Goal: Task Accomplishment & Management: Use online tool/utility

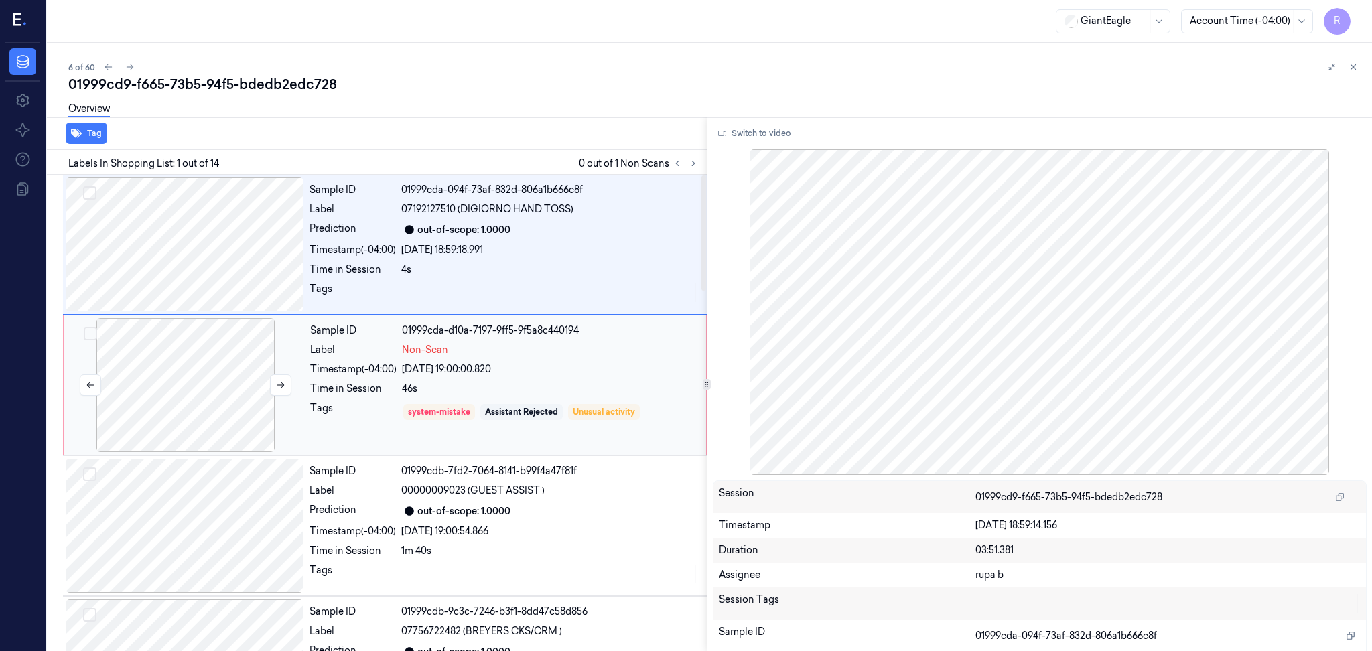
click at [195, 407] on div at bounding box center [185, 385] width 238 height 134
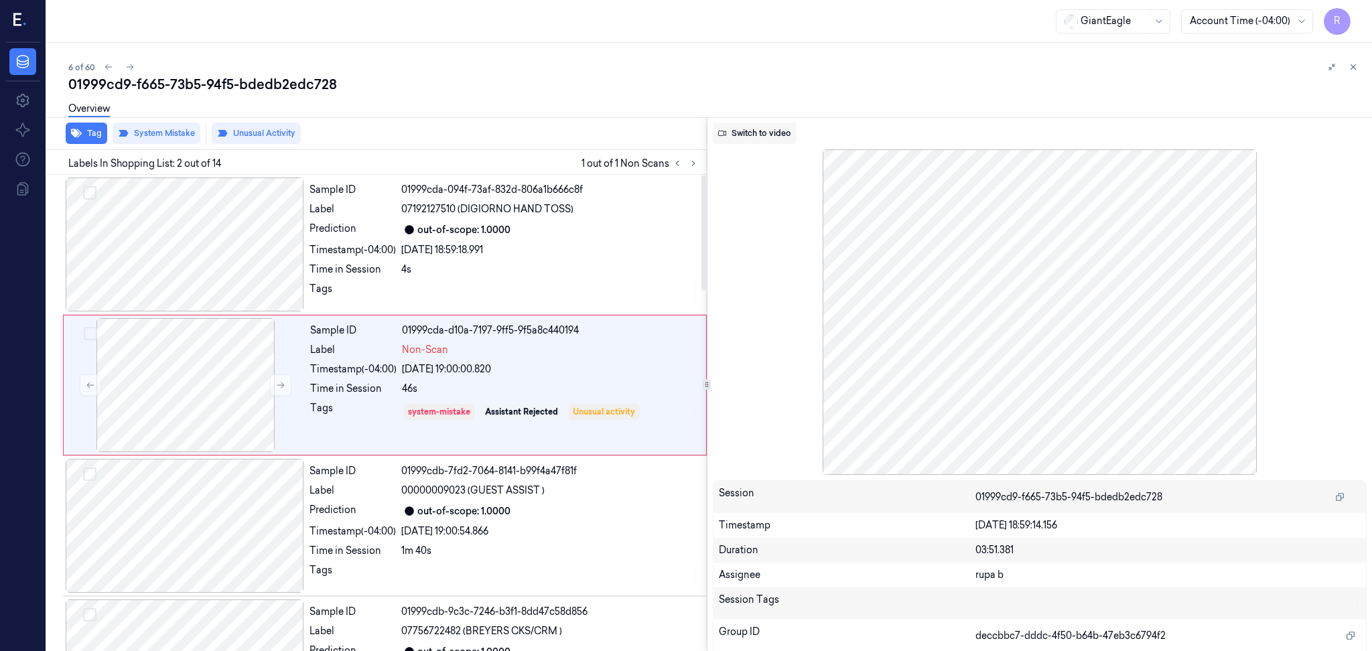
click at [754, 129] on button "Switch to video" at bounding box center [755, 133] width 84 height 21
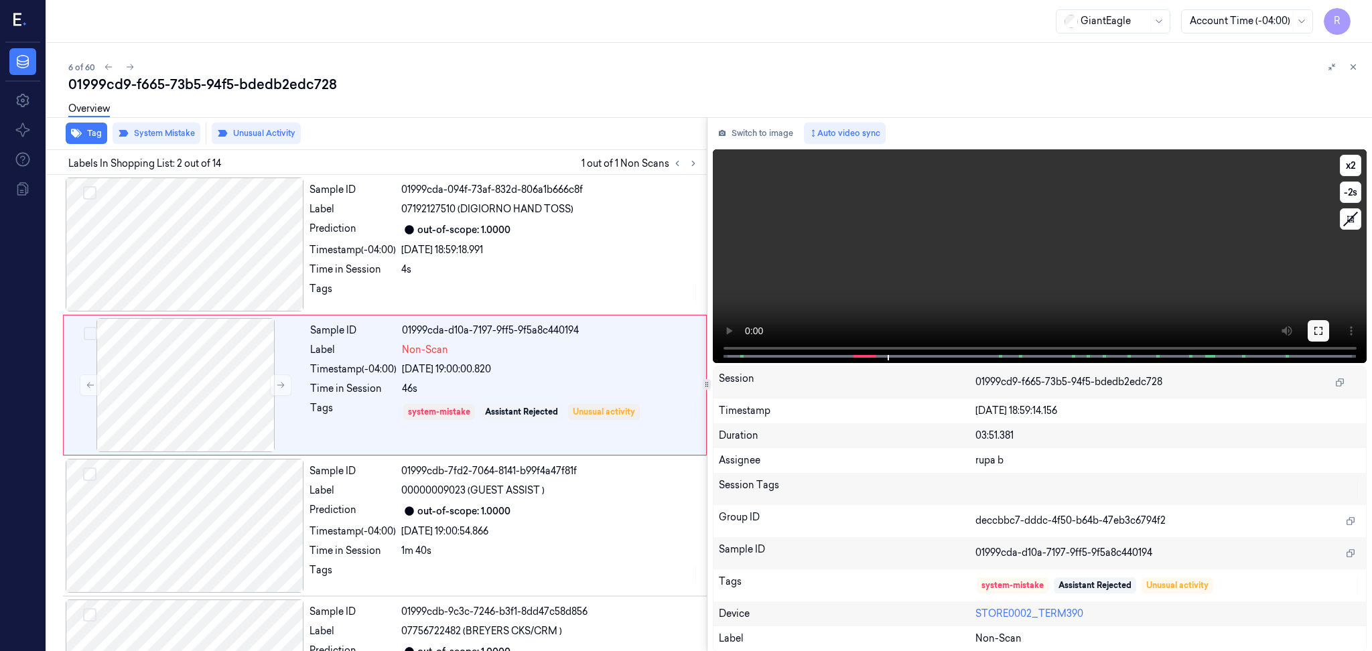
click at [1325, 331] on button at bounding box center [1317, 330] width 21 height 21
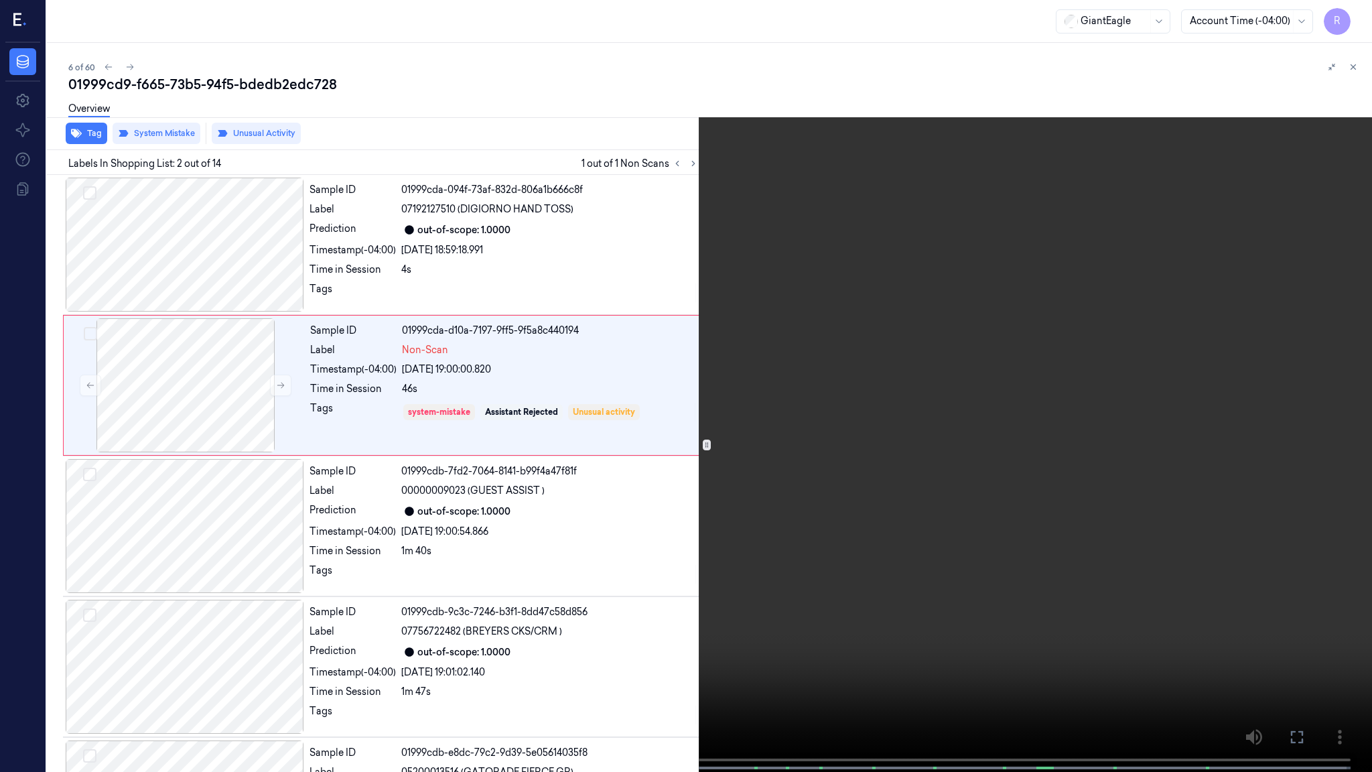
click at [624, 492] on video at bounding box center [686, 387] width 1372 height 774
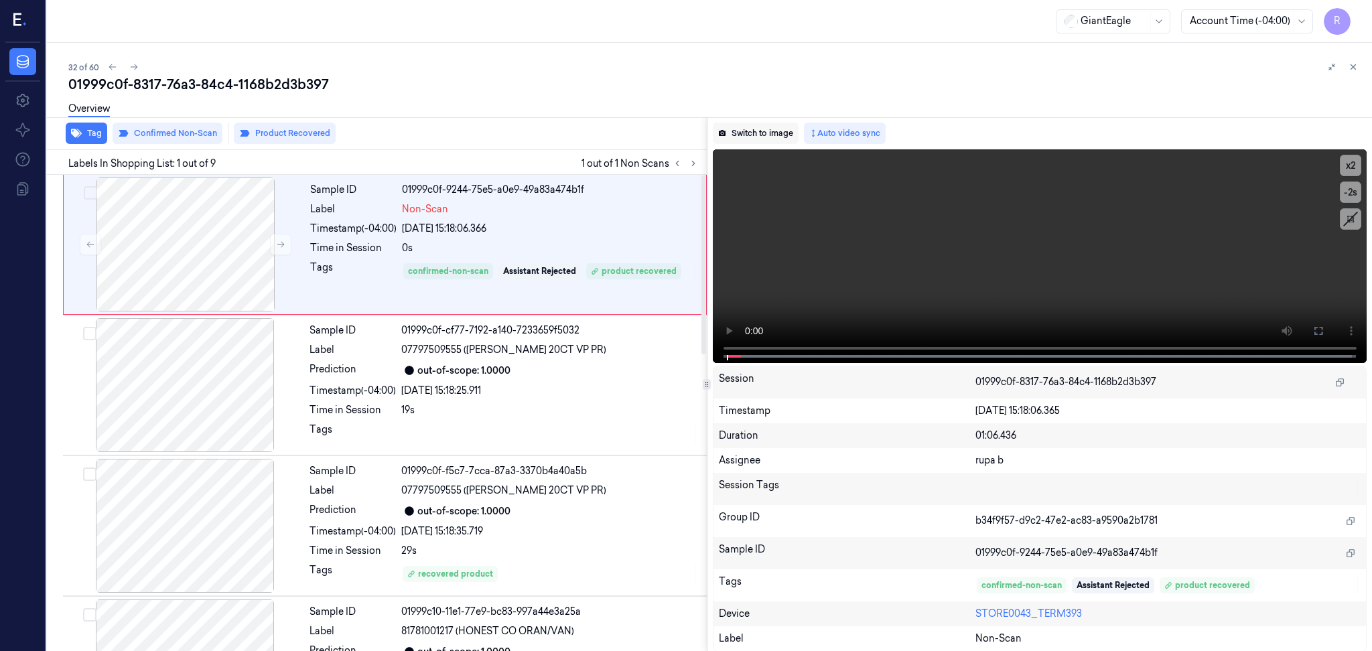
click at [747, 131] on button "Switch to image" at bounding box center [756, 133] width 86 height 21
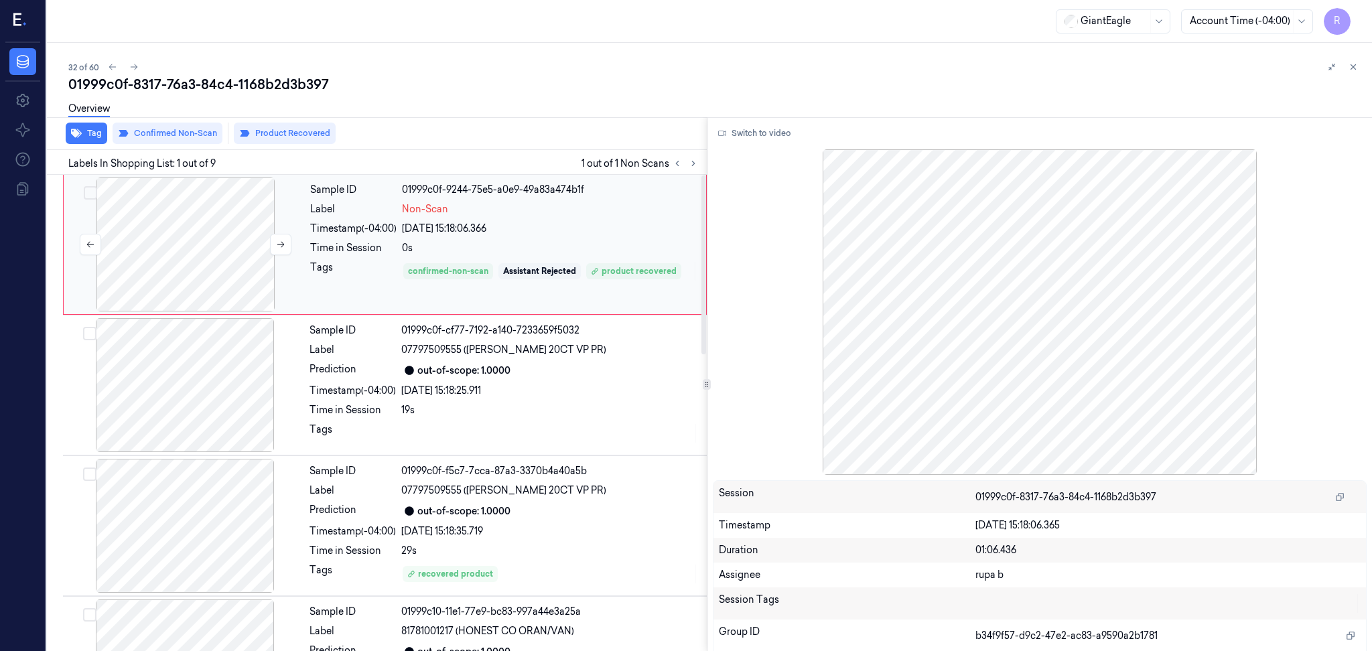
click at [201, 240] on div at bounding box center [185, 244] width 238 height 134
click at [226, 506] on div at bounding box center [185, 526] width 238 height 134
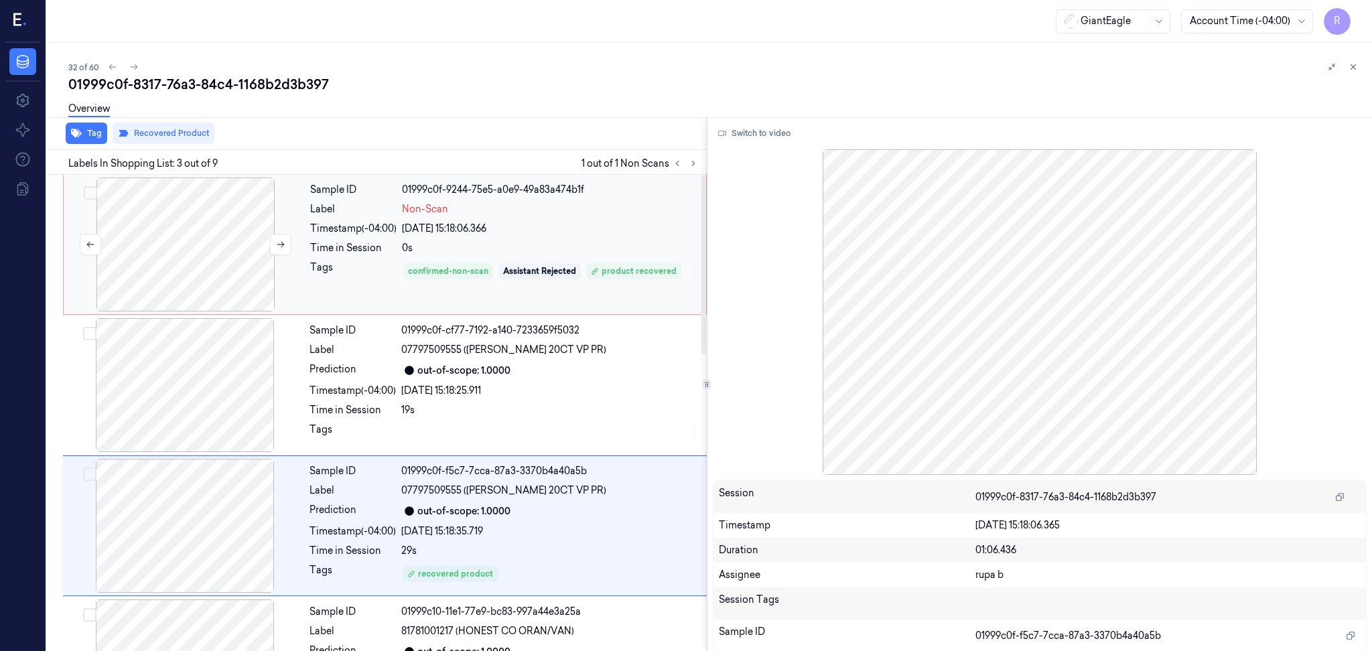
click at [210, 268] on div at bounding box center [185, 244] width 238 height 134
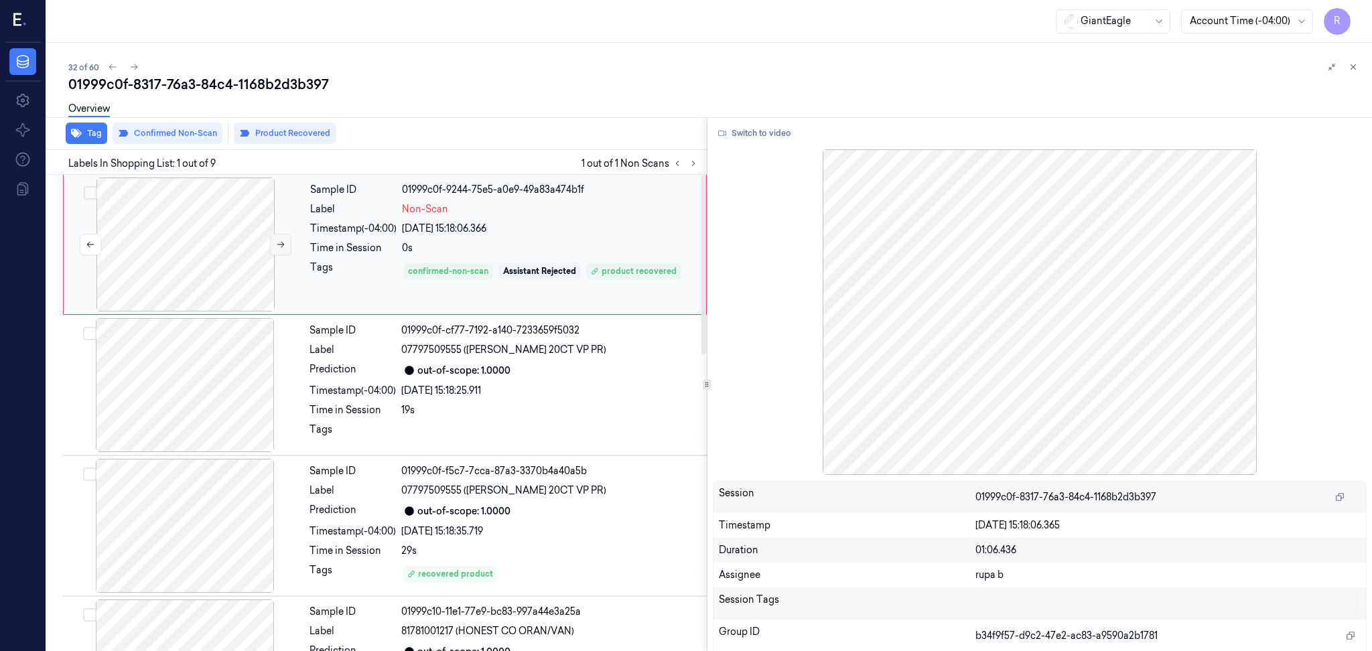
click at [277, 242] on icon at bounding box center [280, 244] width 9 height 9
click at [737, 131] on button "Switch to video" at bounding box center [755, 133] width 84 height 21
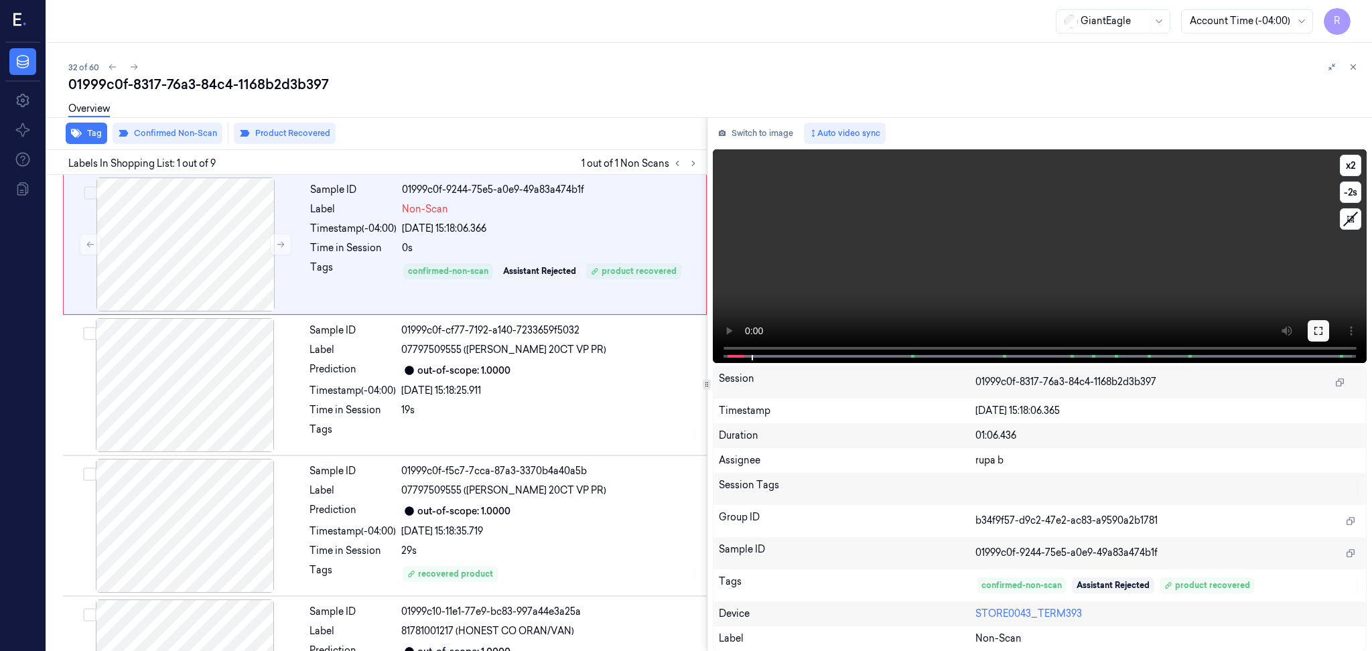
click at [1323, 321] on button at bounding box center [1317, 330] width 21 height 21
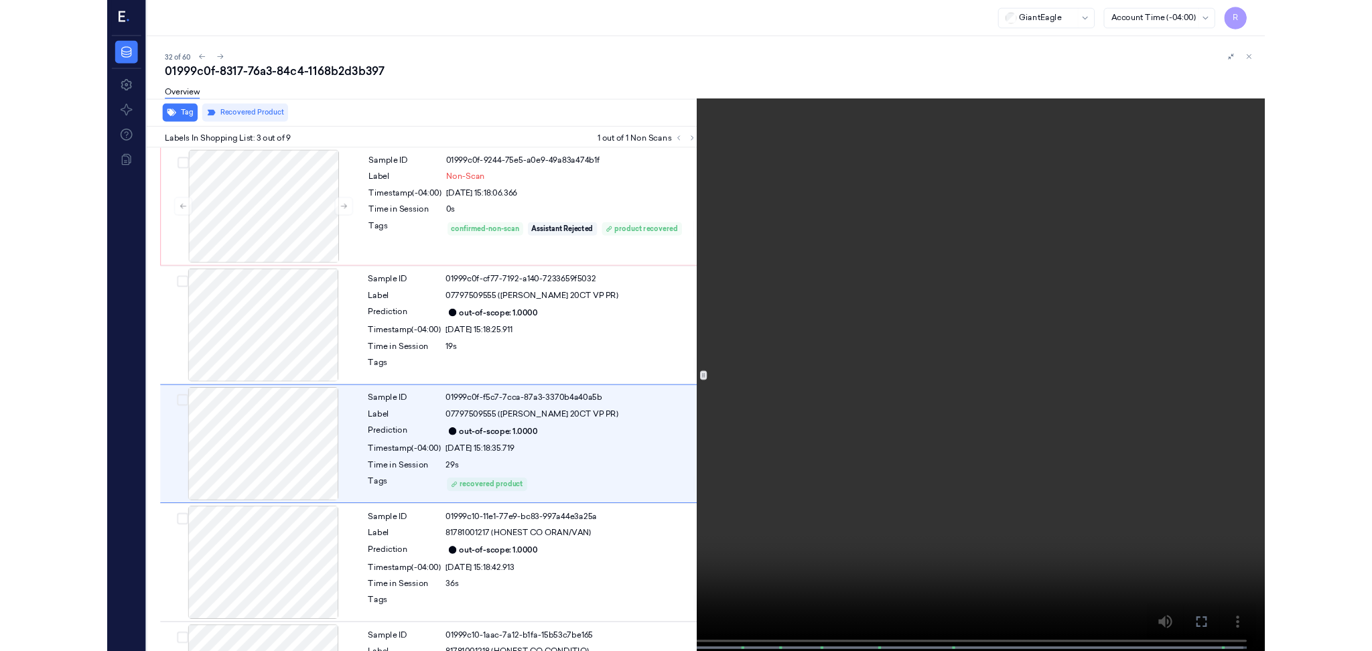
scroll to position [52, 0]
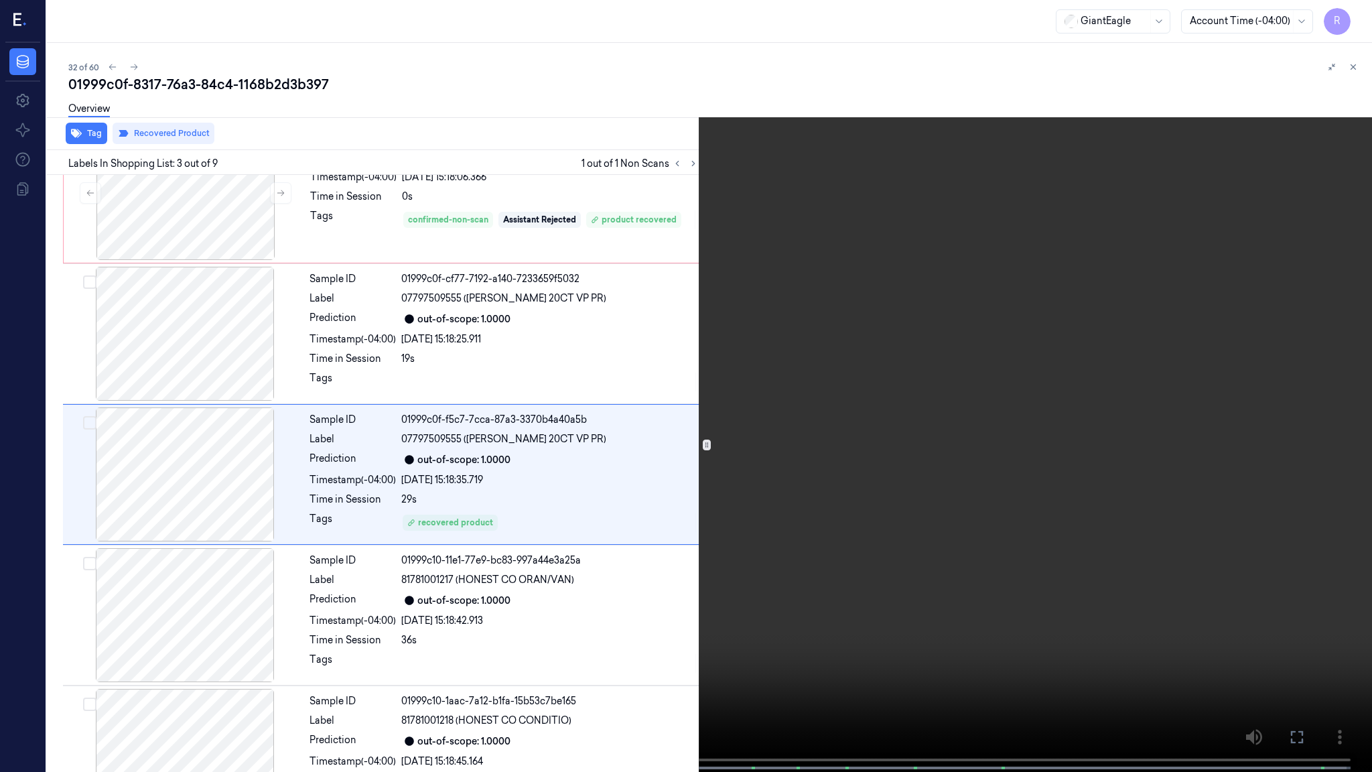
click at [552, 417] on video at bounding box center [686, 387] width 1372 height 774
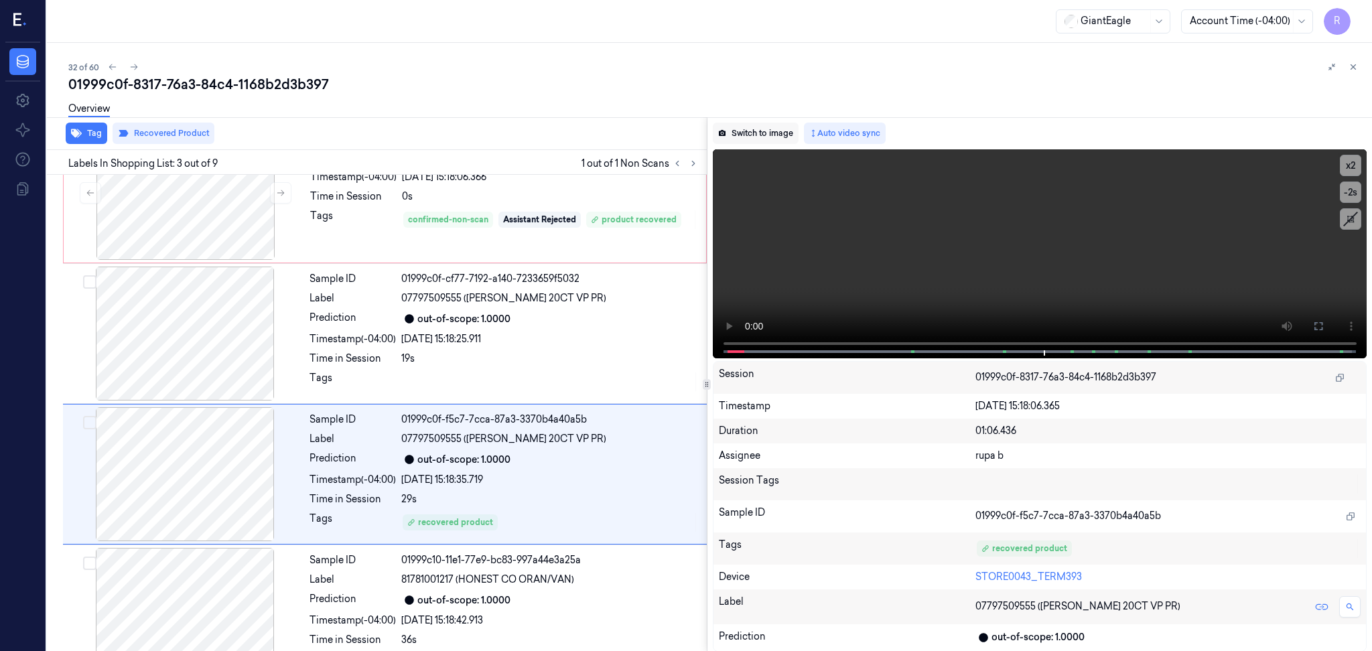
click at [770, 131] on button "Switch to image" at bounding box center [756, 133] width 86 height 21
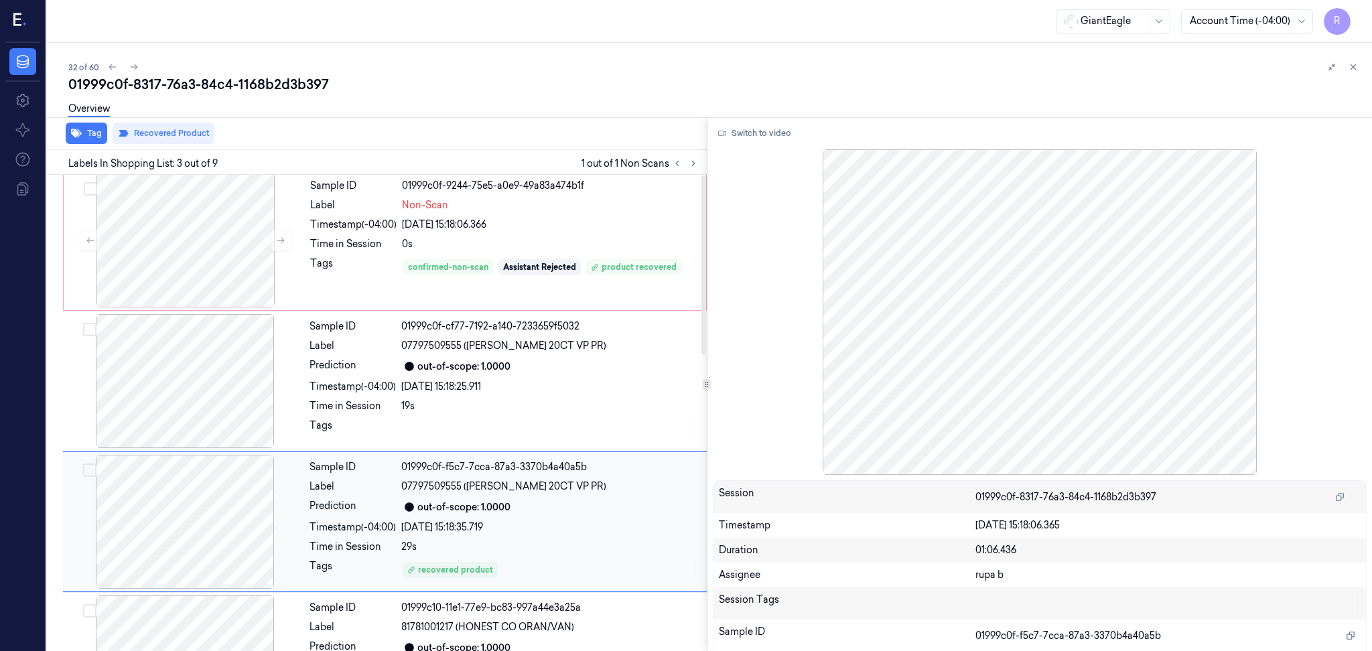
scroll to position [0, 0]
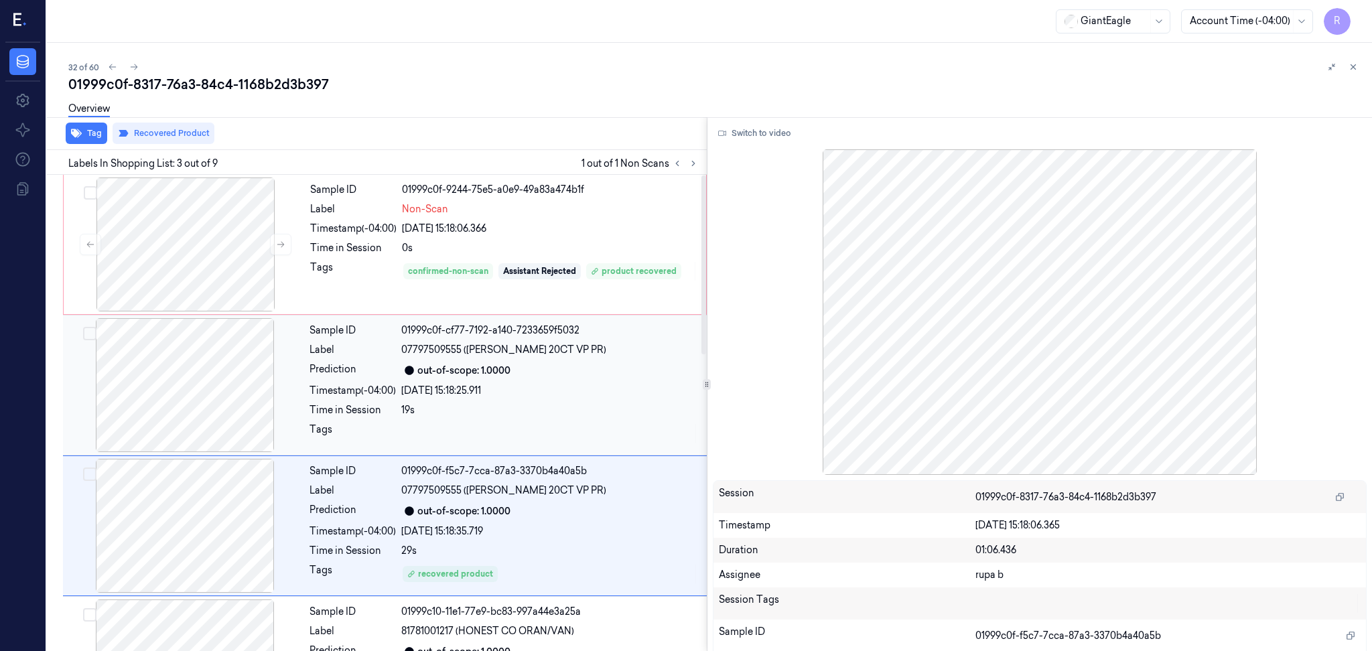
click at [228, 389] on div at bounding box center [185, 385] width 238 height 134
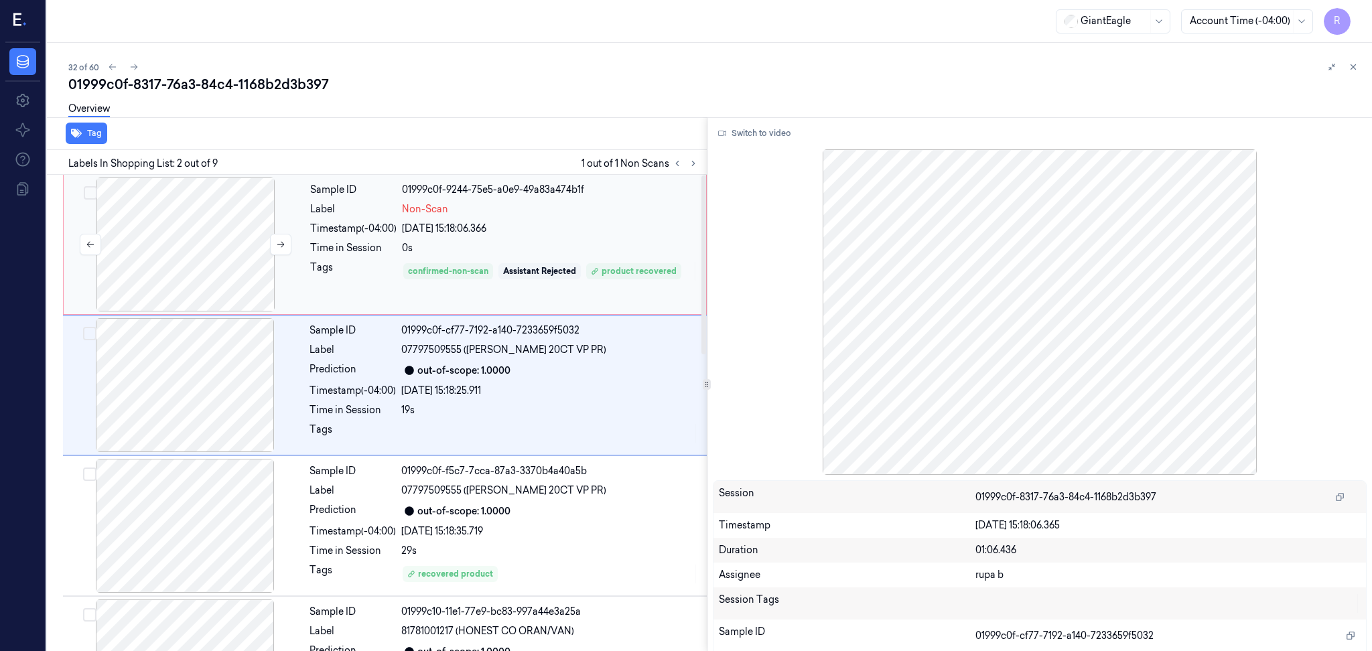
click at [202, 264] on div at bounding box center [185, 244] width 238 height 134
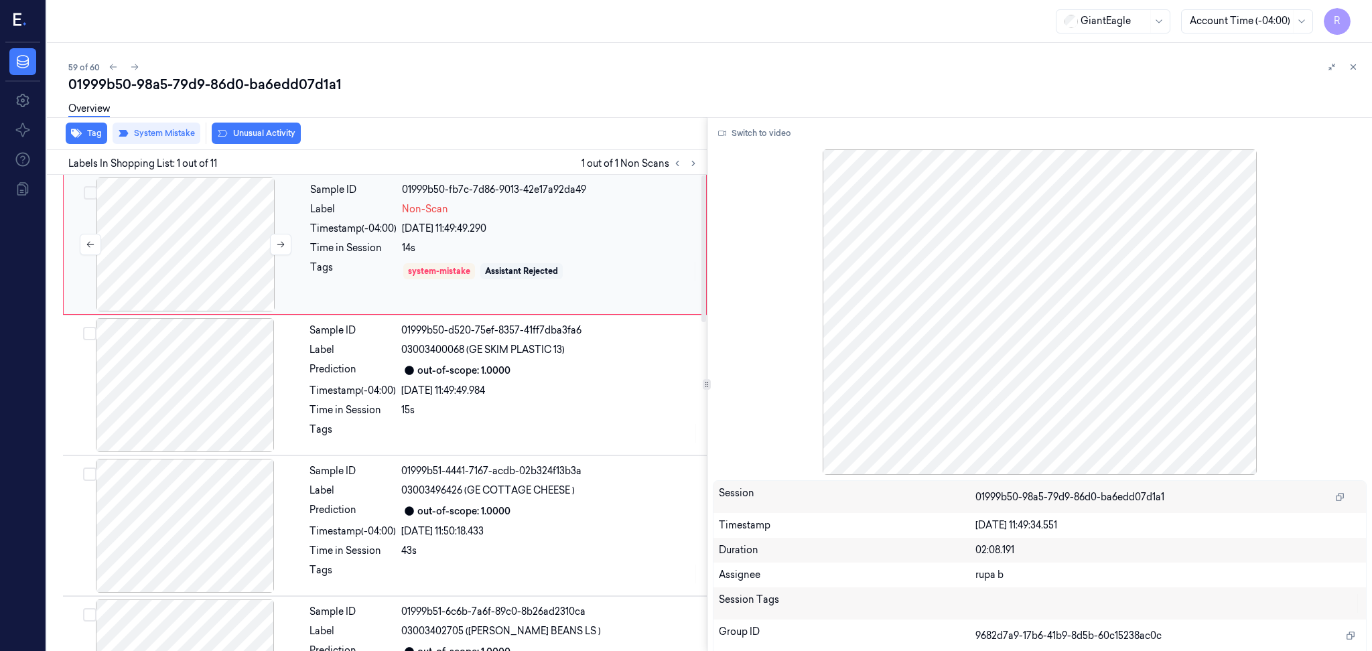
click at [230, 248] on div at bounding box center [185, 244] width 238 height 134
click at [742, 135] on button "Switch to video" at bounding box center [755, 133] width 84 height 21
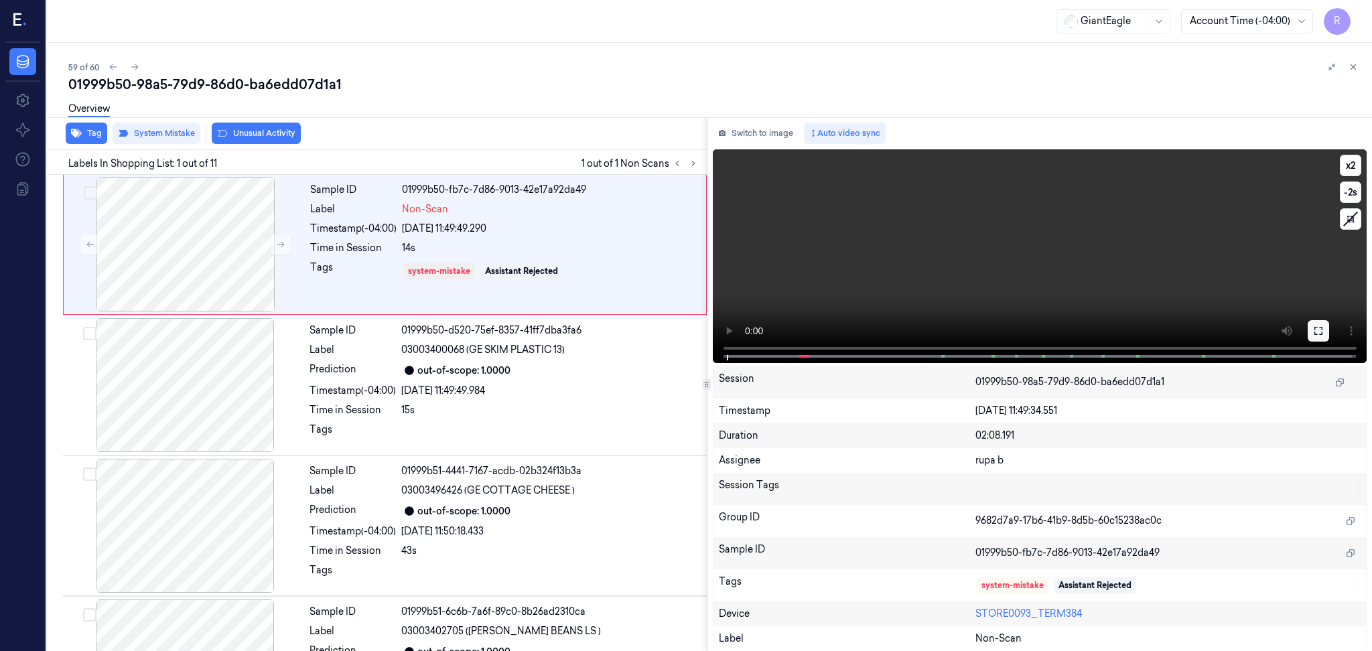
click at [1310, 330] on button at bounding box center [1317, 330] width 21 height 21
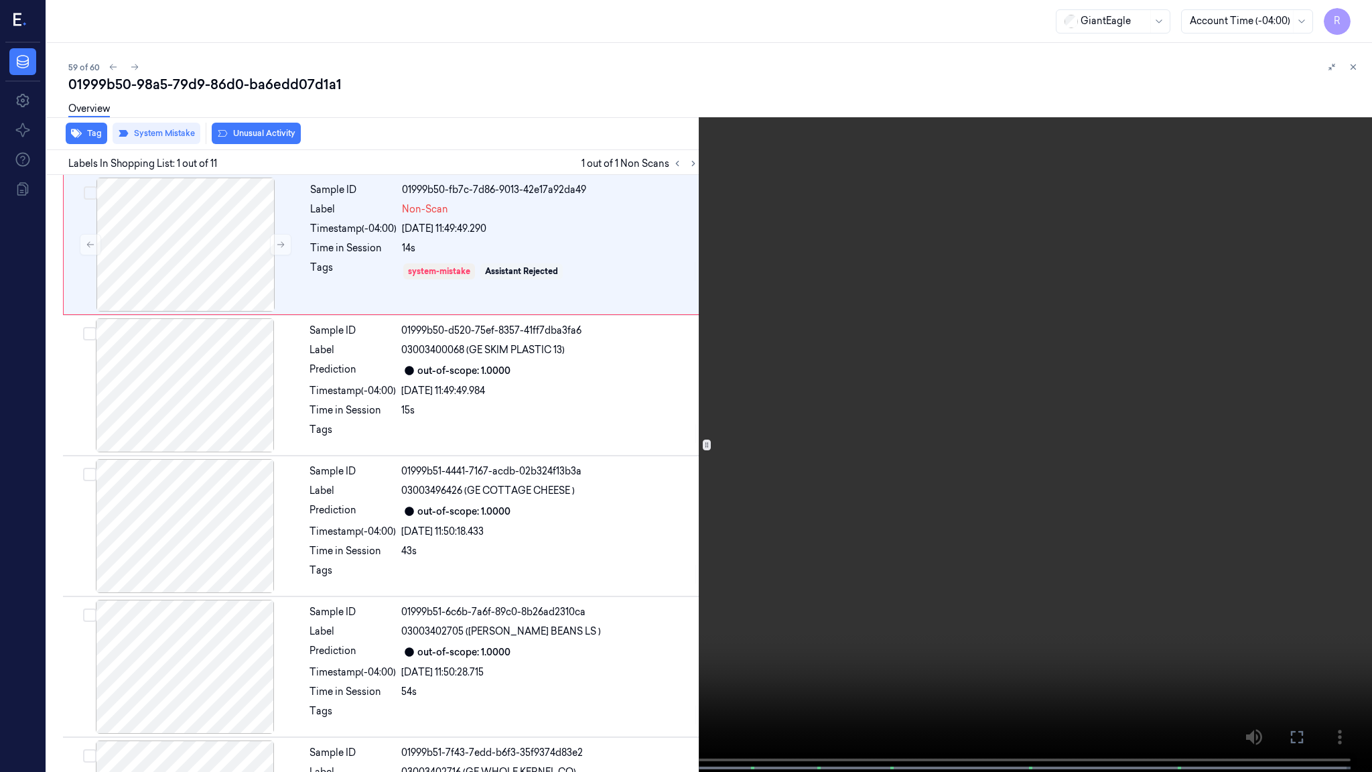
click at [275, 482] on video at bounding box center [686, 387] width 1372 height 774
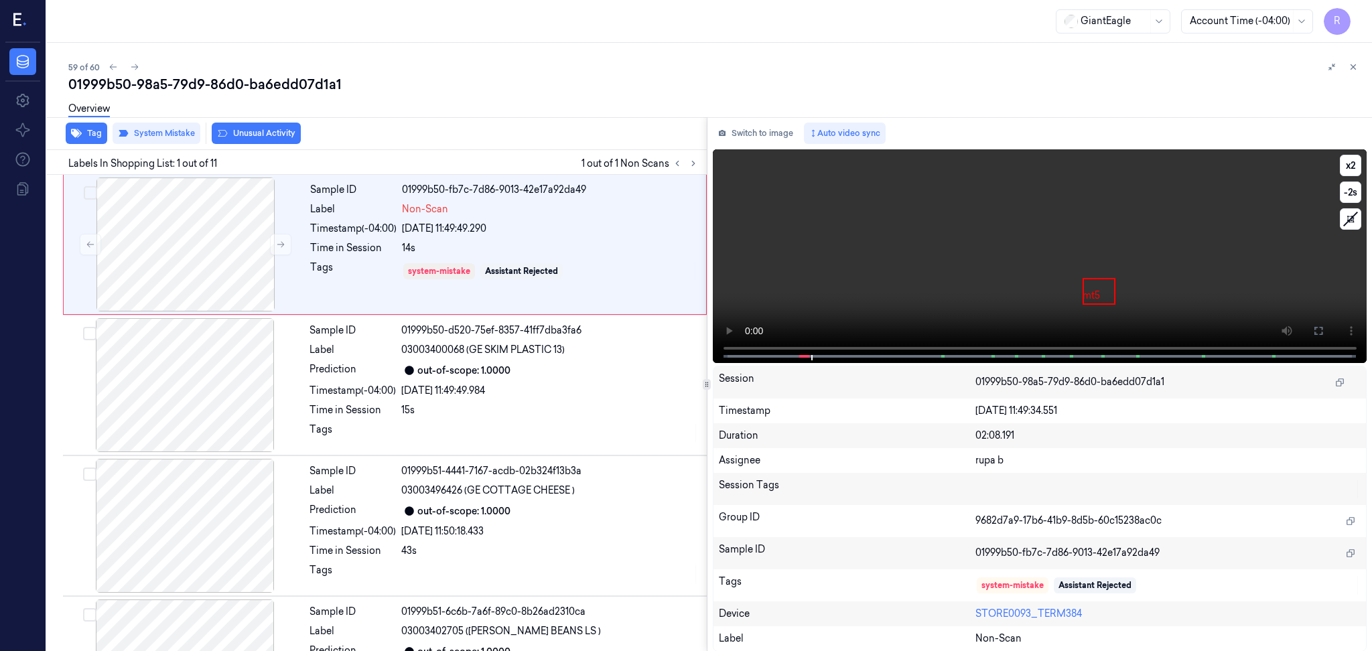
click at [1317, 325] on icon at bounding box center [1318, 330] width 11 height 11
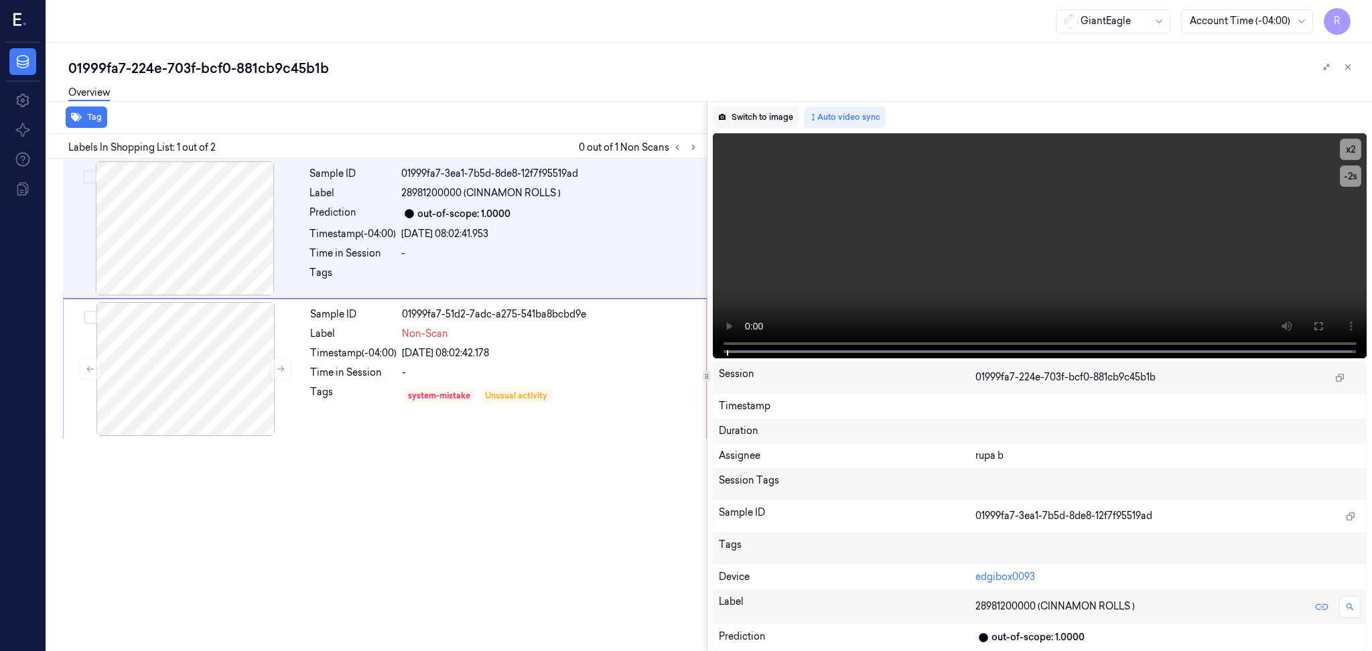
click at [748, 120] on button "Switch to image" at bounding box center [756, 116] width 86 height 21
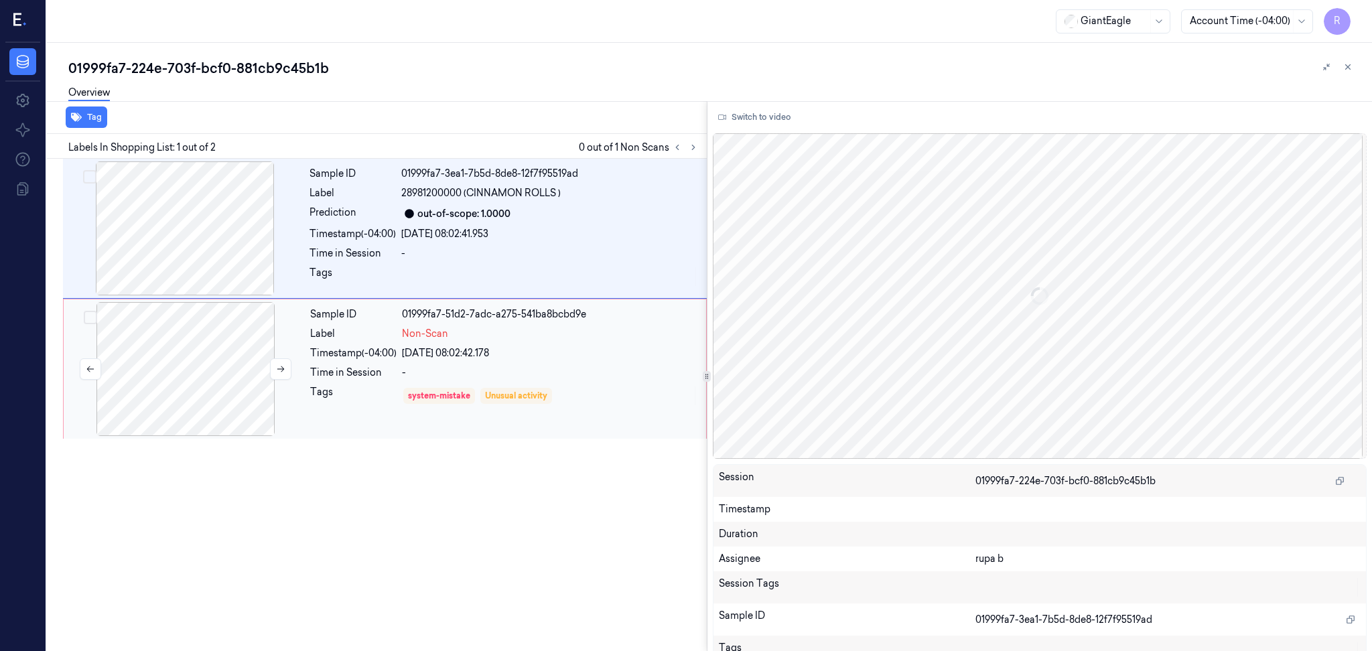
click at [223, 362] on div at bounding box center [185, 369] width 238 height 134
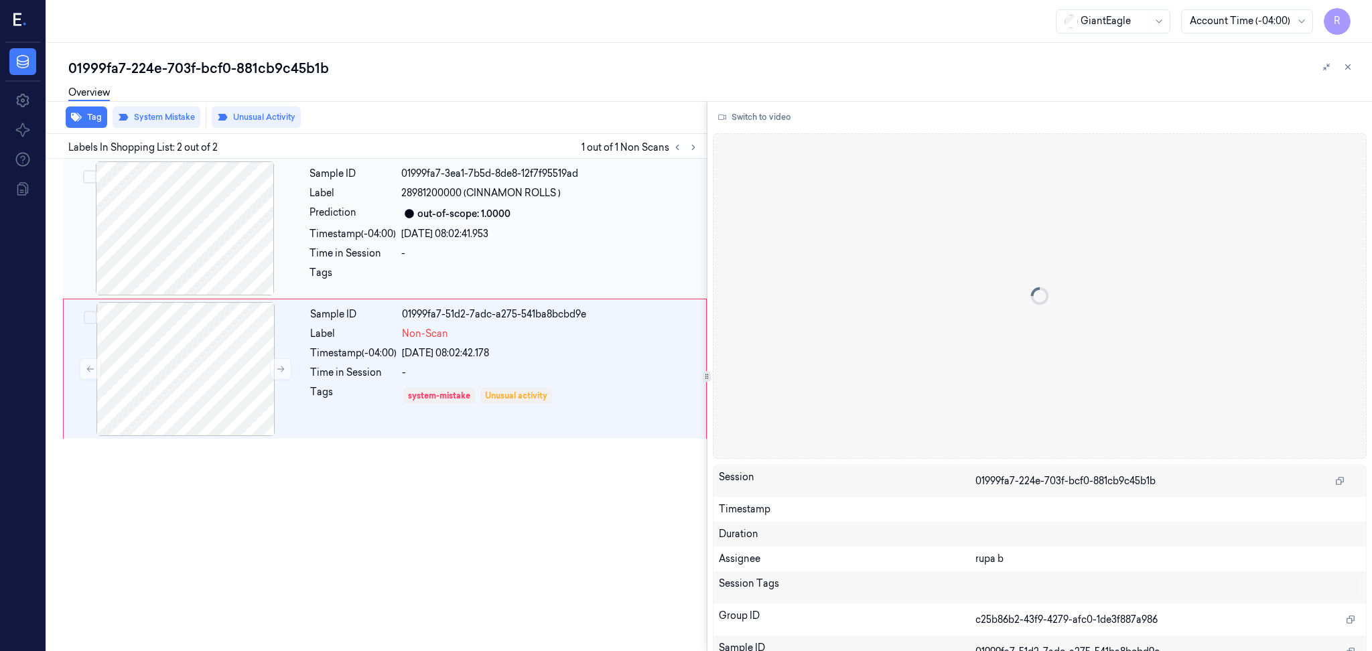
click at [164, 245] on div at bounding box center [185, 228] width 238 height 134
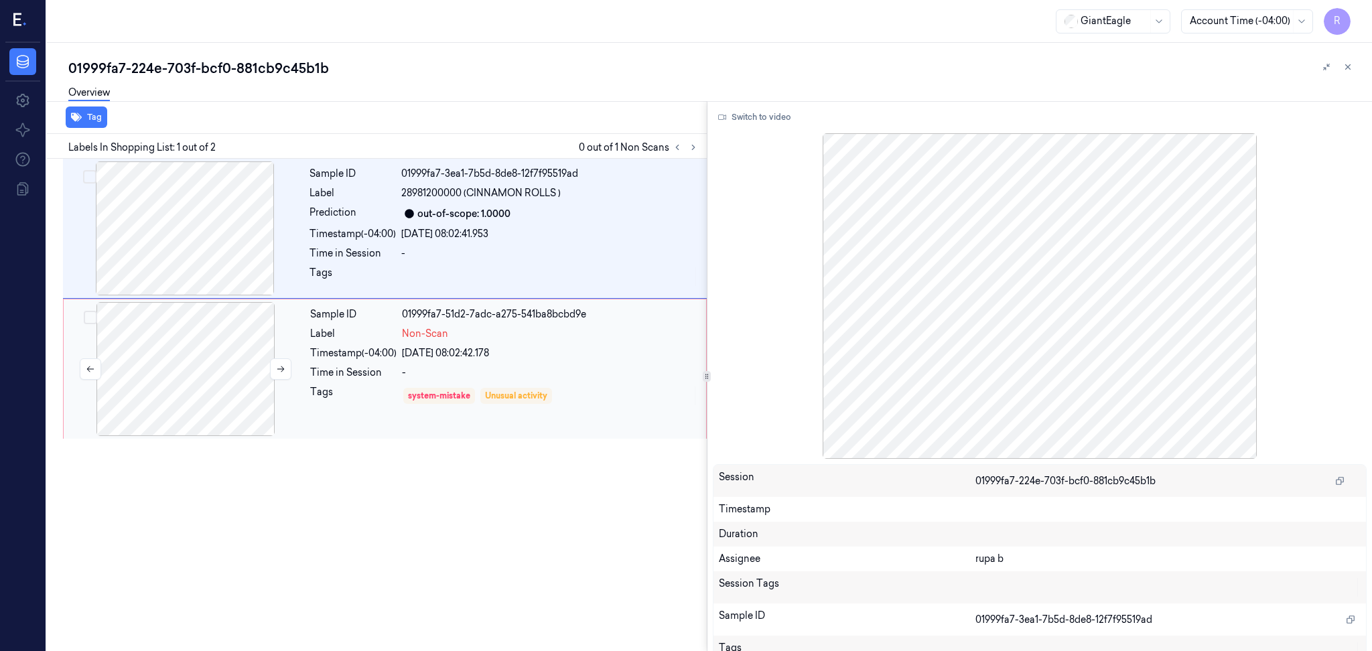
click at [185, 339] on div at bounding box center [185, 369] width 238 height 134
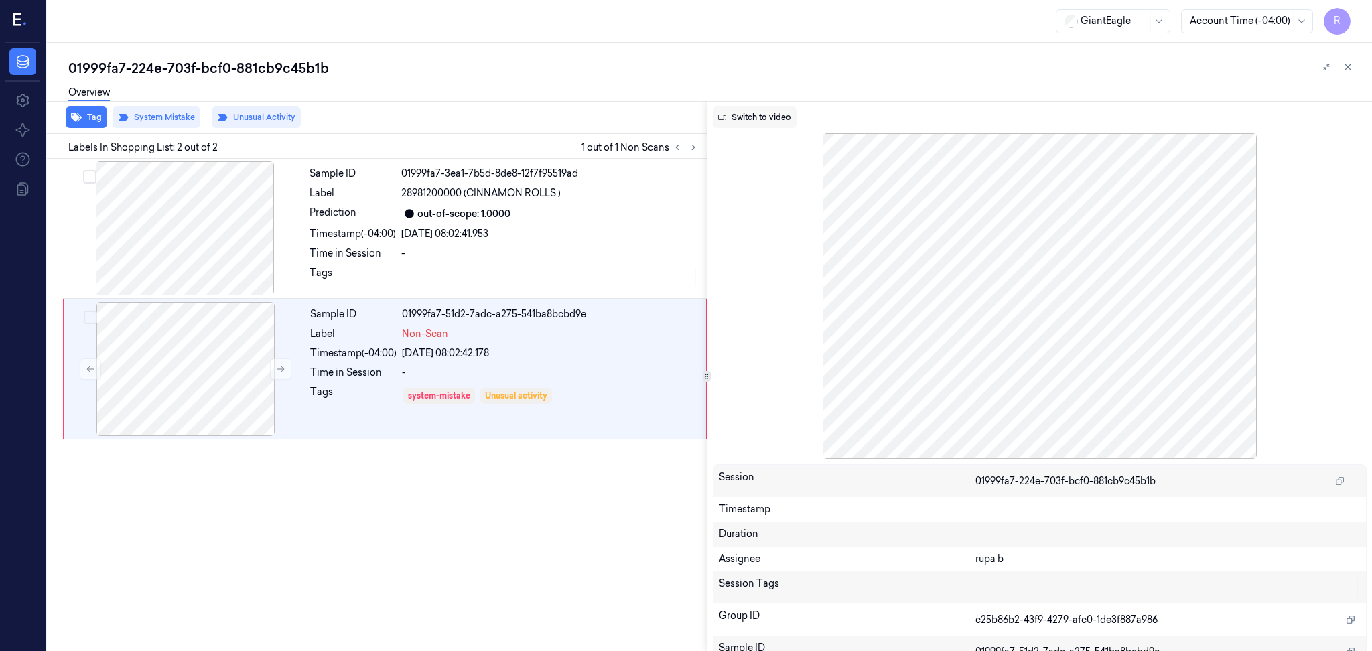
click at [741, 120] on button "Switch to video" at bounding box center [755, 116] width 84 height 21
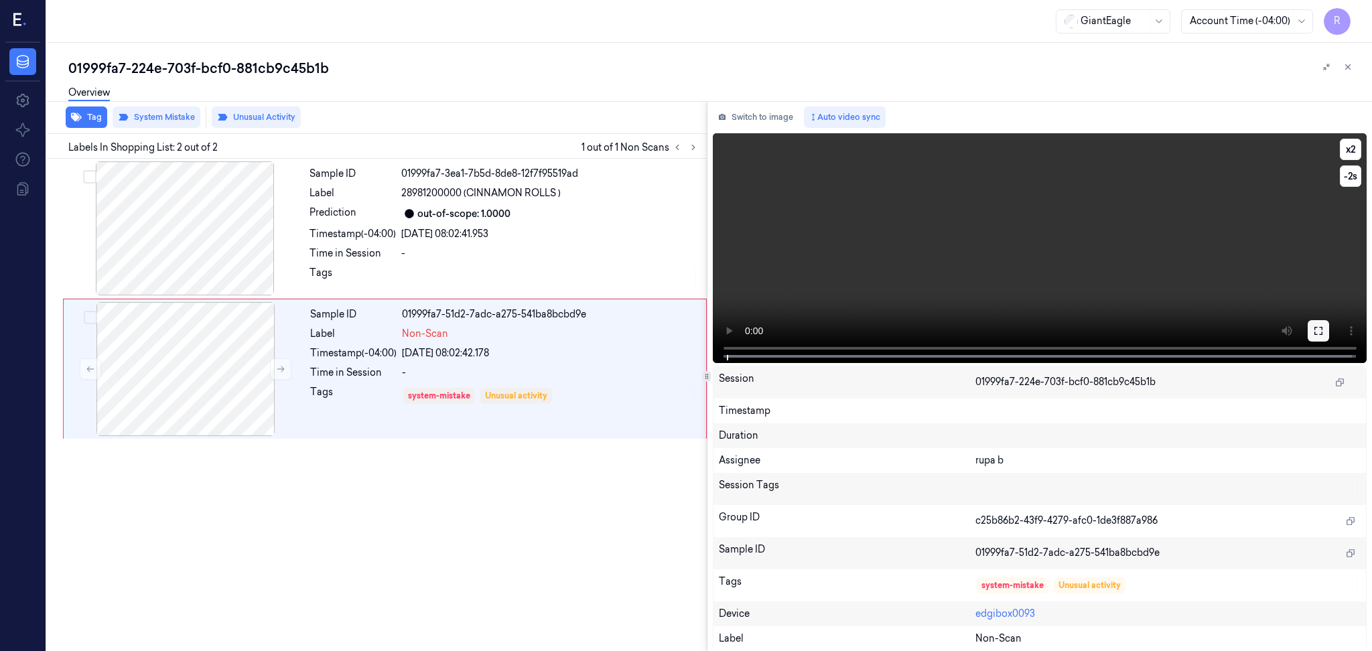
click at [1323, 328] on button at bounding box center [1317, 330] width 21 height 21
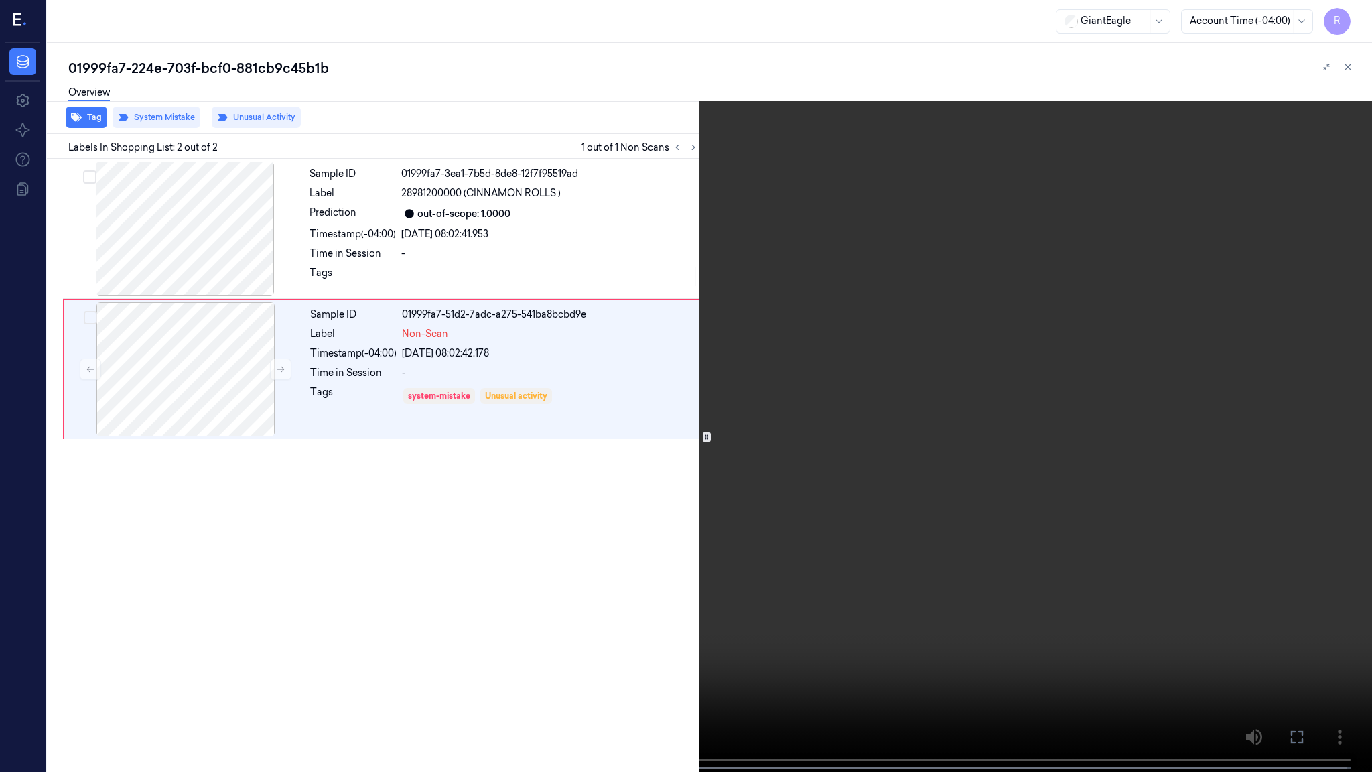
click at [330, 393] on video at bounding box center [686, 387] width 1372 height 774
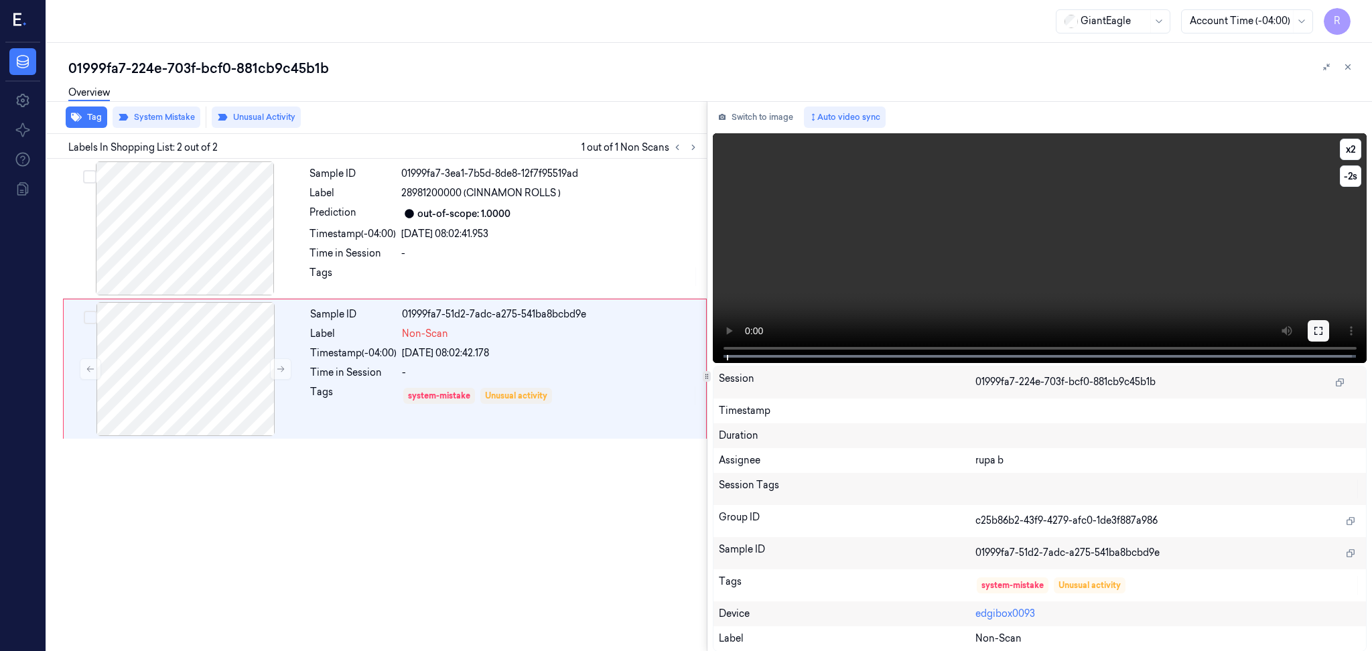
click at [1318, 327] on icon at bounding box center [1318, 330] width 11 height 11
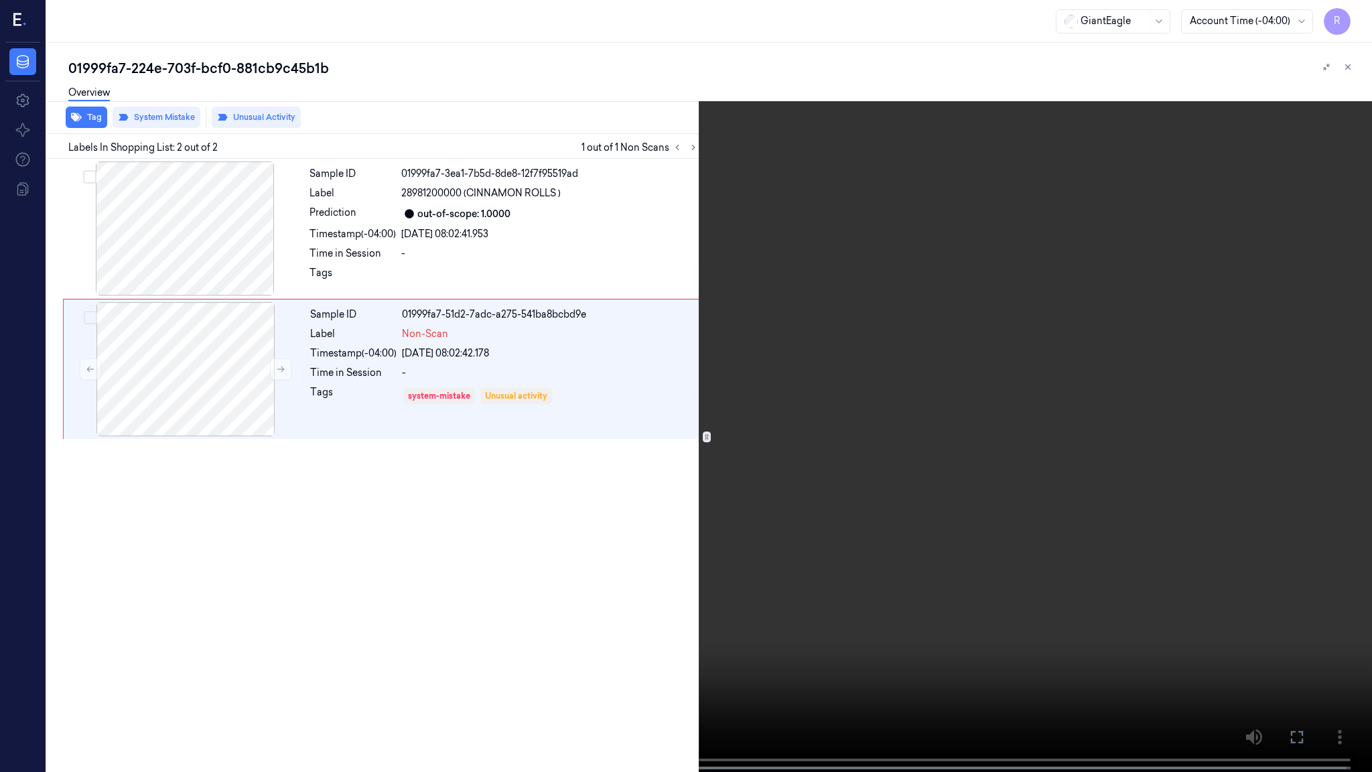
click at [509, 474] on video at bounding box center [686, 387] width 1372 height 774
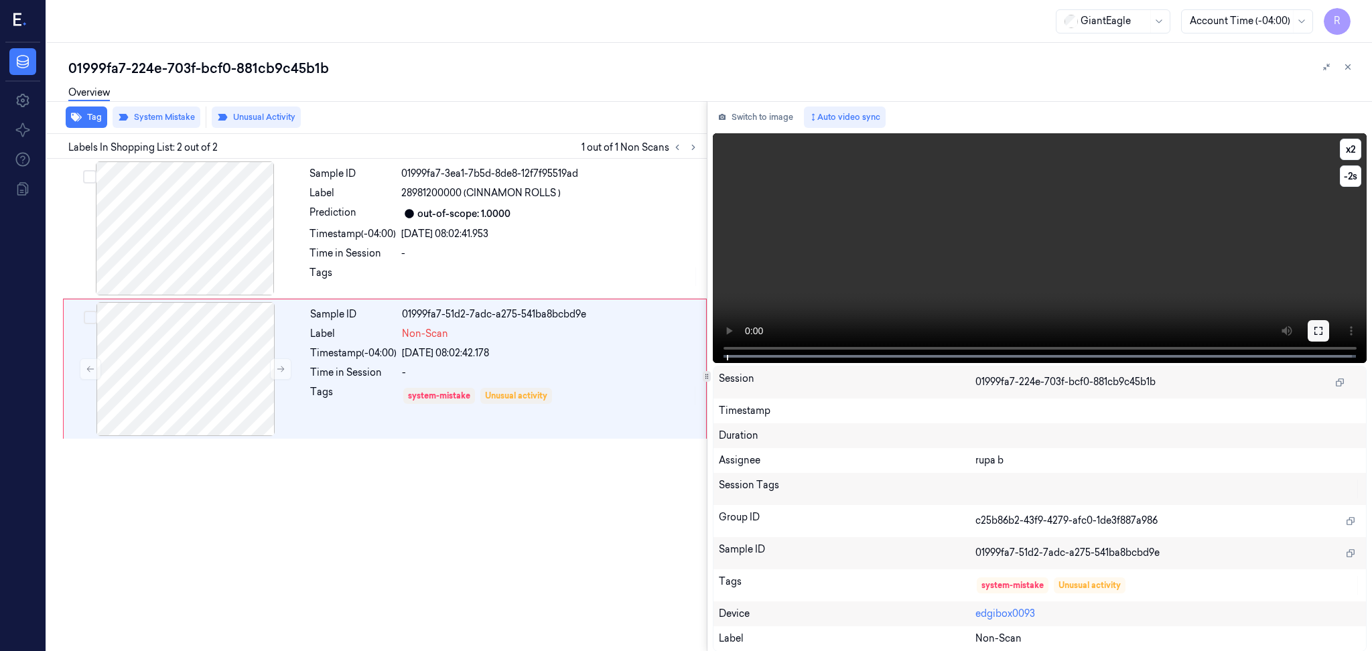
click at [1313, 325] on icon at bounding box center [1318, 330] width 11 height 11
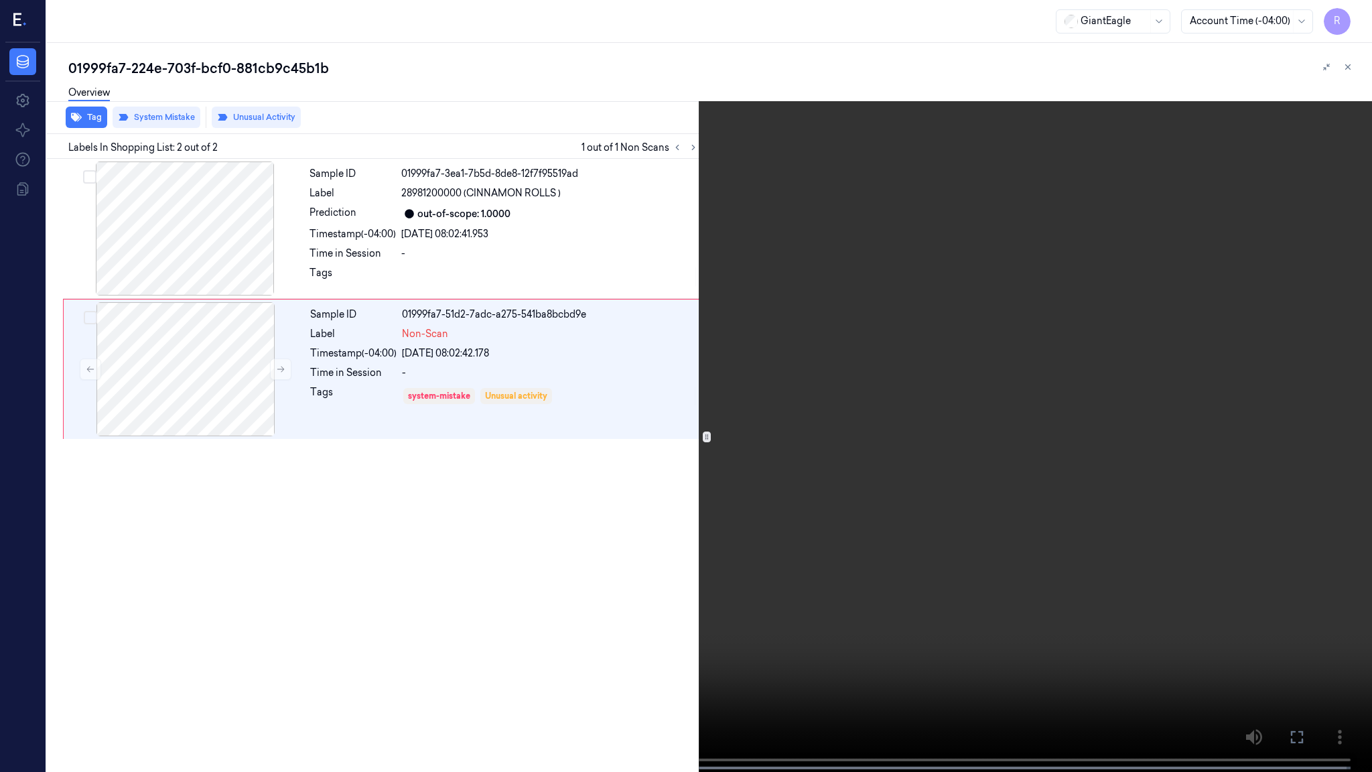
click at [1299, 378] on video at bounding box center [686, 387] width 1372 height 774
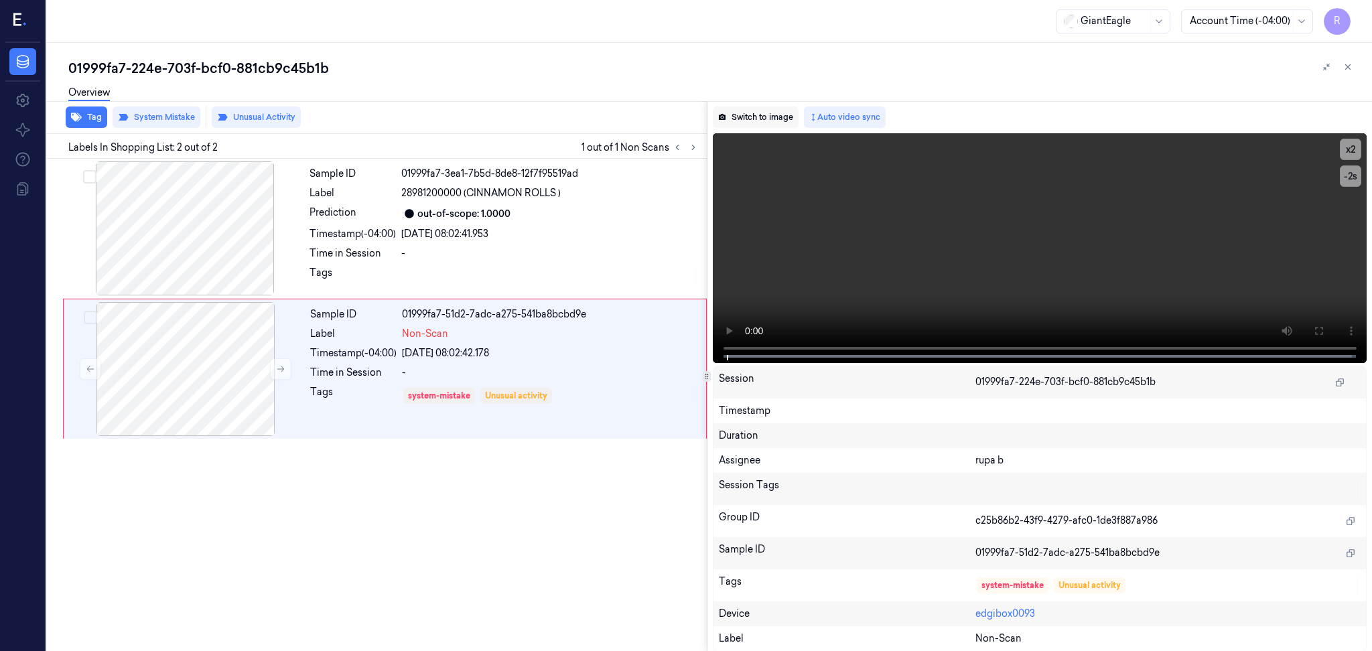
click at [763, 115] on button "Switch to image" at bounding box center [756, 116] width 86 height 21
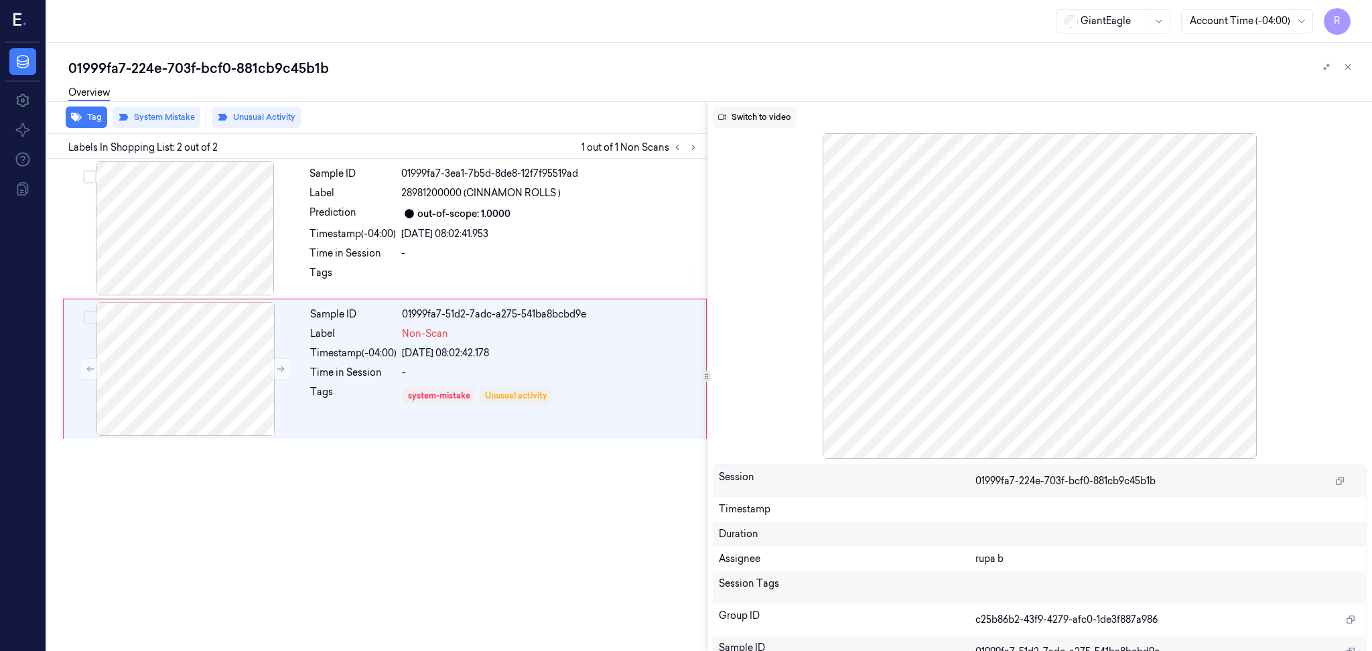
click at [764, 118] on button "Switch to video" at bounding box center [755, 116] width 84 height 21
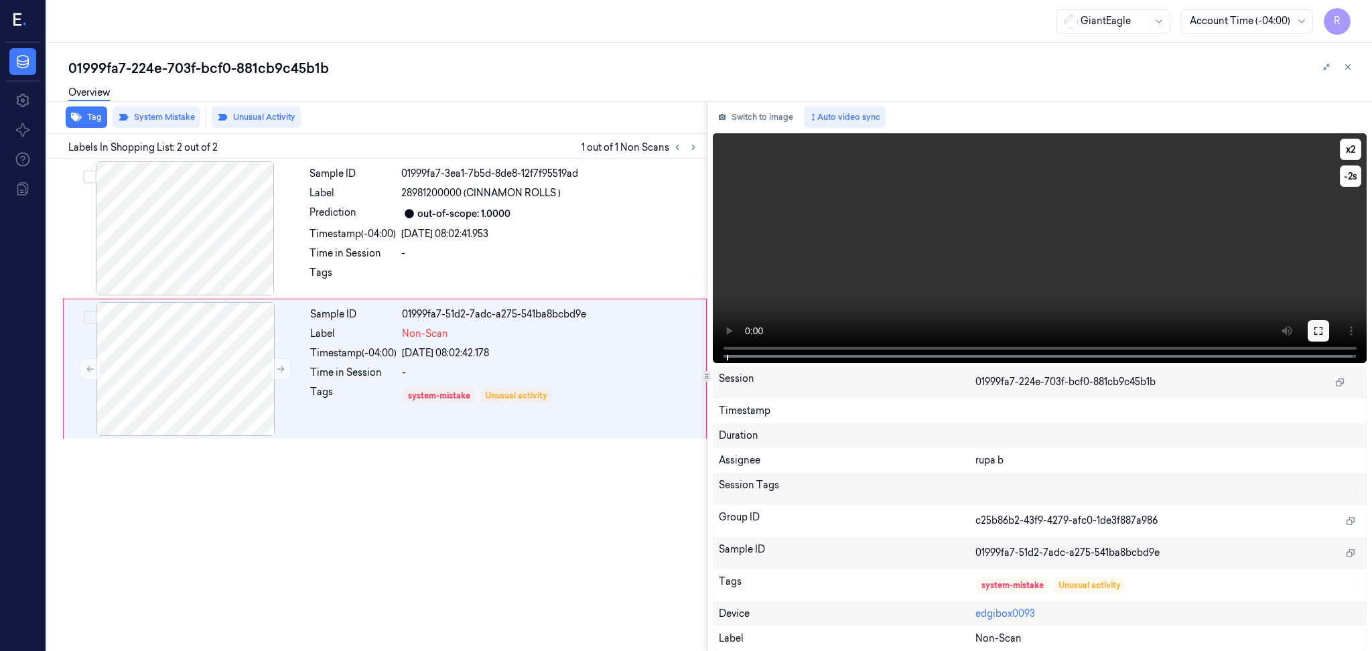
click at [1322, 330] on icon at bounding box center [1318, 330] width 11 height 11
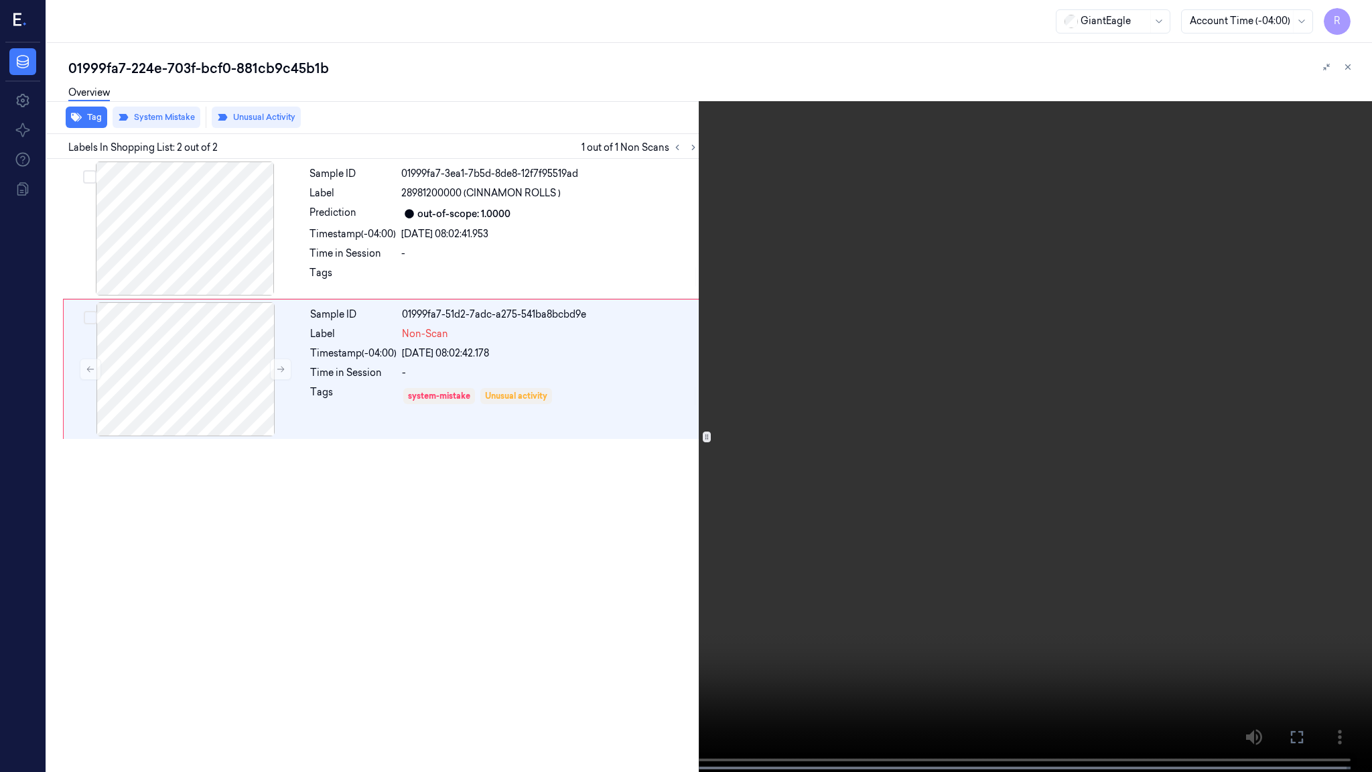
click at [587, 325] on video at bounding box center [686, 387] width 1372 height 774
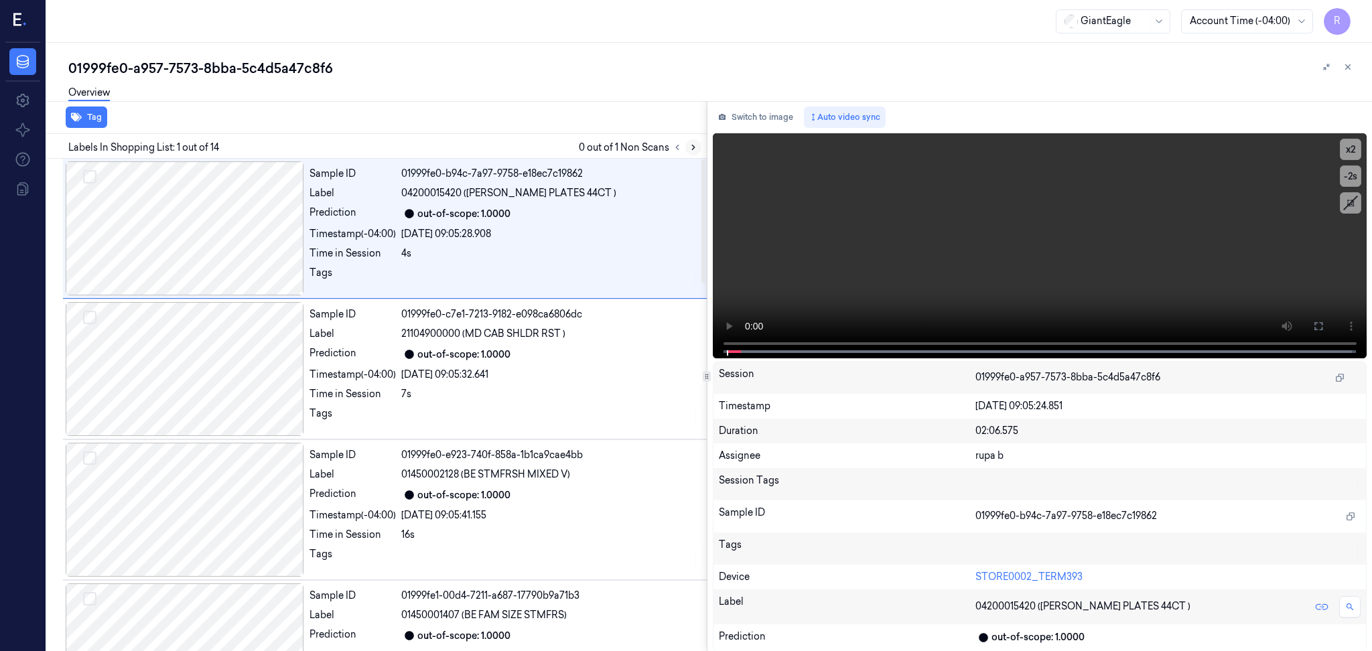
click at [692, 151] on icon at bounding box center [692, 147] width 9 height 9
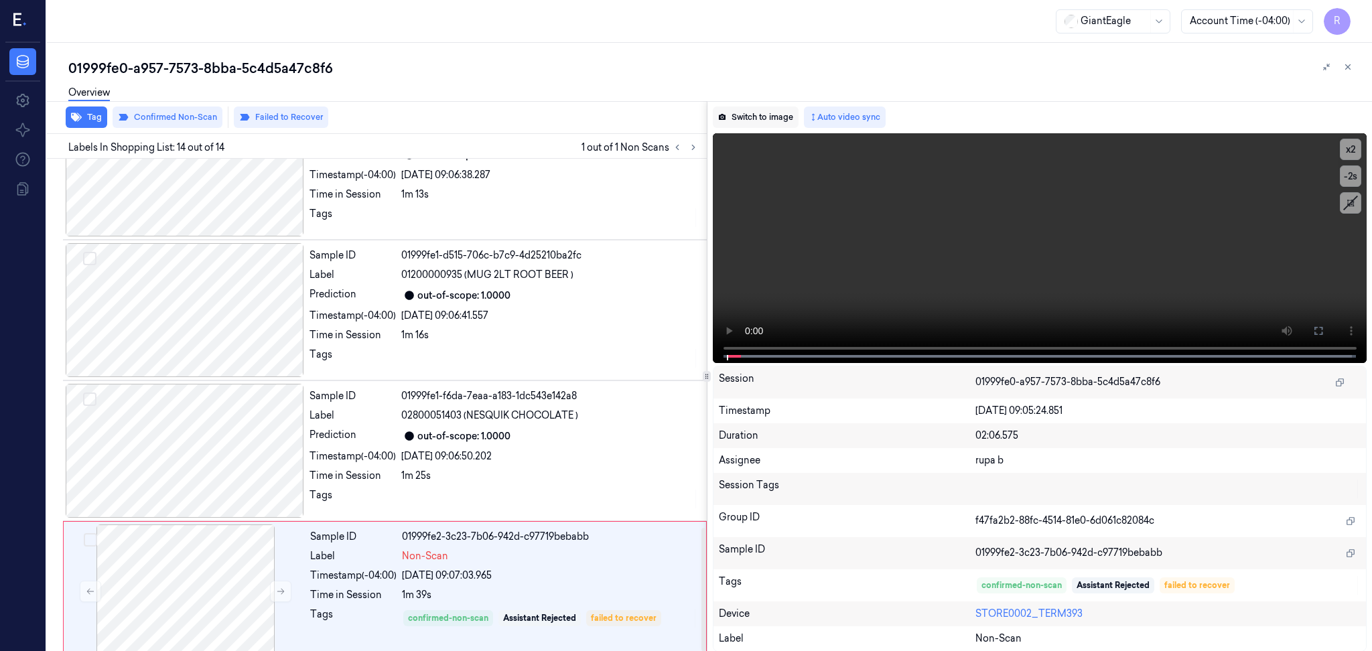
scroll to position [1481, 0]
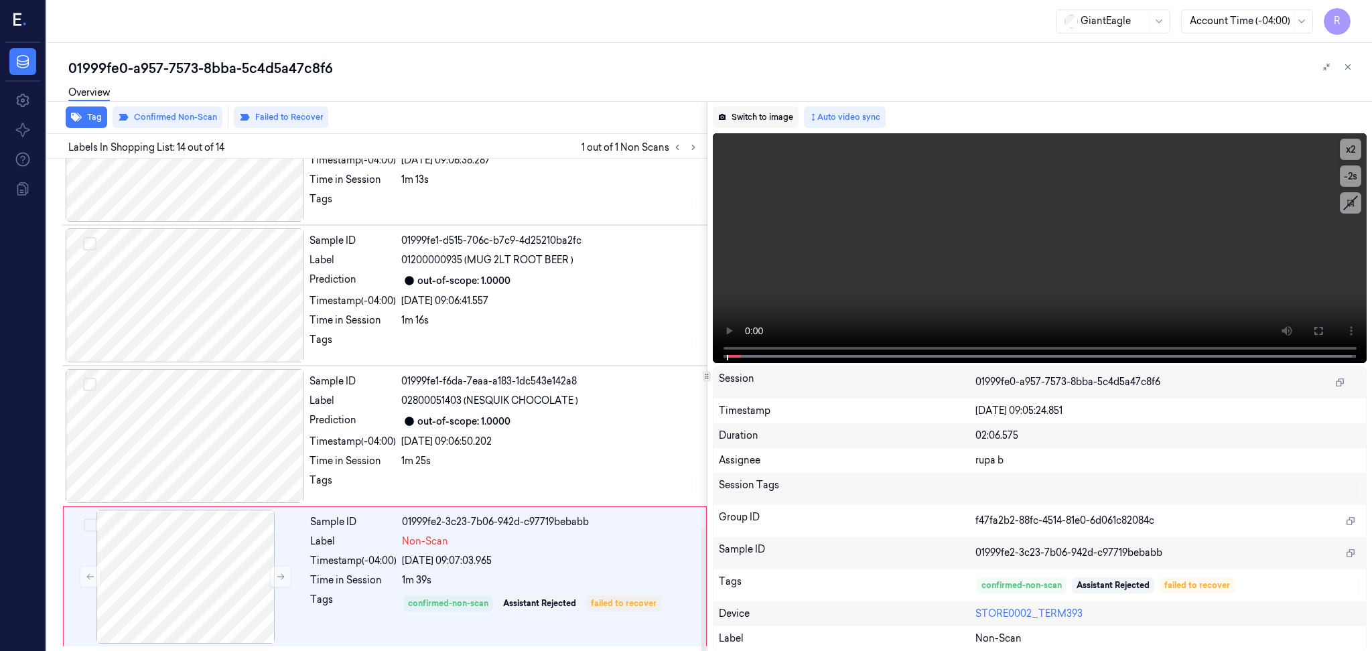
click at [754, 118] on button "Switch to image" at bounding box center [756, 116] width 86 height 21
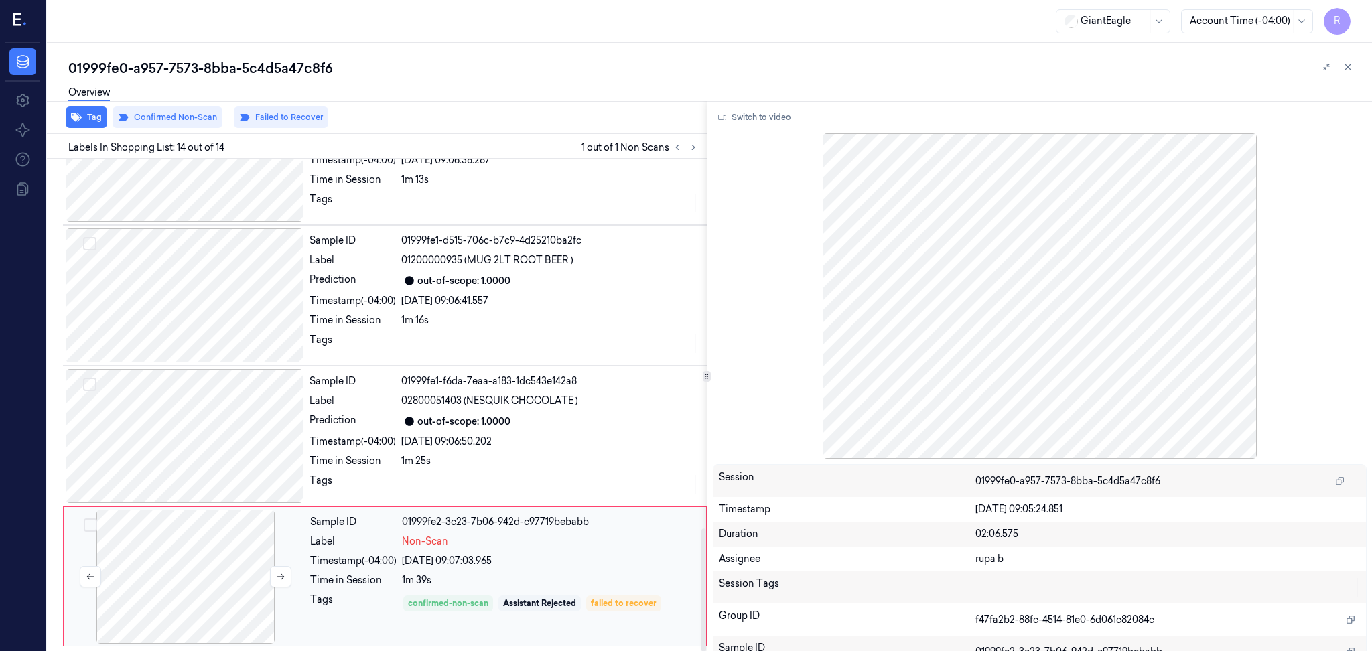
click at [206, 569] on div at bounding box center [185, 577] width 238 height 134
click at [741, 121] on button "Switch to video" at bounding box center [755, 116] width 84 height 21
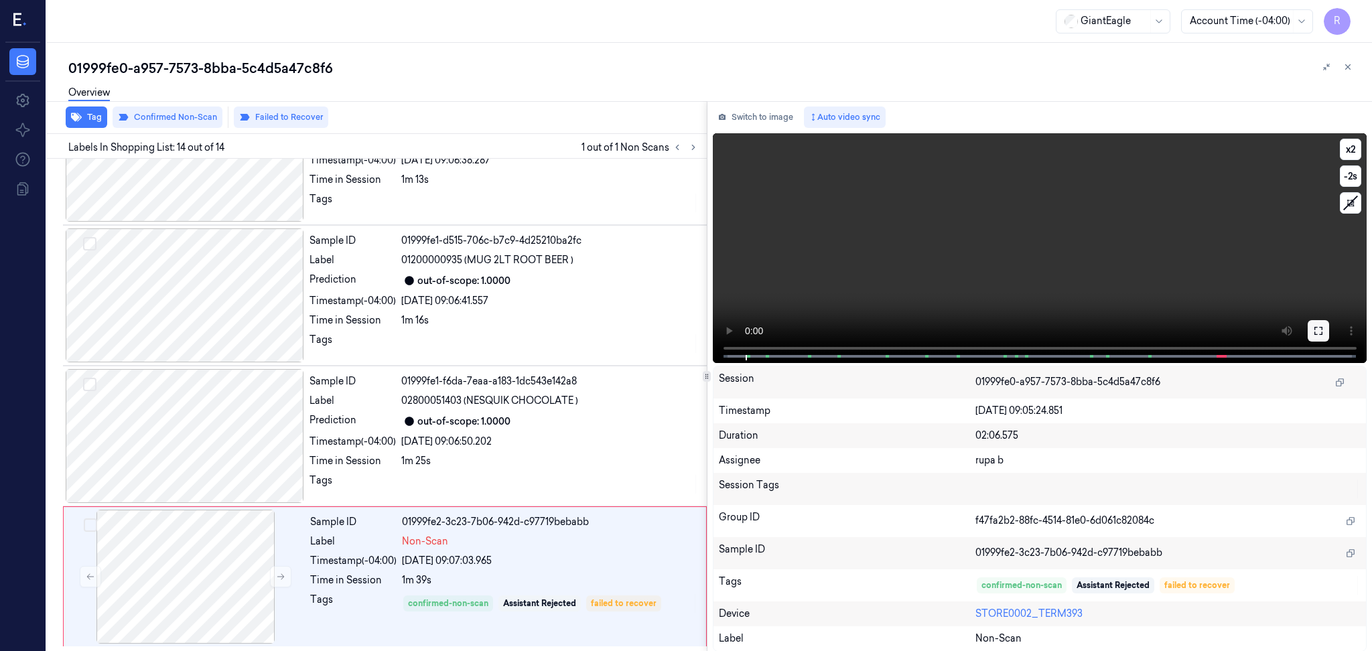
click at [1321, 332] on button at bounding box center [1317, 330] width 21 height 21
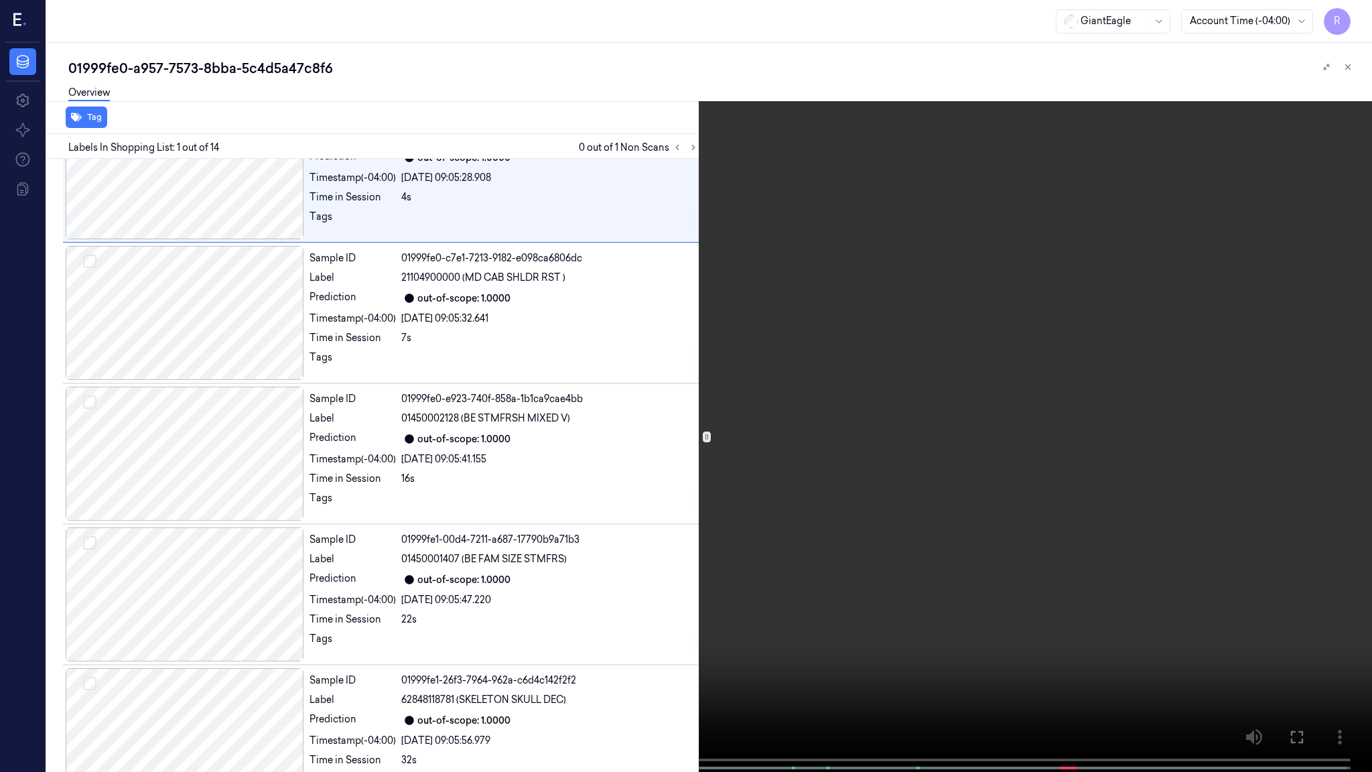
scroll to position [0, 0]
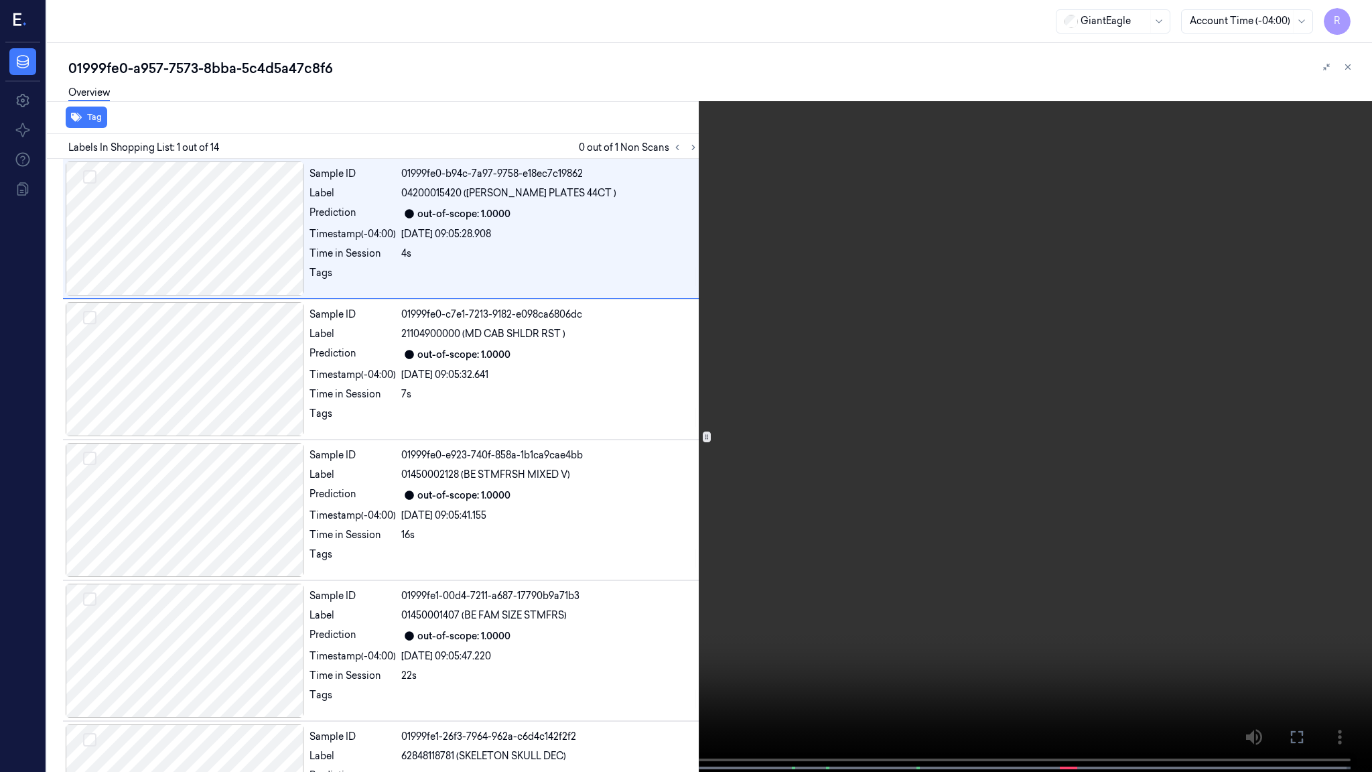
click at [68, 650] on span at bounding box center [69, 767] width 2 height 7
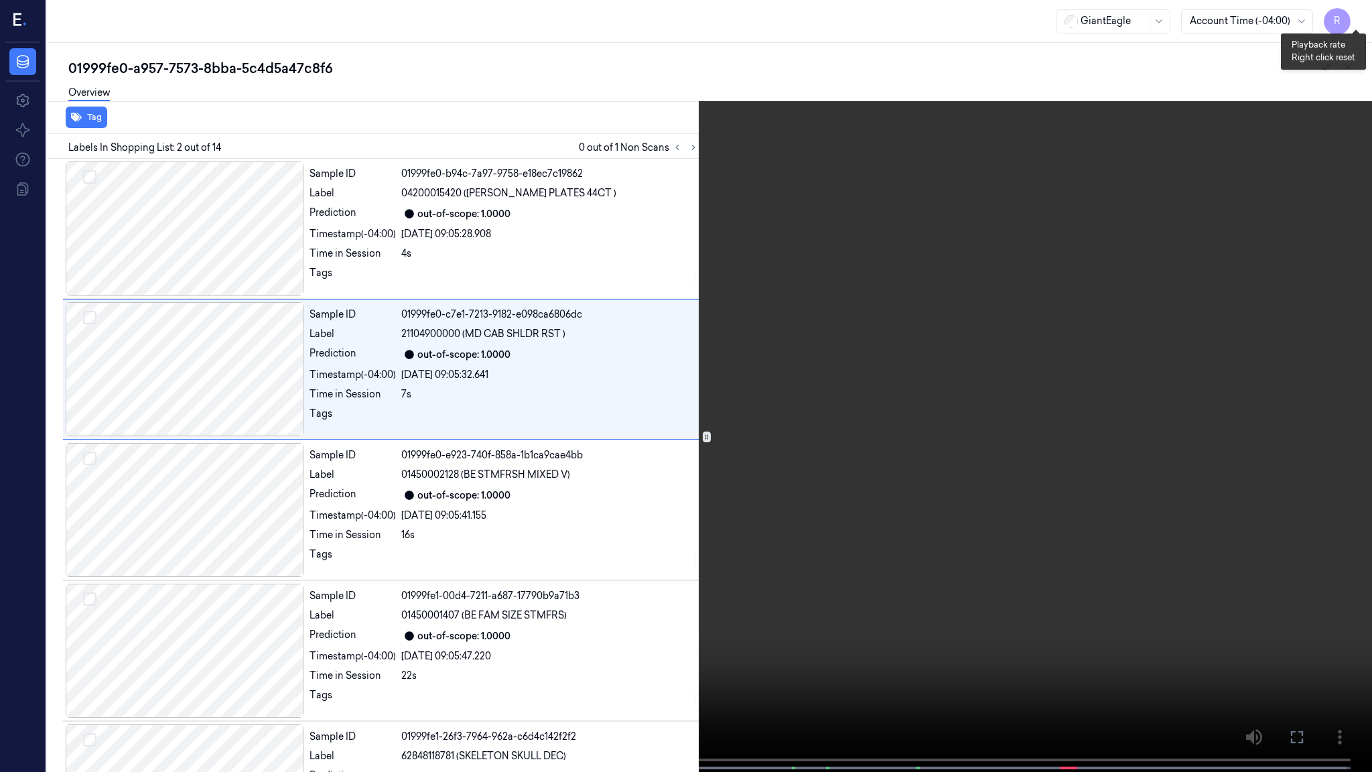
click at [1353, 5] on button "x 2" at bounding box center [1355, 15] width 21 height 21
click at [337, 492] on video at bounding box center [686, 387] width 1372 height 774
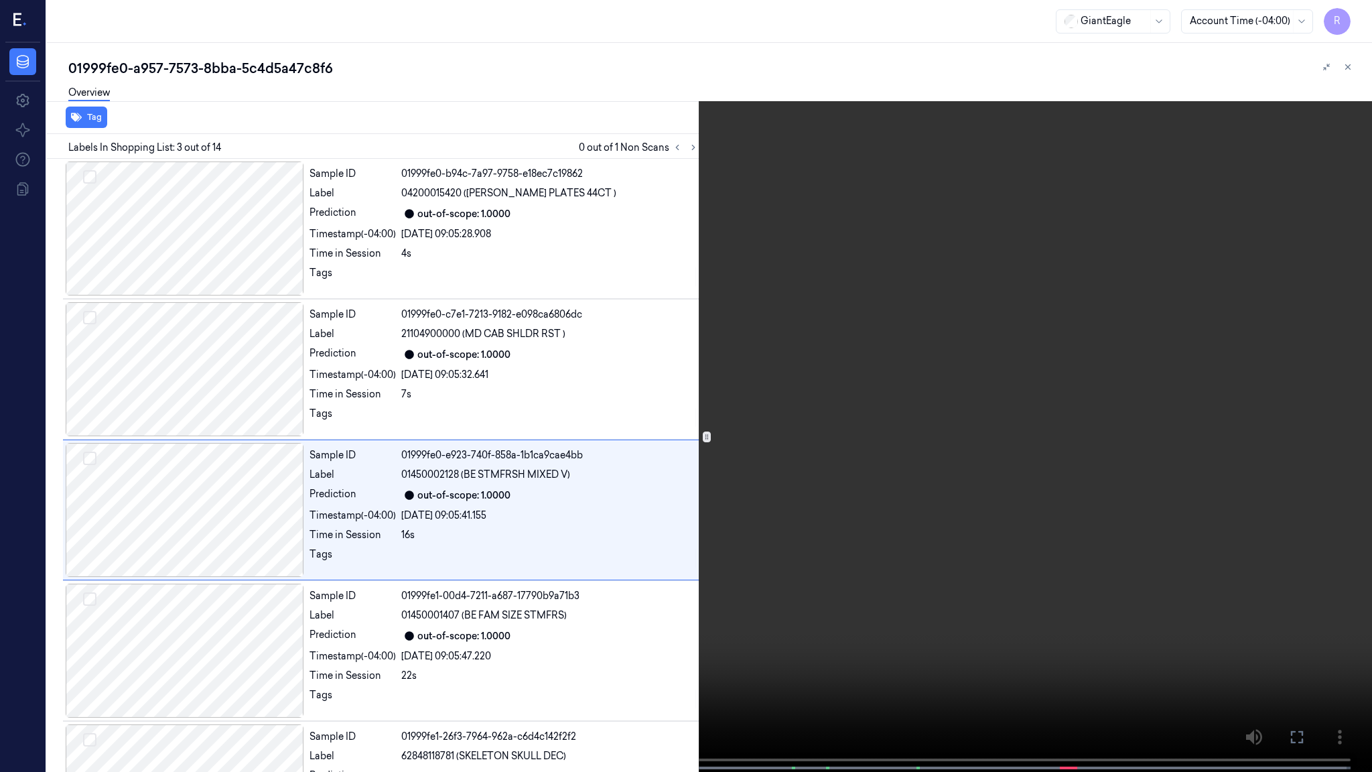
scroll to position [44, 0]
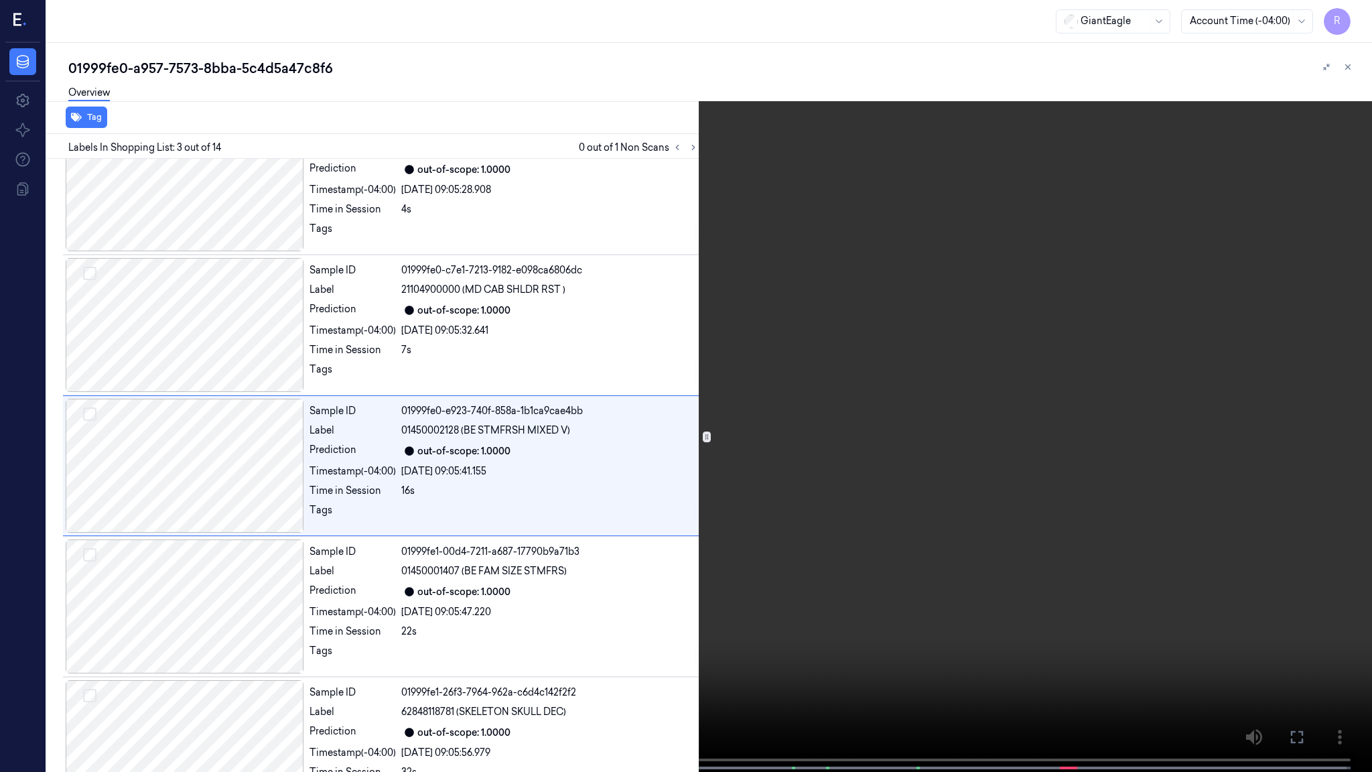
click at [337, 492] on video at bounding box center [686, 387] width 1372 height 774
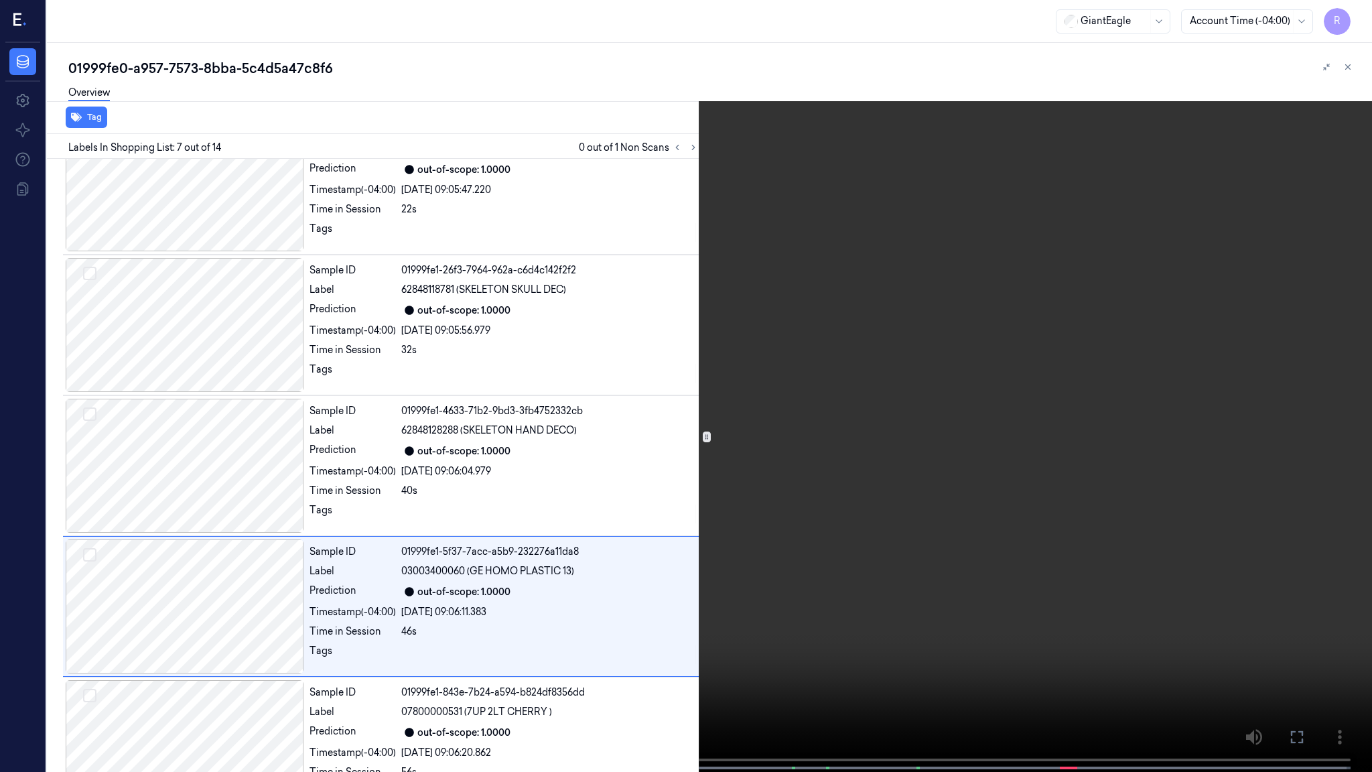
scroll to position [607, 0]
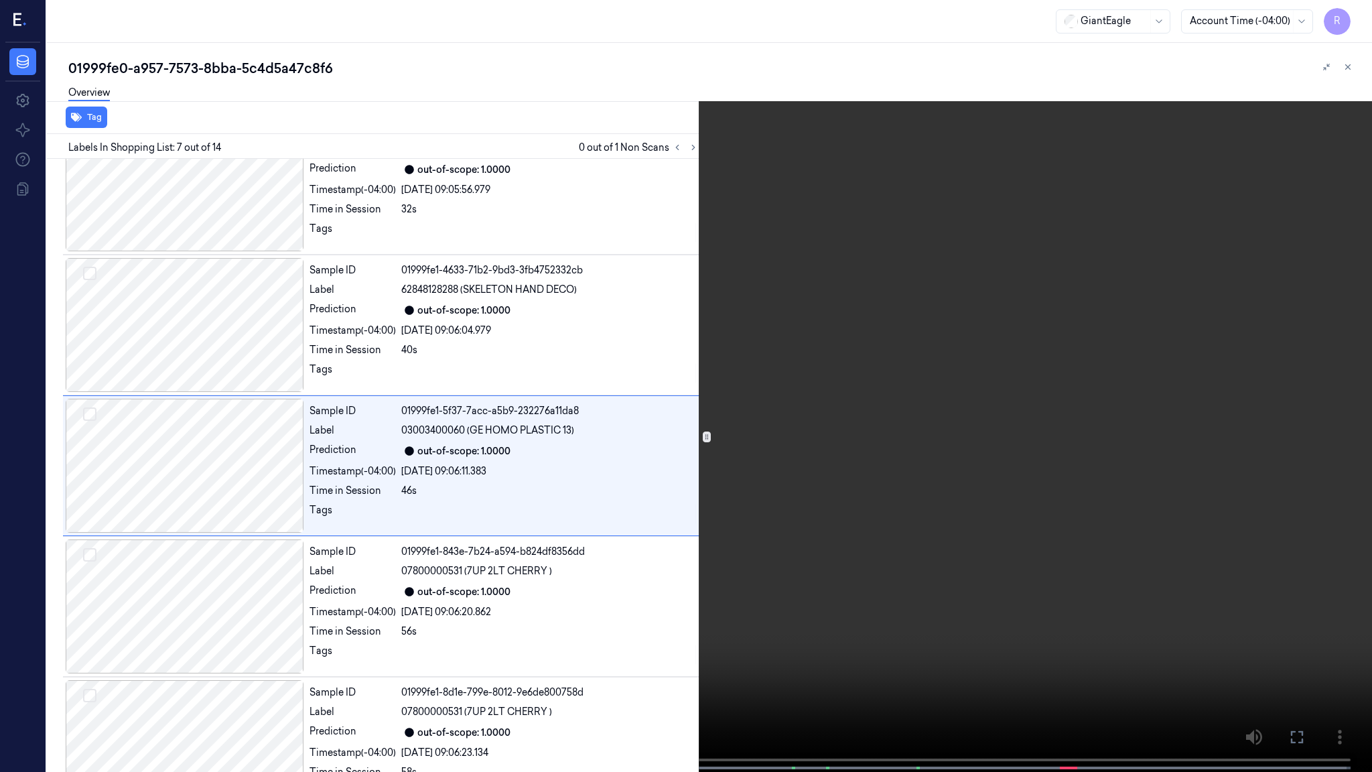
click at [676, 382] on video at bounding box center [686, 387] width 1372 height 774
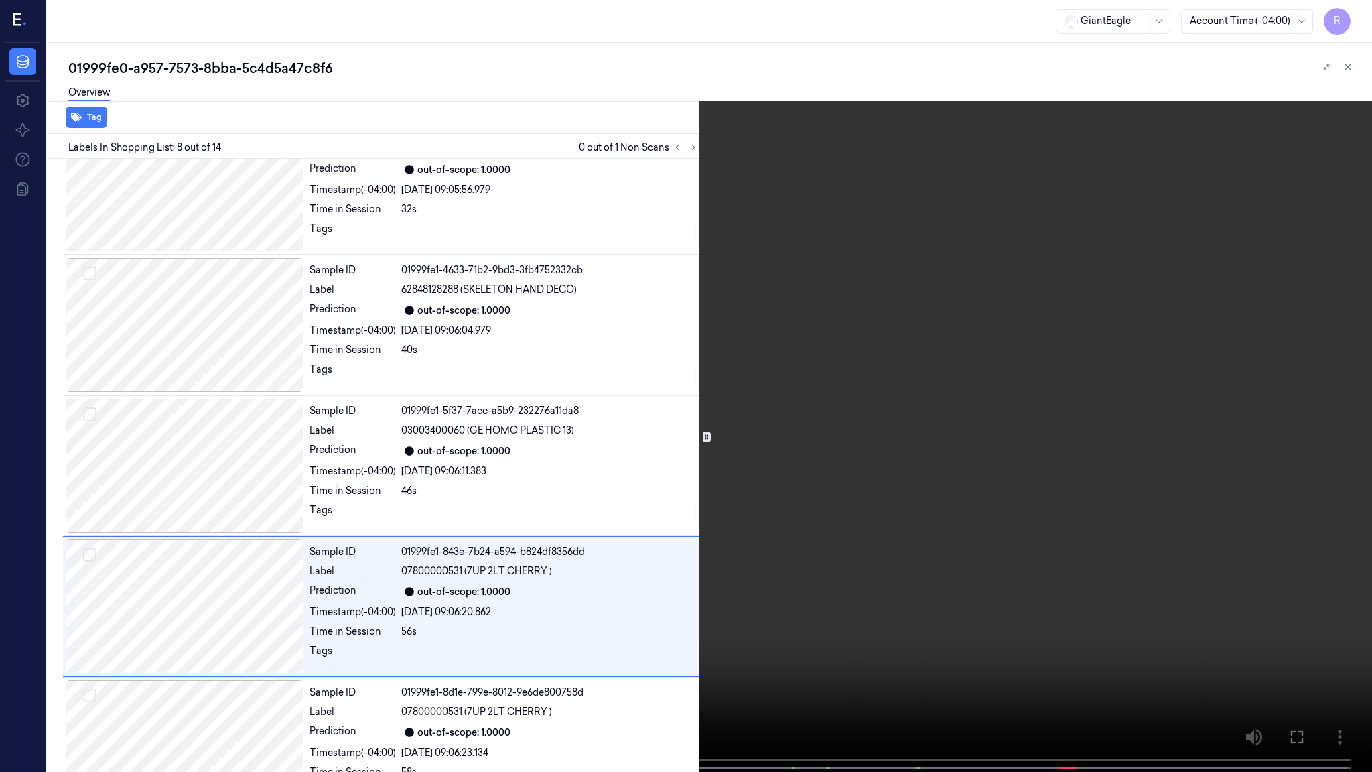
scroll to position [747, 0]
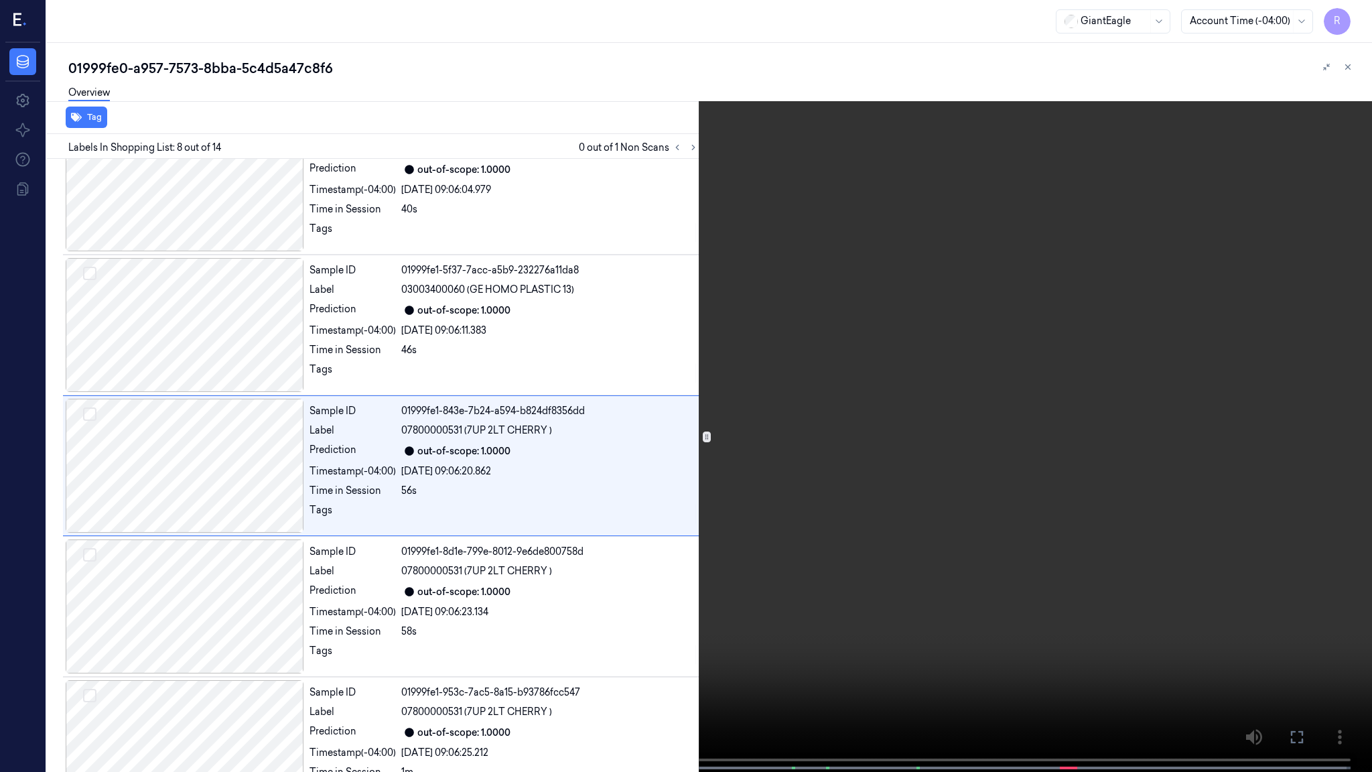
click at [676, 382] on video at bounding box center [686, 387] width 1372 height 774
click at [612, 650] on span at bounding box center [612, 767] width 2 height 7
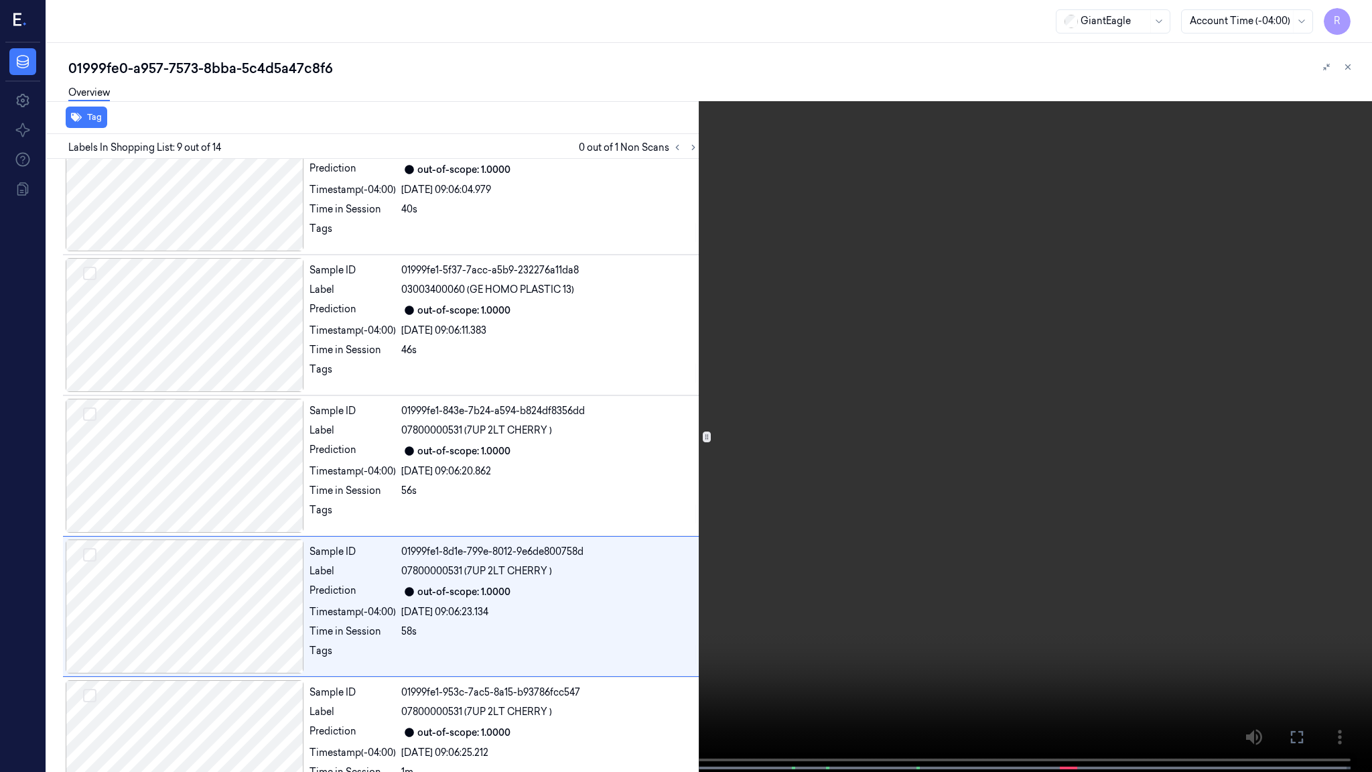
scroll to position [888, 0]
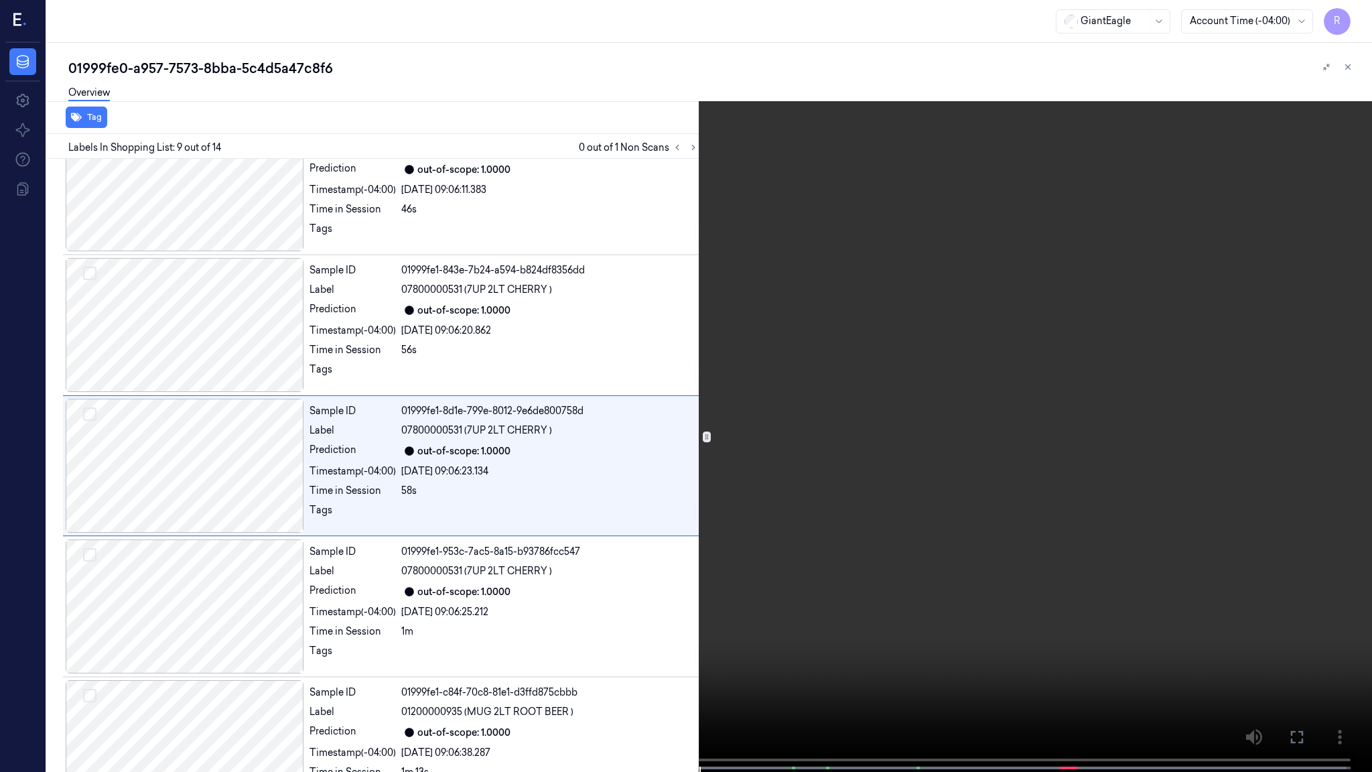
click at [765, 507] on video at bounding box center [686, 387] width 1372 height 774
click at [697, 387] on video at bounding box center [686, 387] width 1372 height 774
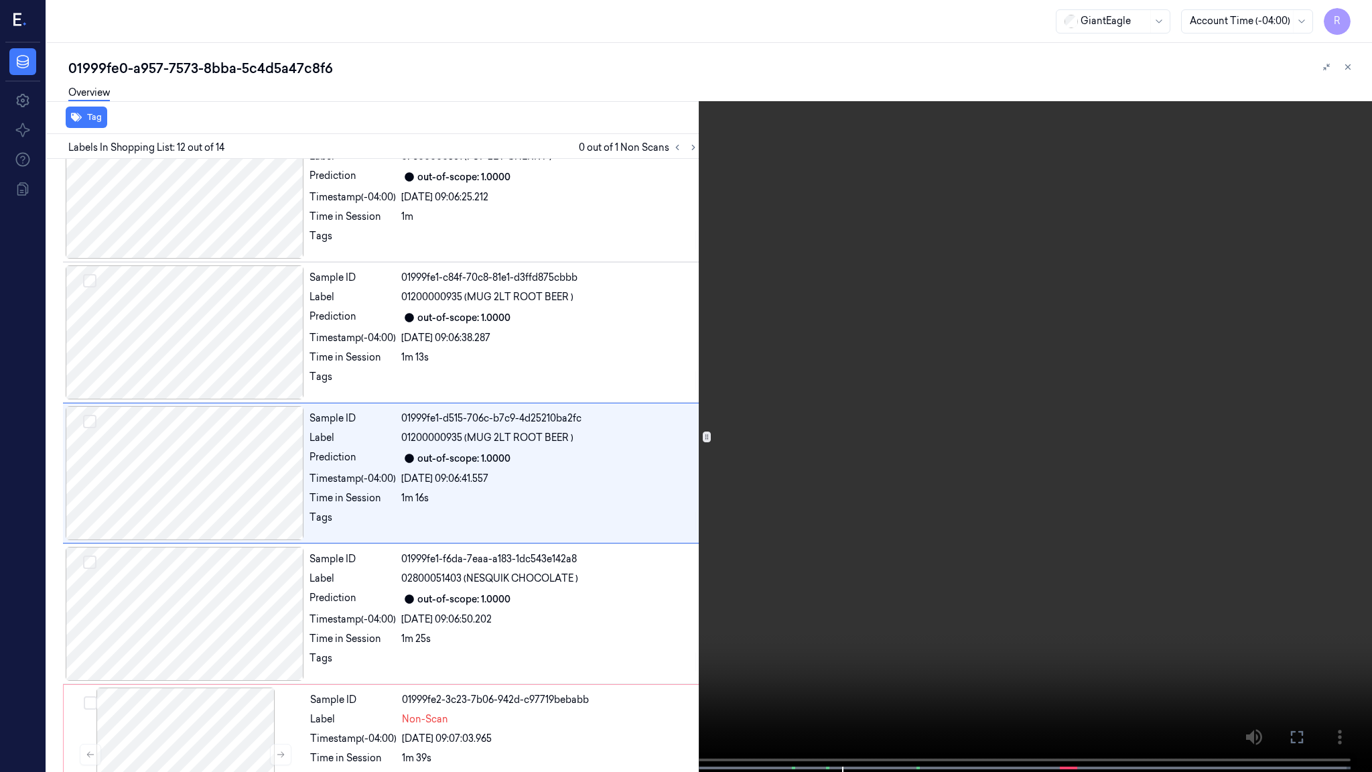
scroll to position [1311, 0]
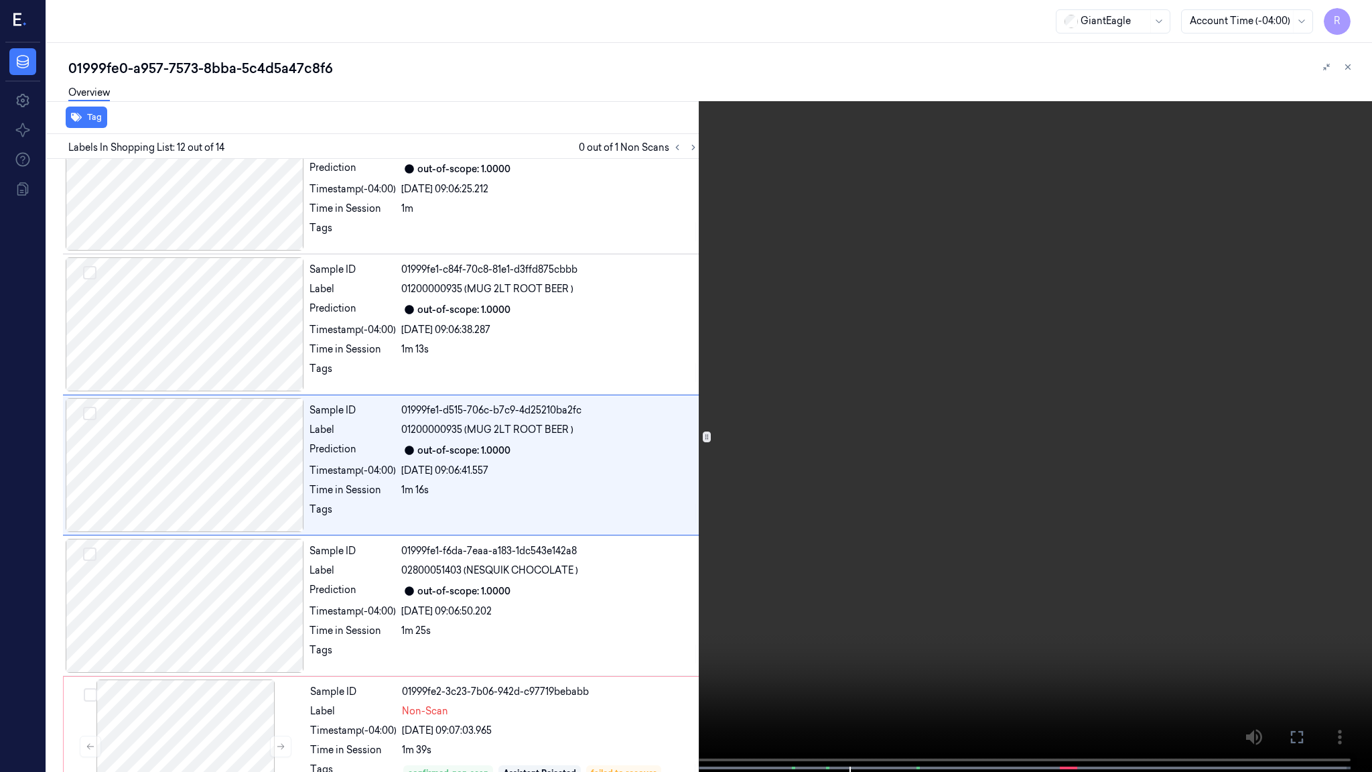
click at [789, 520] on video at bounding box center [686, 387] width 1372 height 774
click at [1347, 19] on button "x 4" at bounding box center [1355, 15] width 21 height 21
click at [1347, 19] on button "x 1" at bounding box center [1355, 15] width 21 height 21
click at [828, 650] on span at bounding box center [829, 767] width 2 height 7
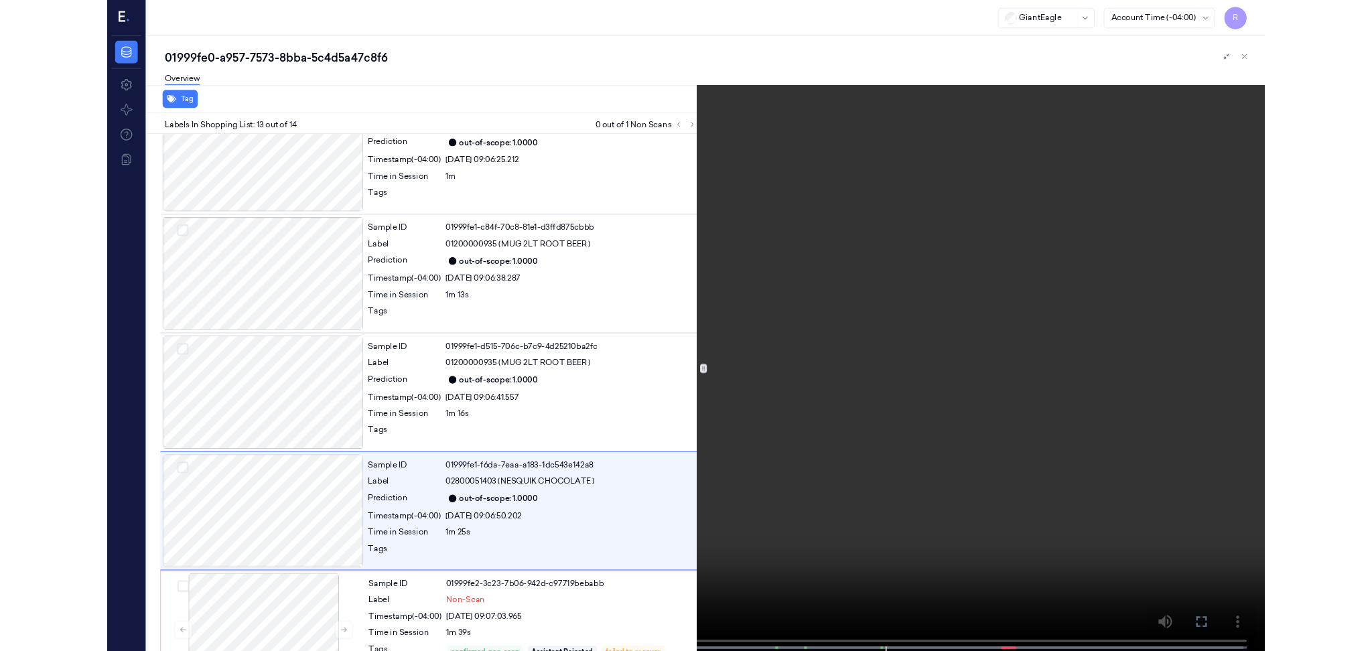
scroll to position [1361, 0]
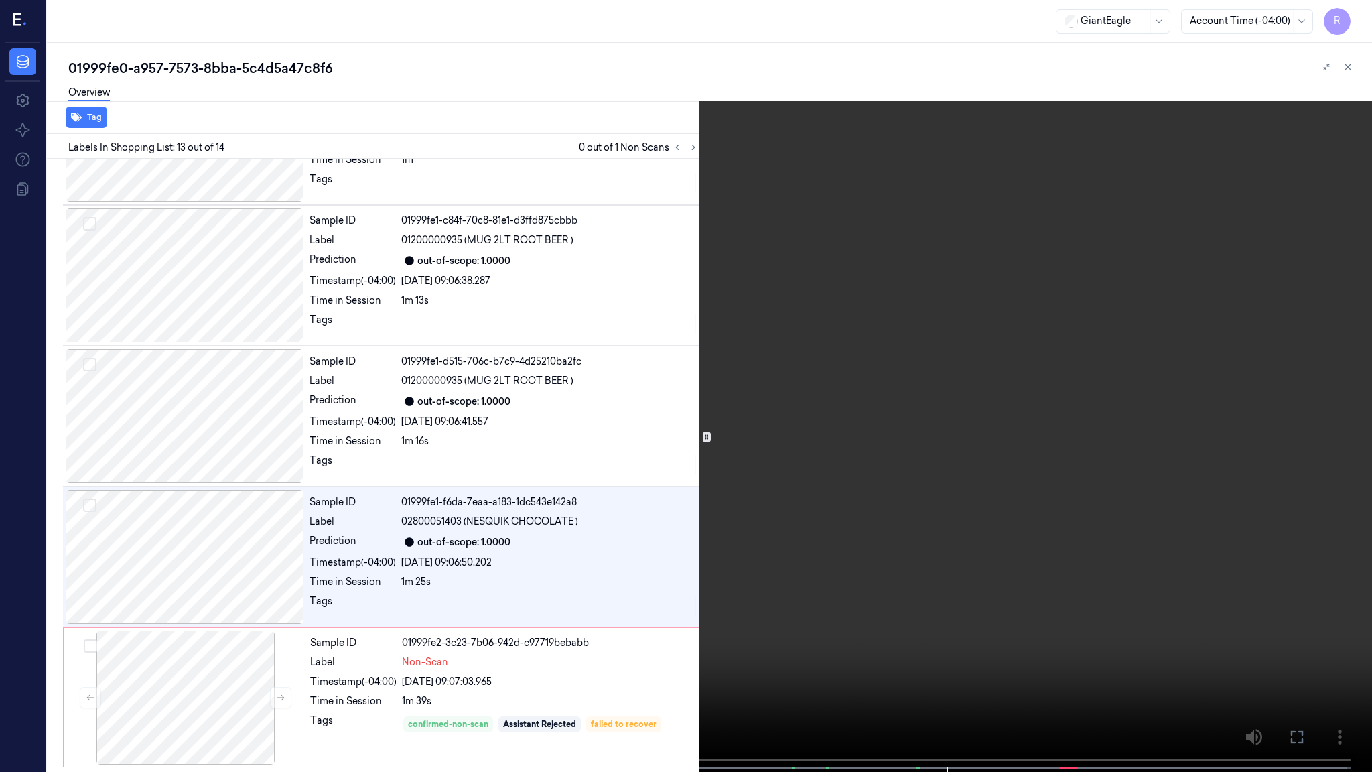
click at [873, 608] on video at bounding box center [686, 387] width 1372 height 774
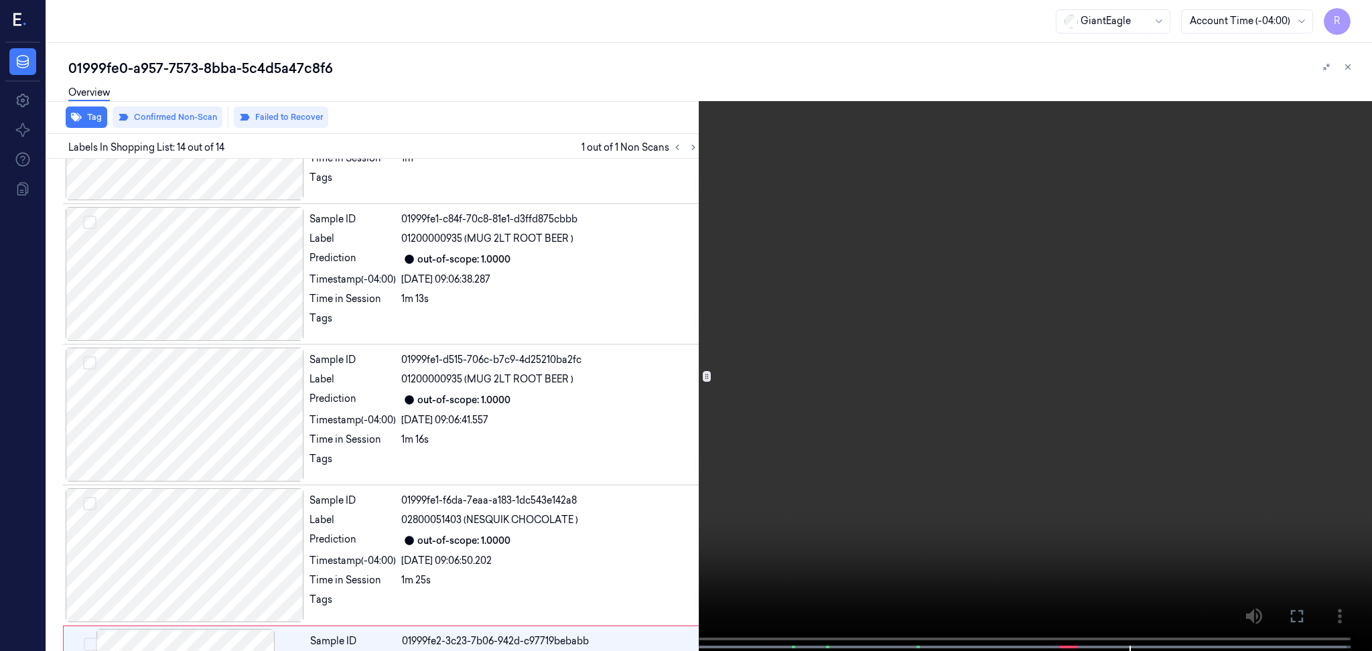
scroll to position [1481, 0]
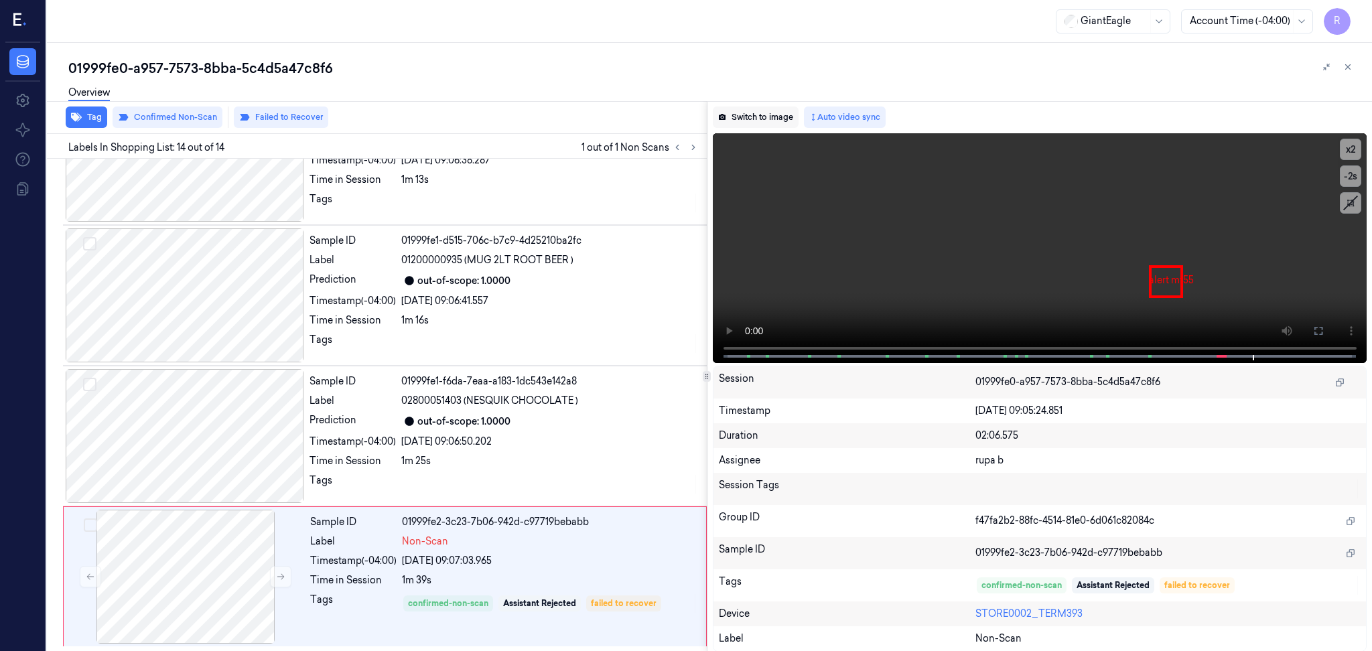
click at [768, 116] on button "Switch to image" at bounding box center [756, 116] width 86 height 21
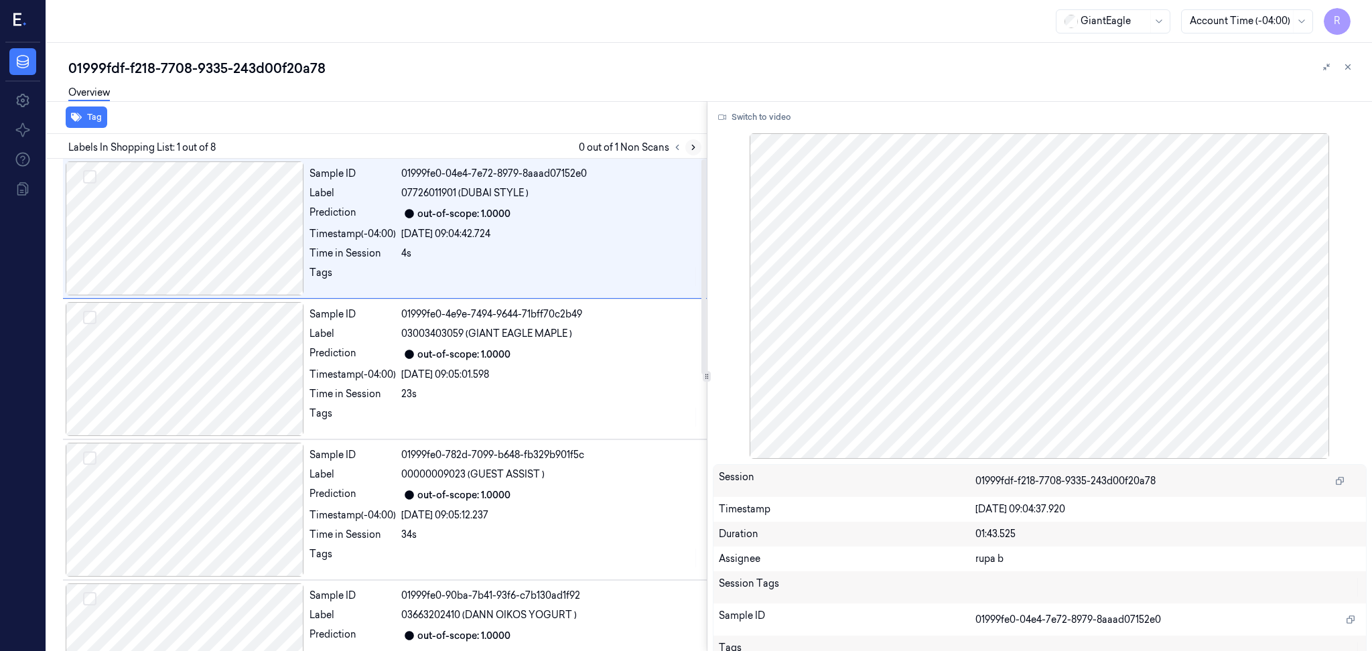
click at [688, 149] on icon at bounding box center [692, 147] width 9 height 9
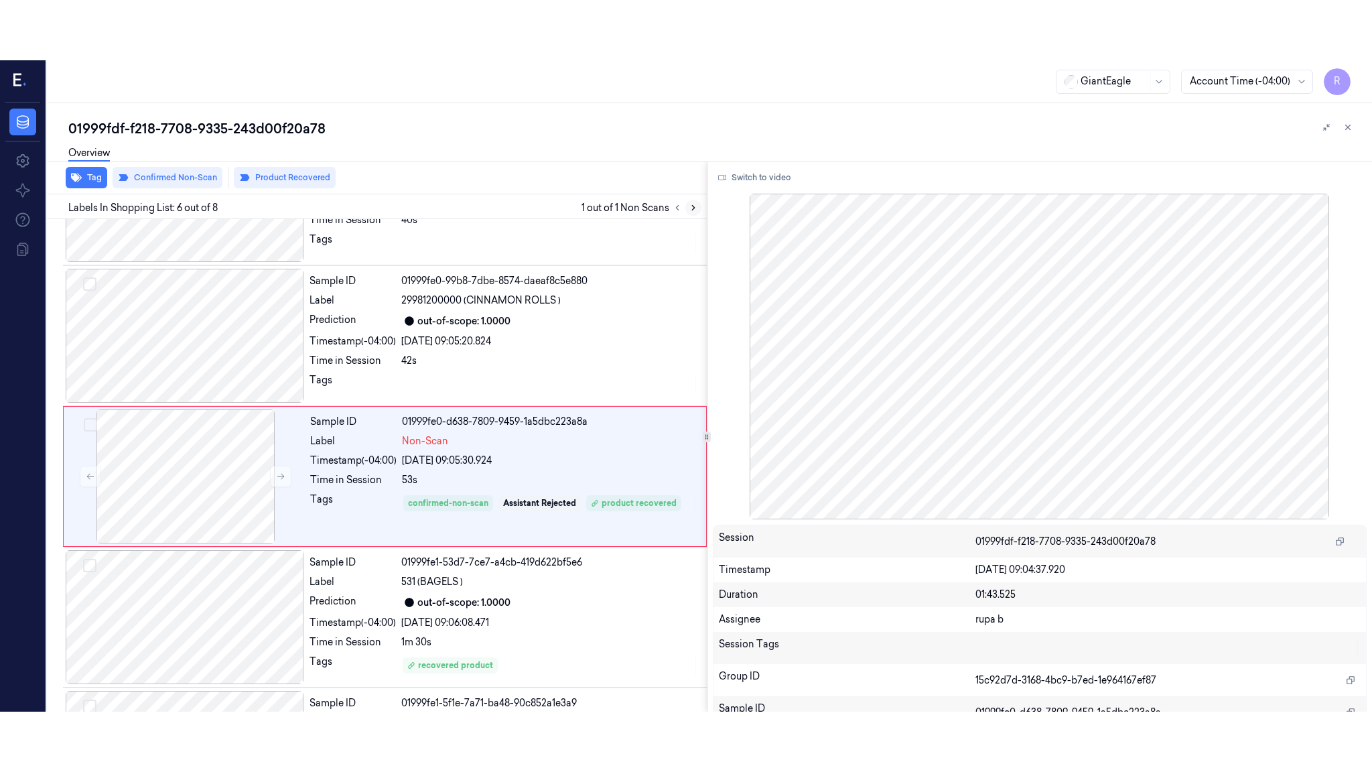
scroll to position [526, 0]
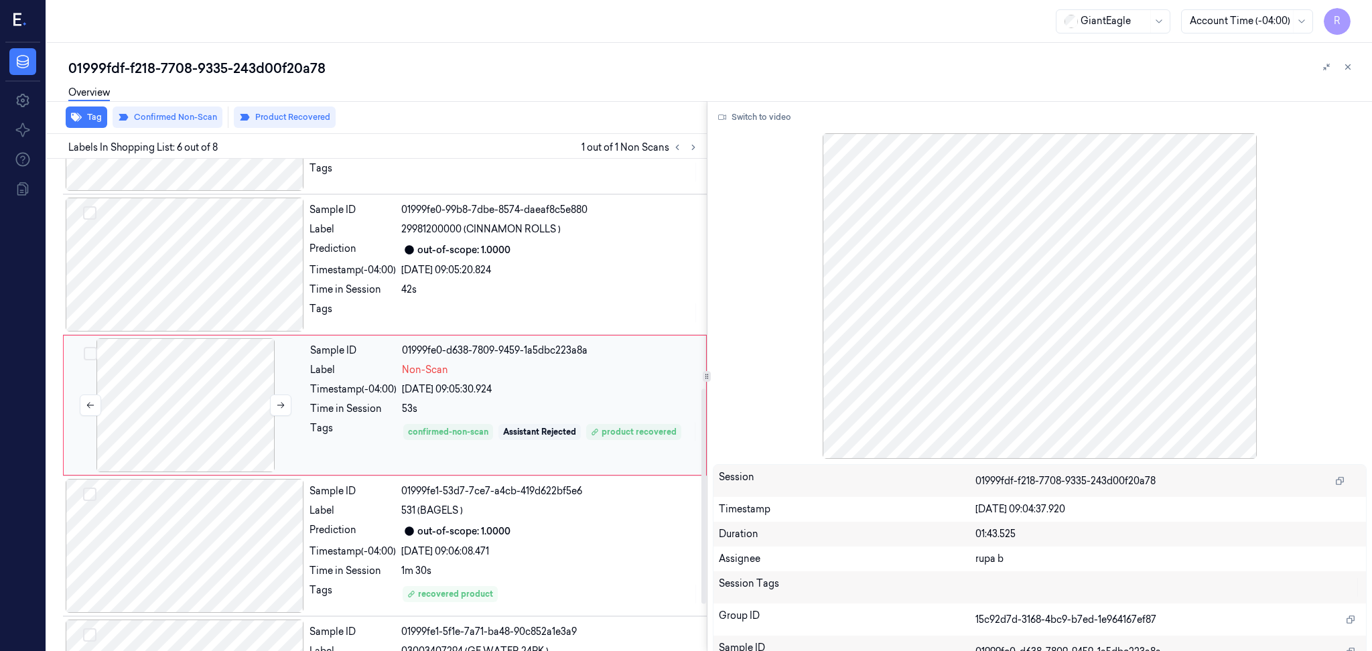
click at [168, 427] on div at bounding box center [185, 405] width 238 height 134
click at [750, 119] on button "Switch to video" at bounding box center [755, 116] width 84 height 21
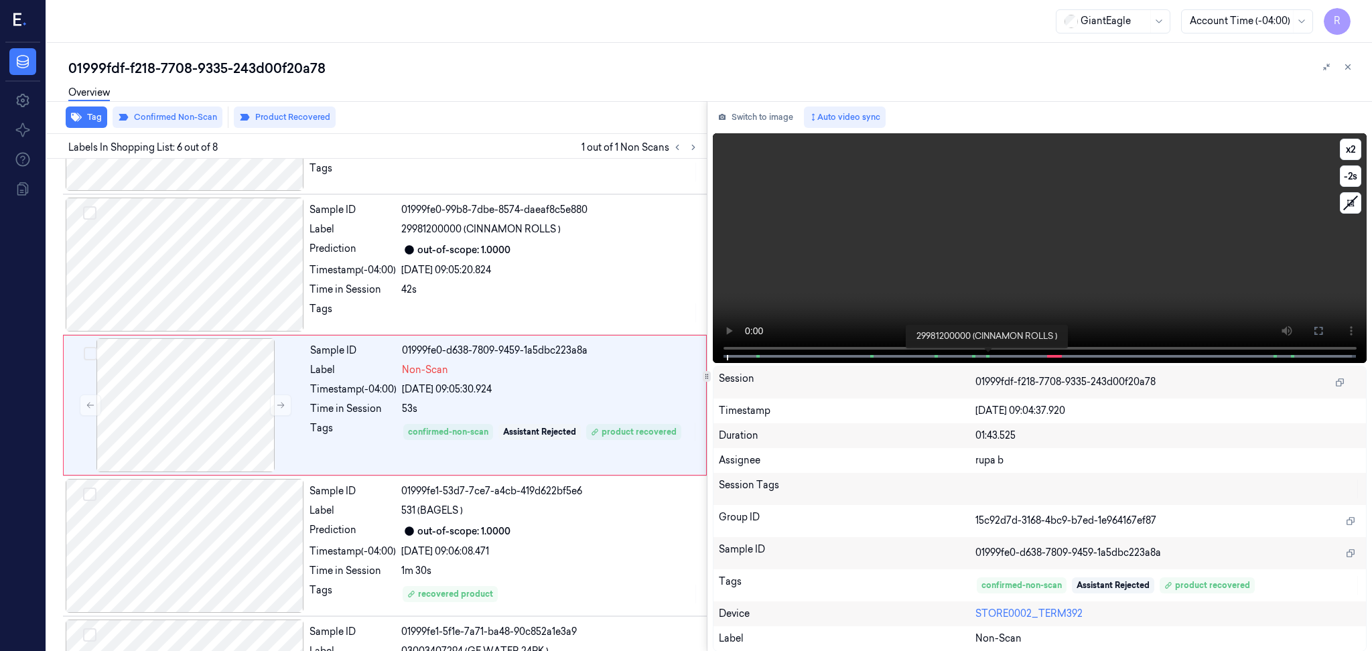
click at [986, 352] on div "x 2 -2 s 29981200000 (CINNAMON ROLLS )" at bounding box center [1040, 246] width 654 height 227
click at [1319, 324] on button at bounding box center [1317, 330] width 21 height 21
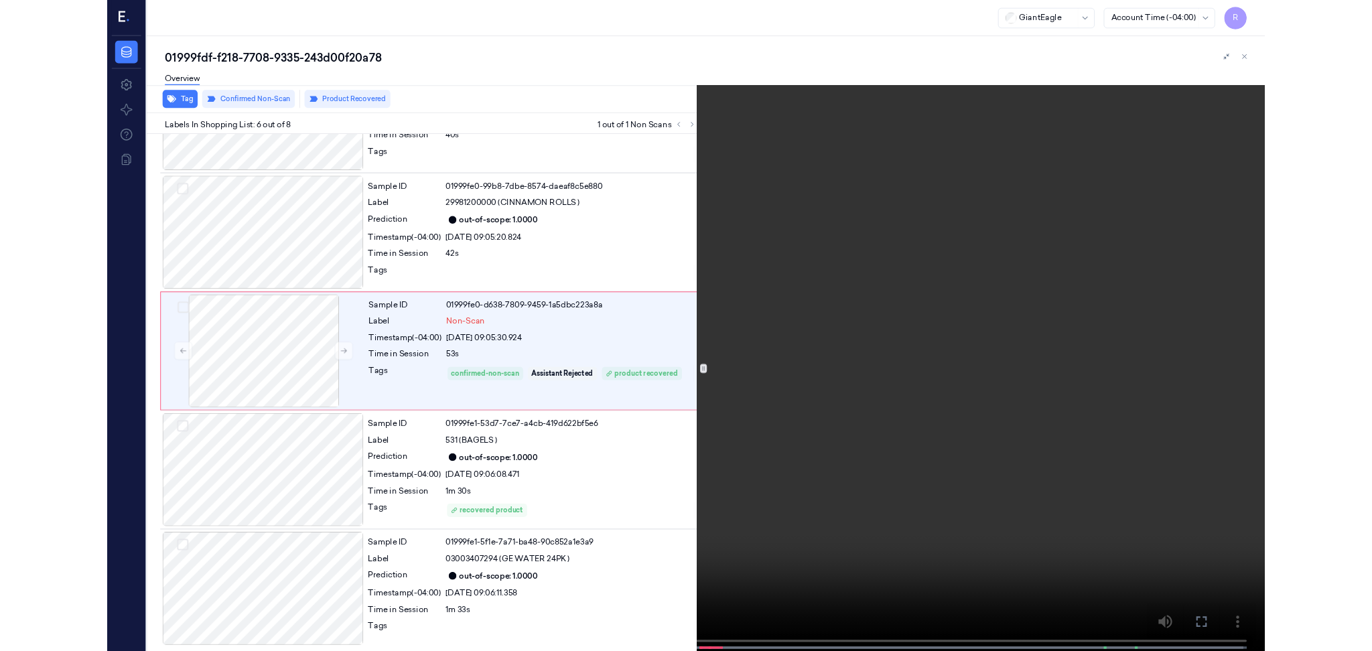
scroll to position [466, 0]
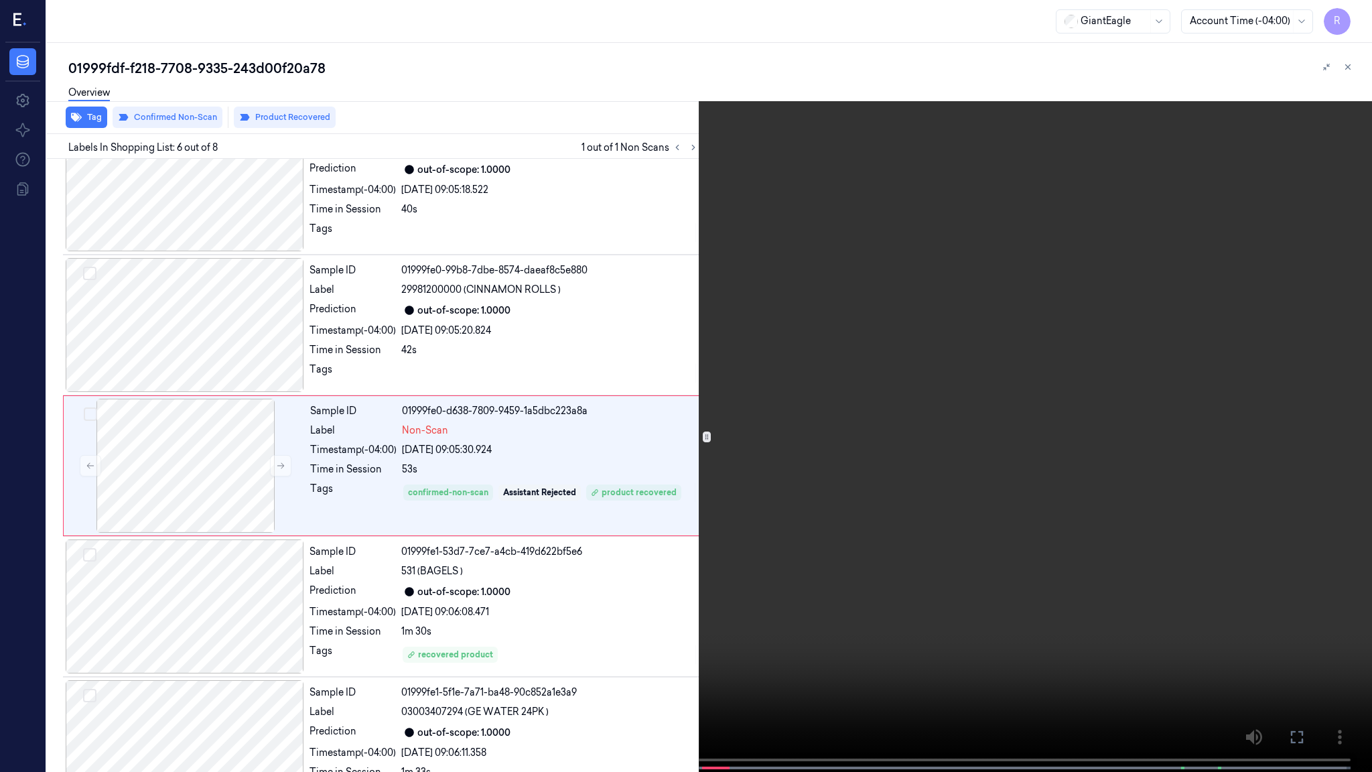
click at [654, 494] on video at bounding box center [686, 387] width 1372 height 774
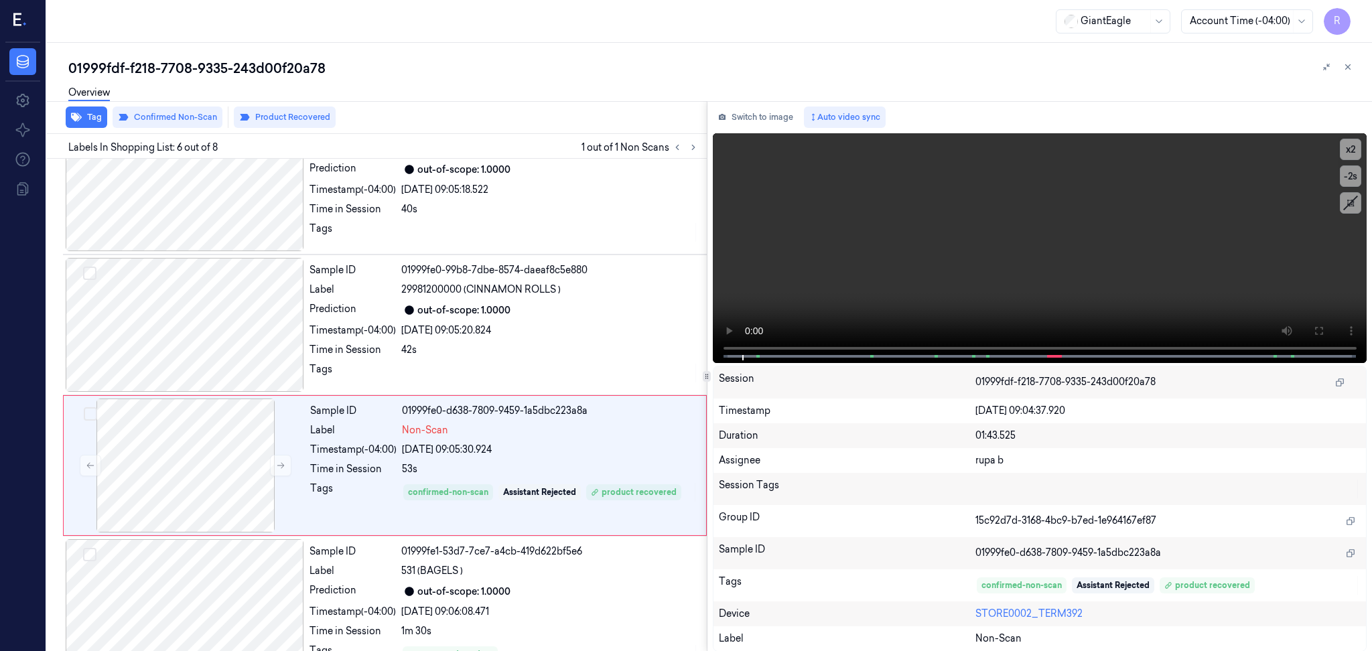
scroll to position [526, 0]
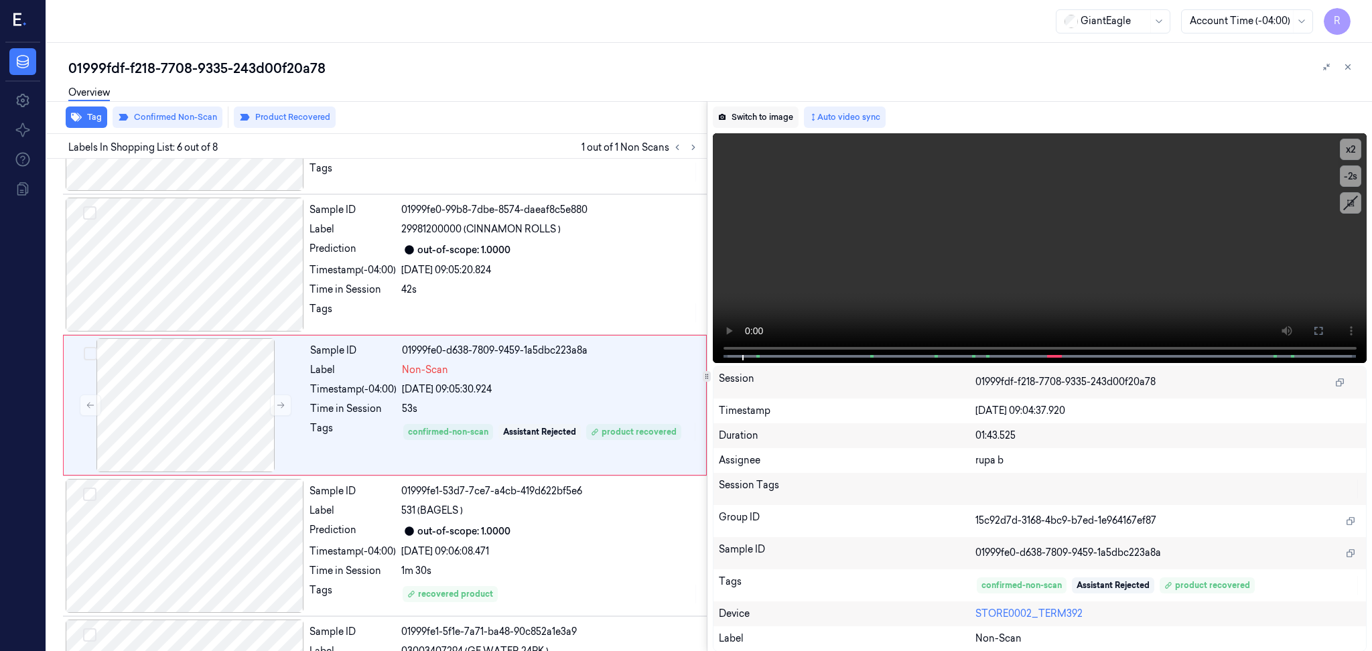
click at [739, 119] on button "Switch to image" at bounding box center [756, 116] width 86 height 21
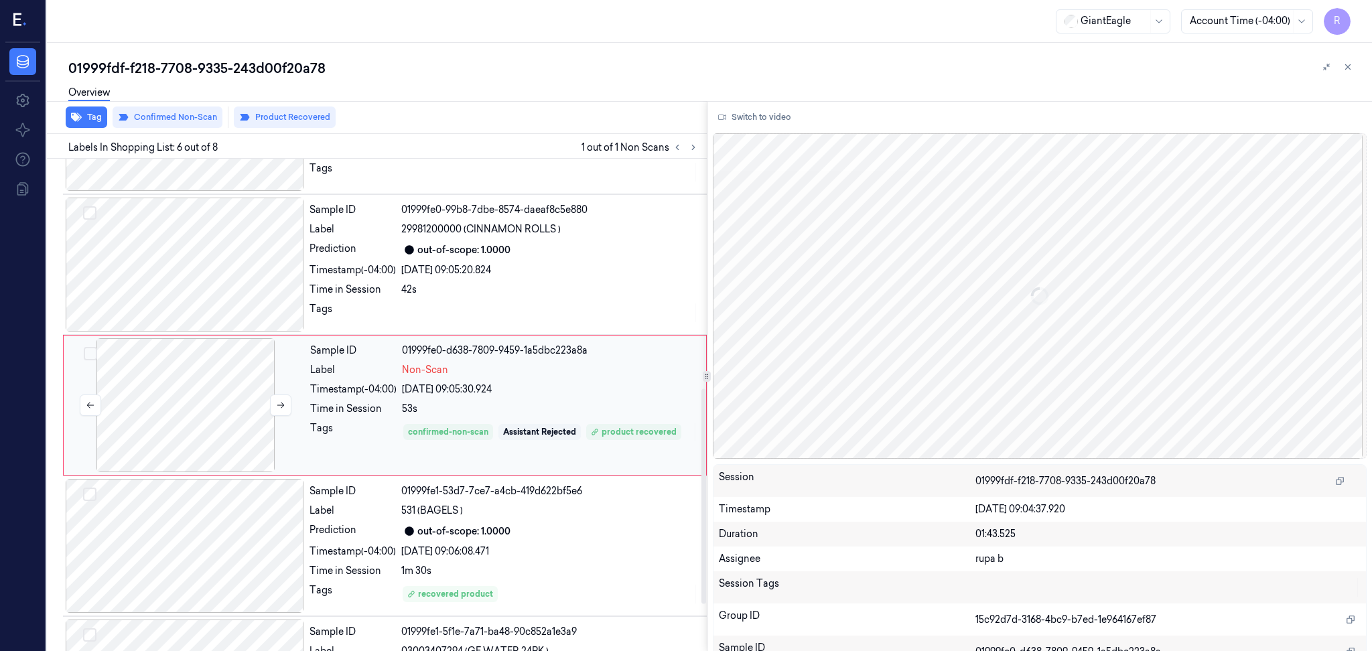
click at [218, 405] on div at bounding box center [185, 405] width 238 height 134
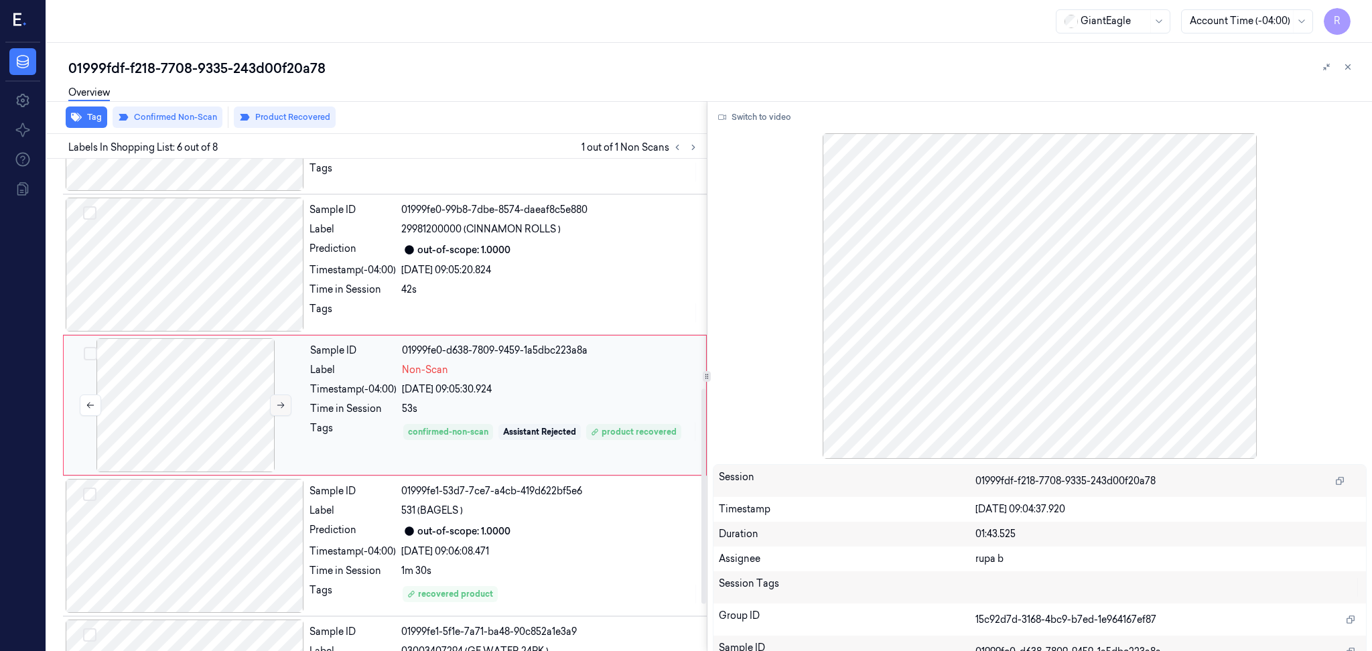
click at [286, 403] on button at bounding box center [280, 404] width 21 height 21
click at [166, 555] on div at bounding box center [185, 546] width 238 height 134
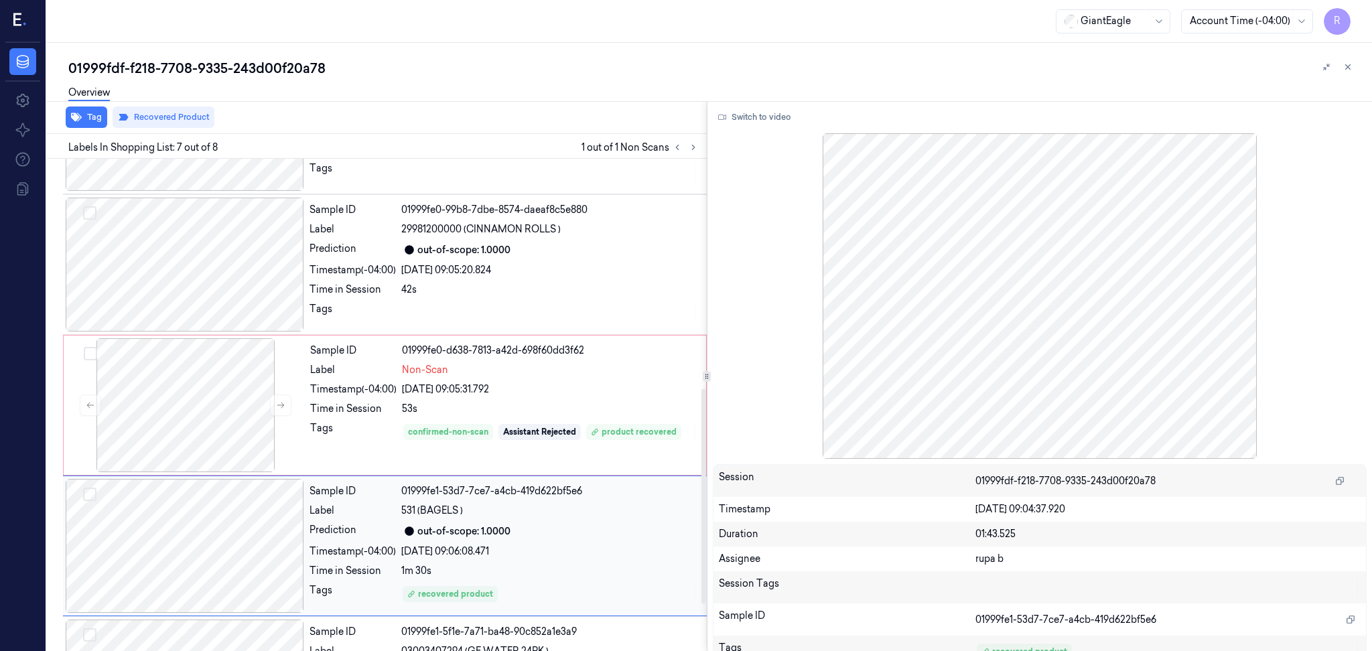
scroll to position [636, 0]
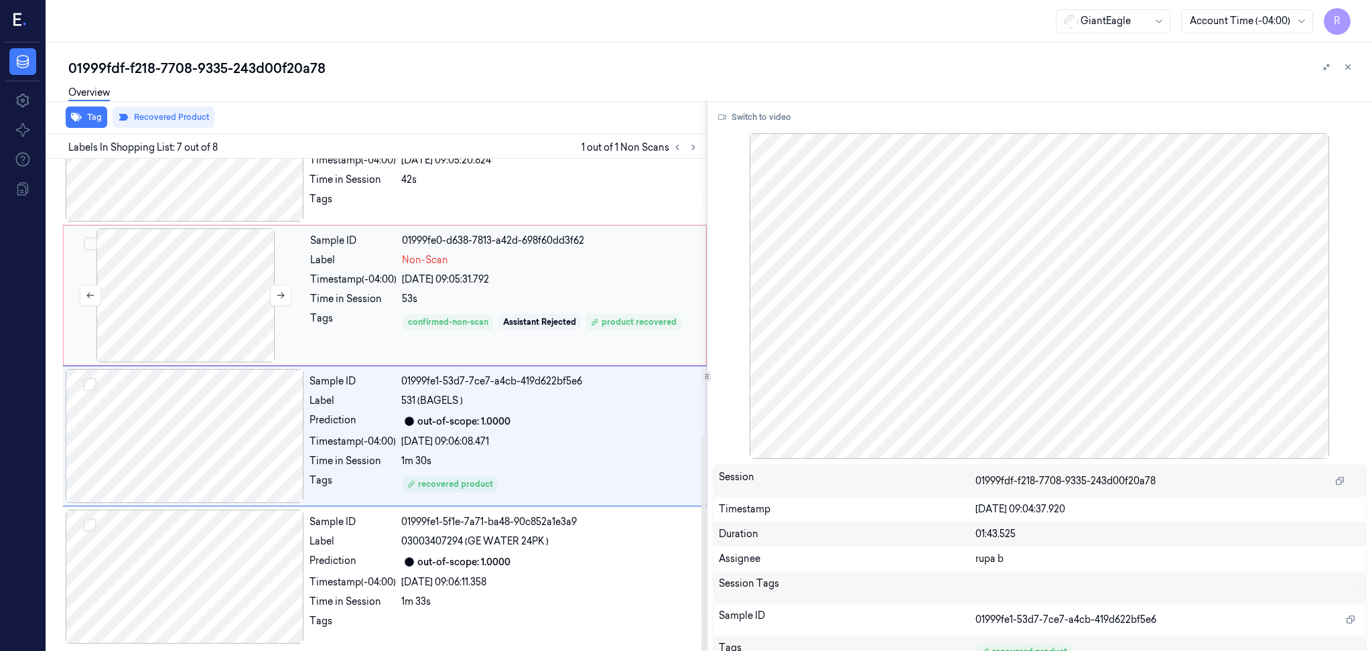
click at [206, 293] on div at bounding box center [185, 295] width 238 height 134
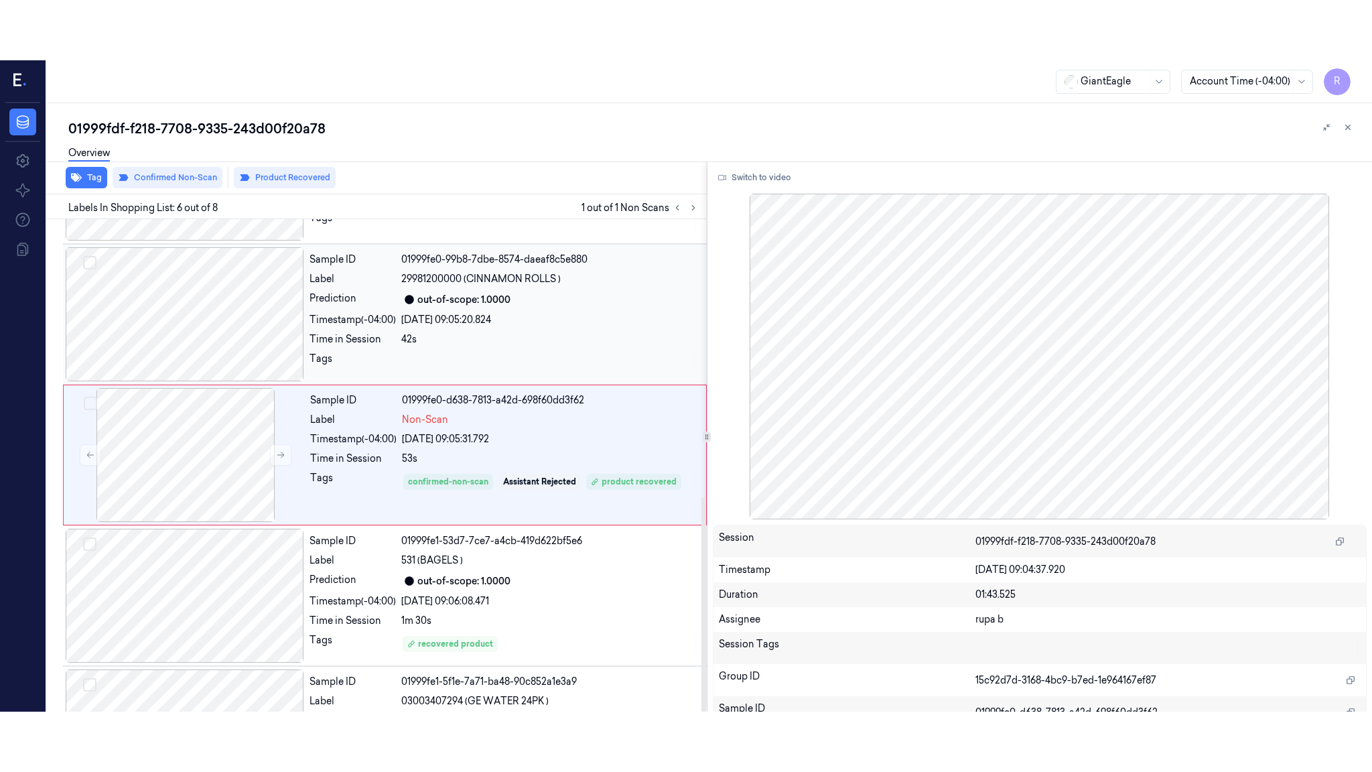
scroll to position [526, 0]
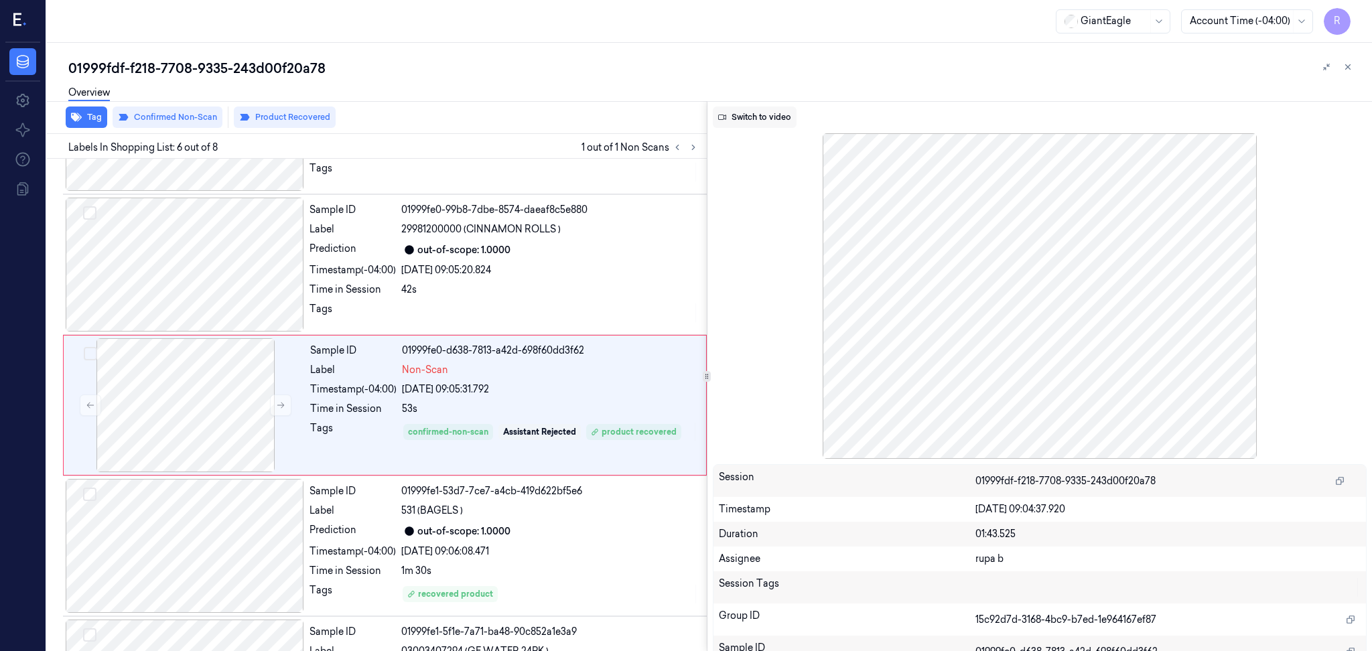
click at [761, 124] on button "Switch to video" at bounding box center [755, 116] width 84 height 21
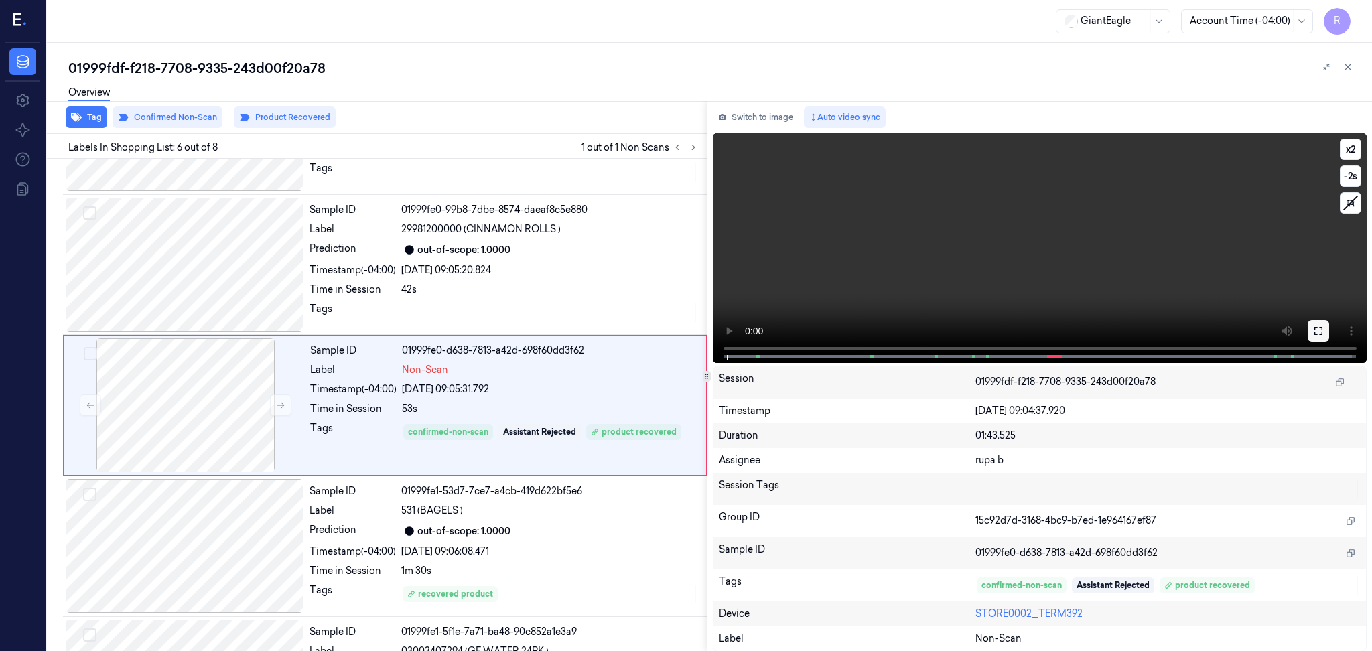
click at [1315, 328] on icon at bounding box center [1318, 330] width 11 height 11
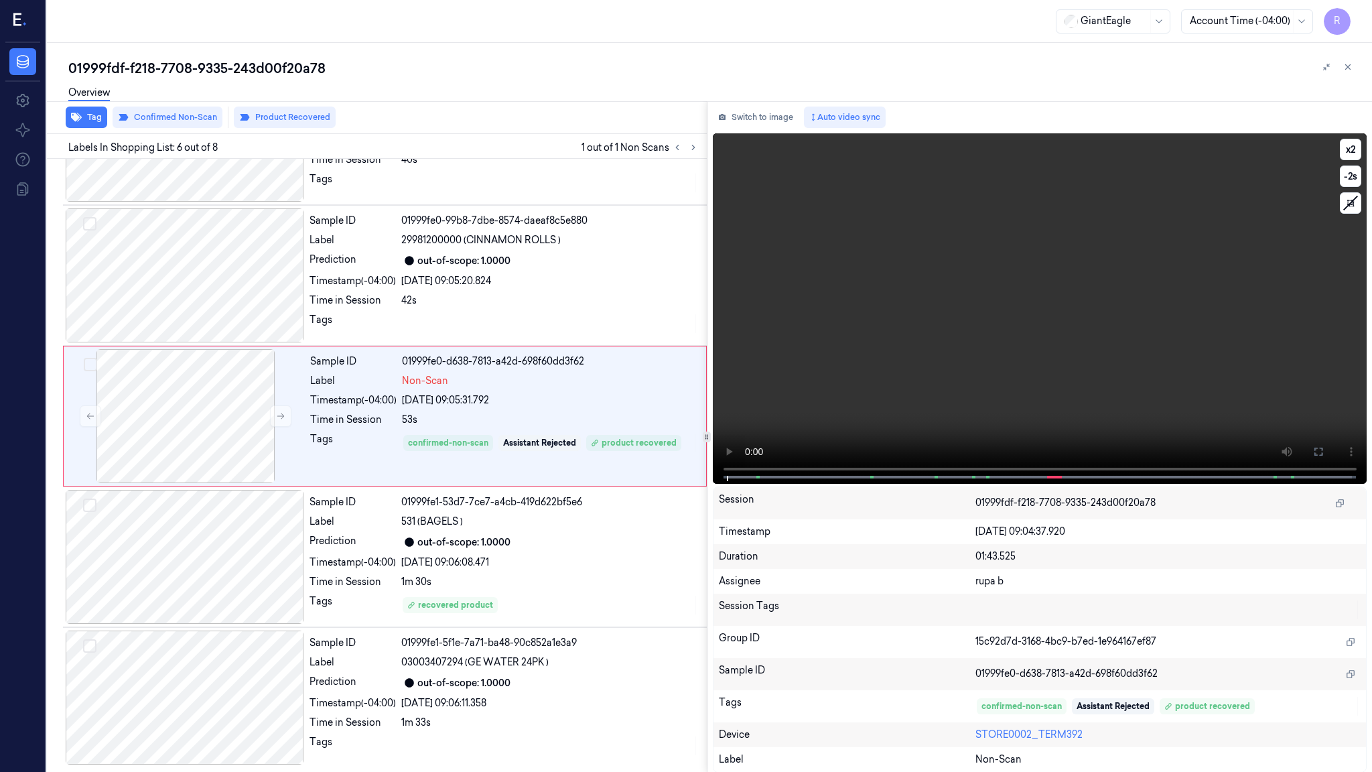
scroll to position [516, 0]
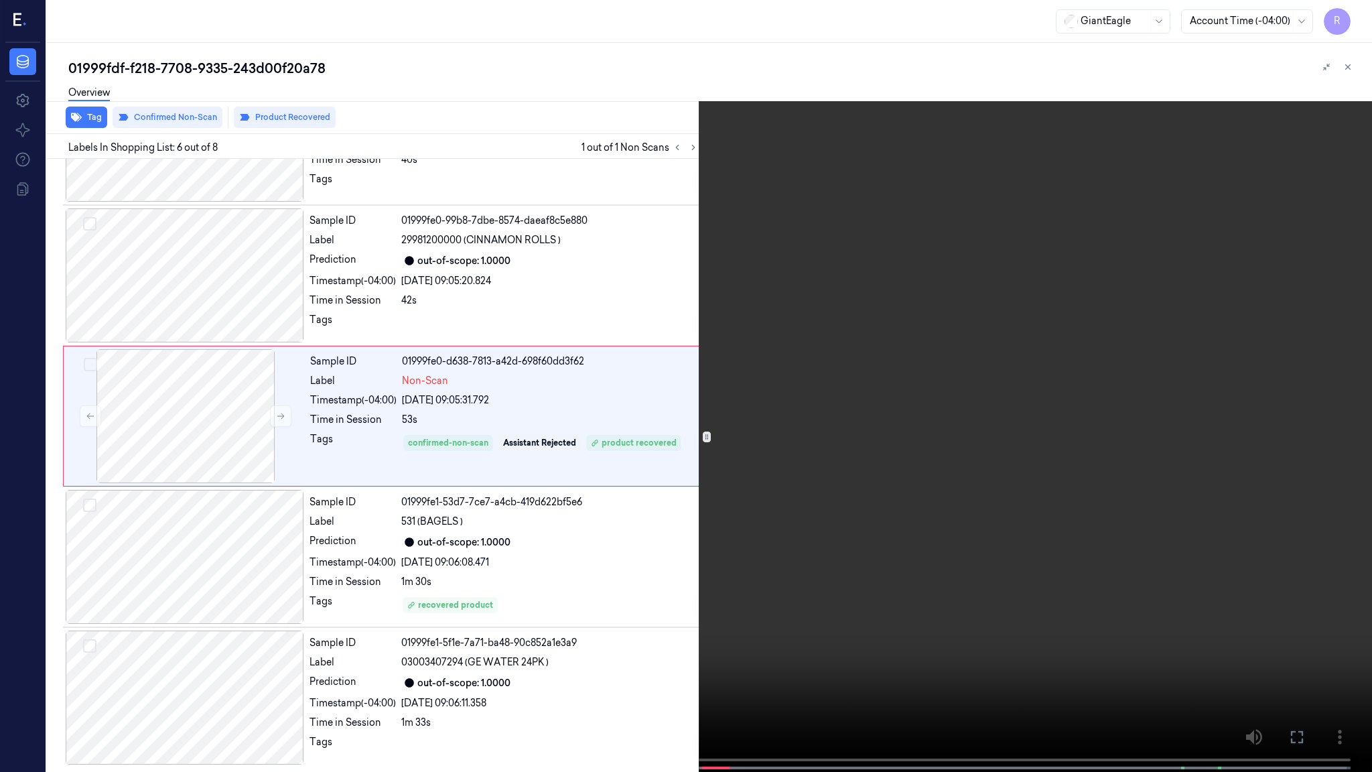
click at [1315, 406] on video at bounding box center [686, 387] width 1372 height 774
click at [1234, 409] on video at bounding box center [686, 387] width 1372 height 774
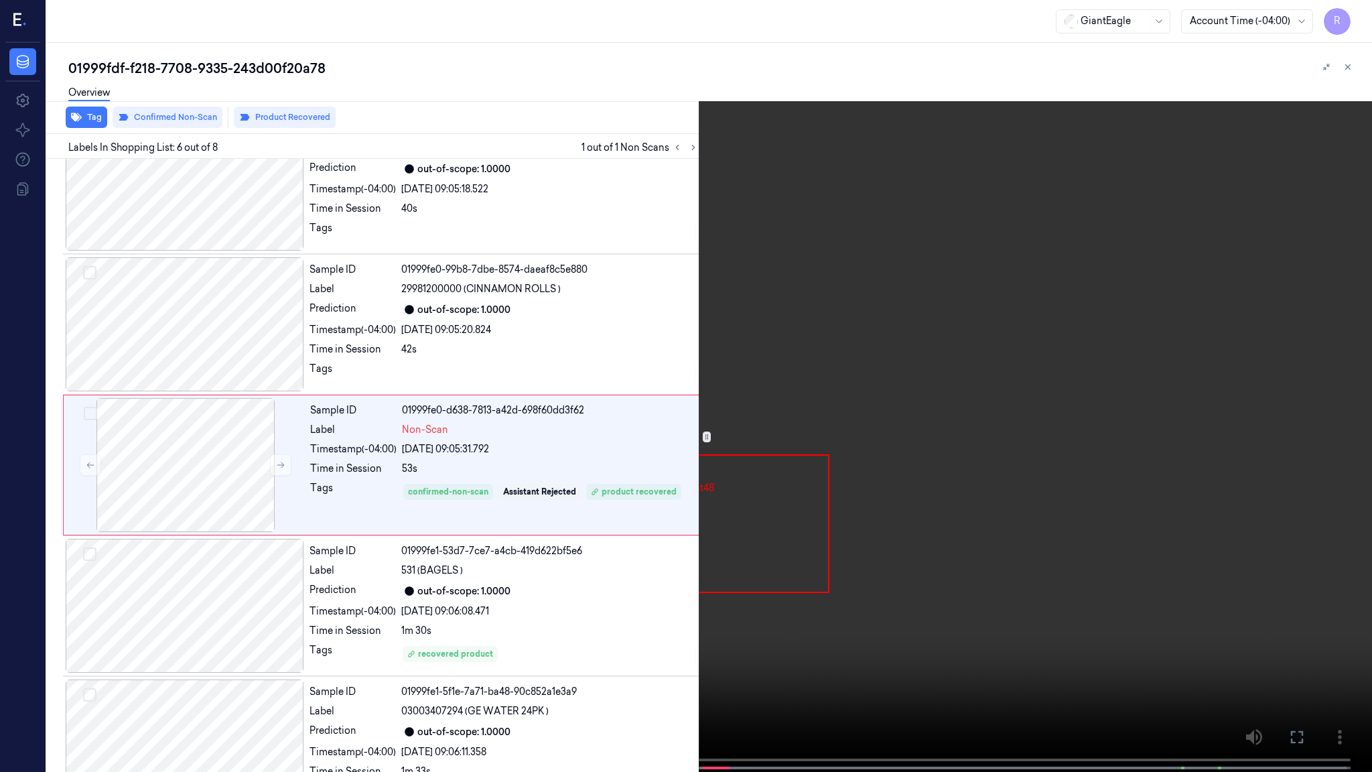
scroll to position [466, 0]
click at [1353, 16] on button "x 2" at bounding box center [1355, 15] width 21 height 21
click at [1353, 16] on button "x 4" at bounding box center [1355, 15] width 21 height 21
click at [645, 461] on video at bounding box center [686, 387] width 1372 height 774
click at [1361, 13] on button "x 1" at bounding box center [1355, 15] width 21 height 21
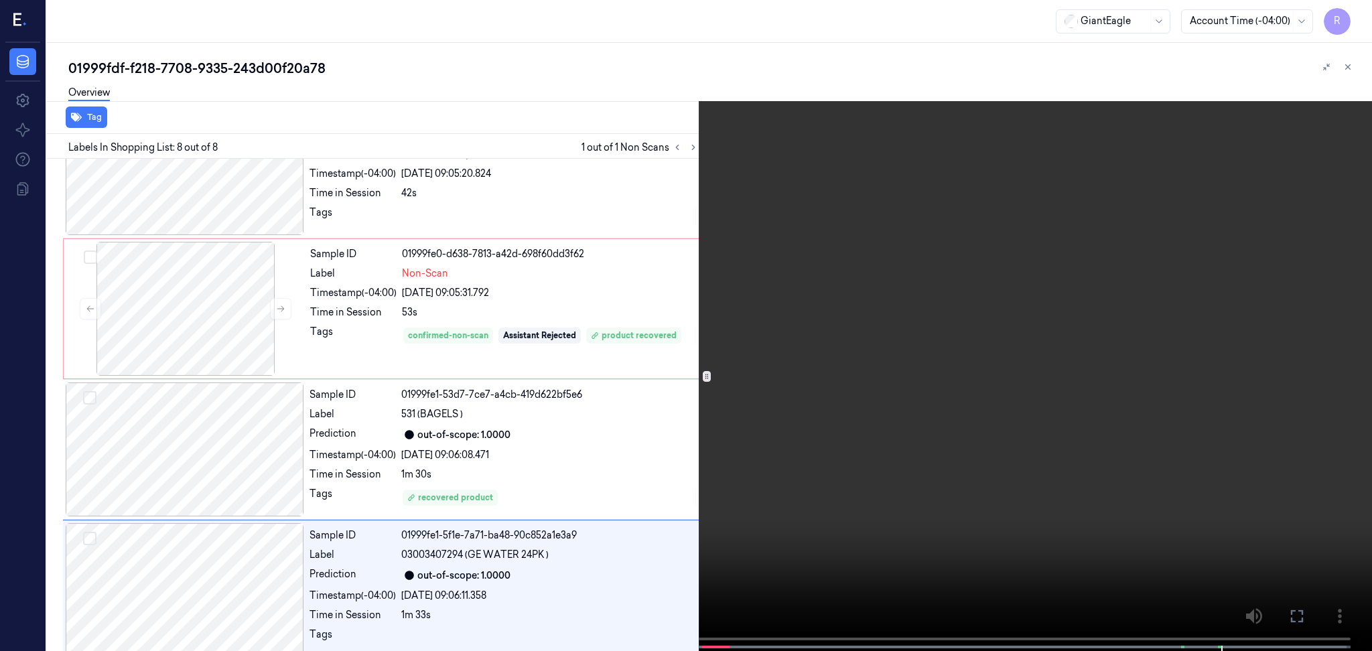
scroll to position [636, 0]
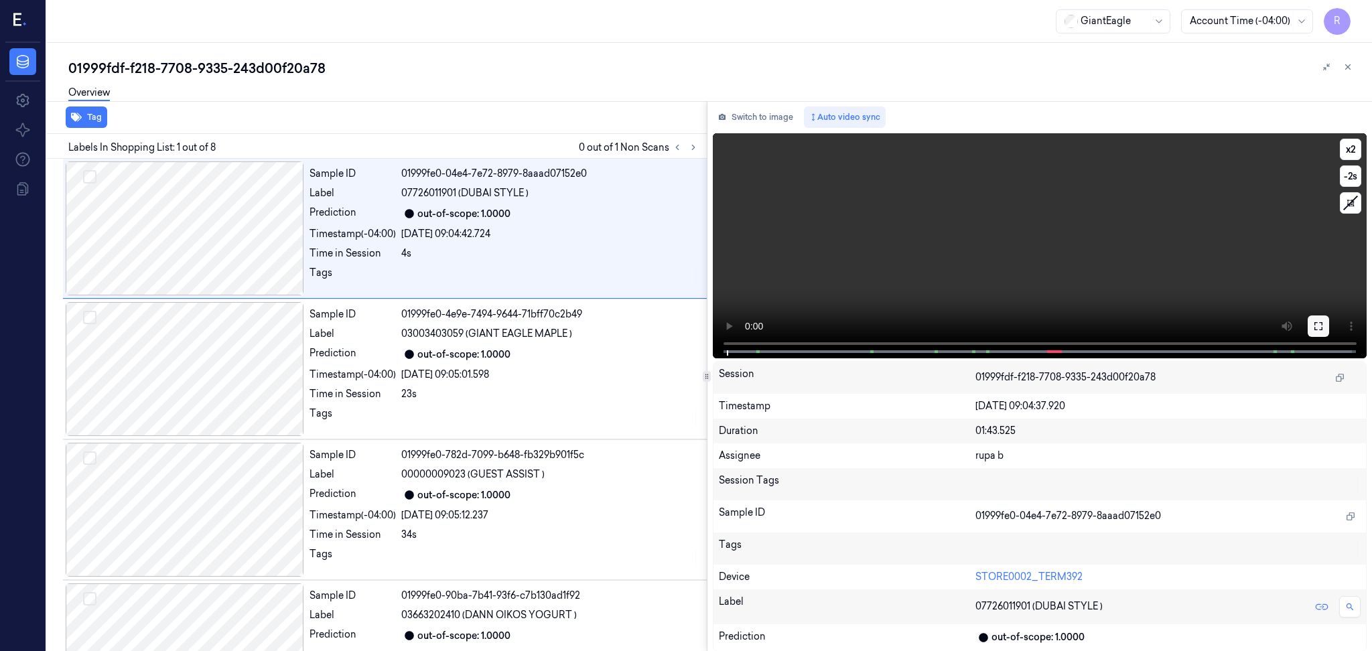
click at [1318, 325] on icon at bounding box center [1318, 326] width 11 height 11
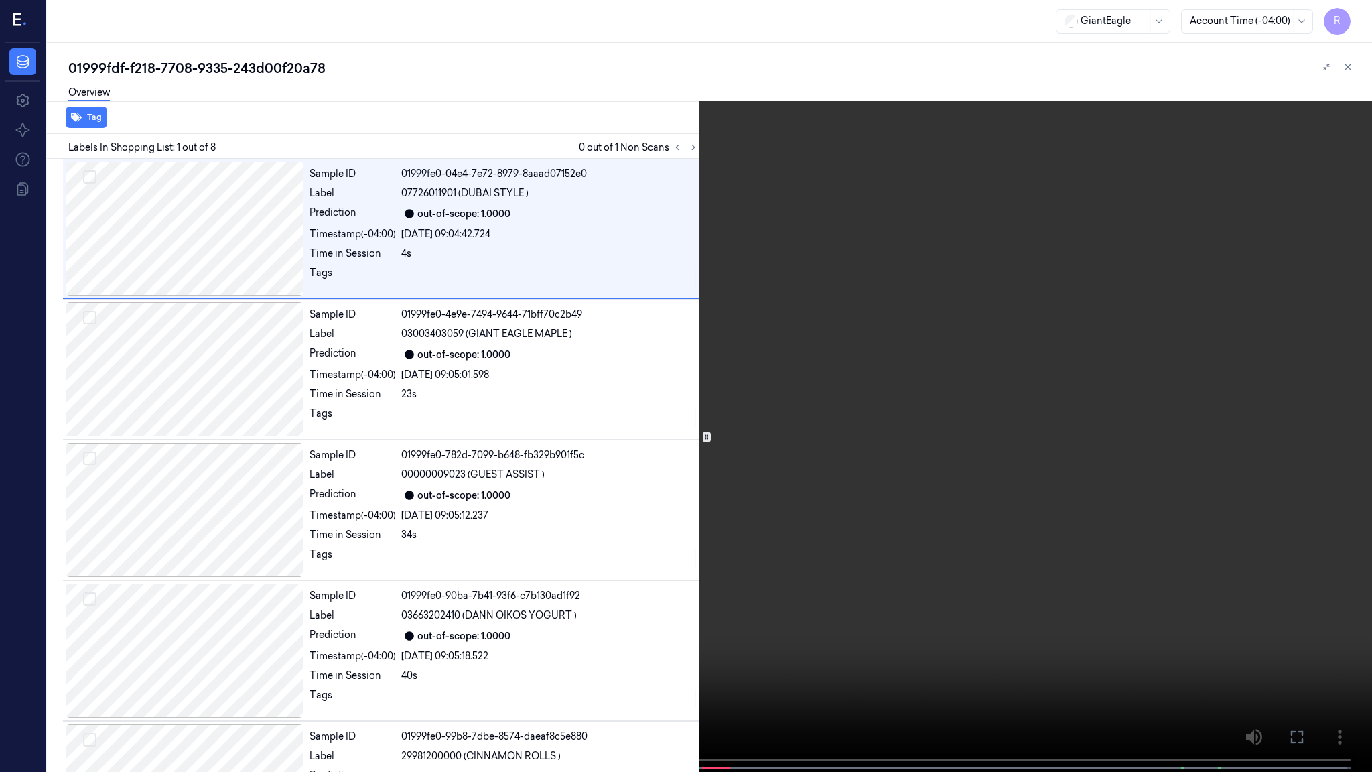
click at [1309, 397] on video at bounding box center [686, 387] width 1372 height 774
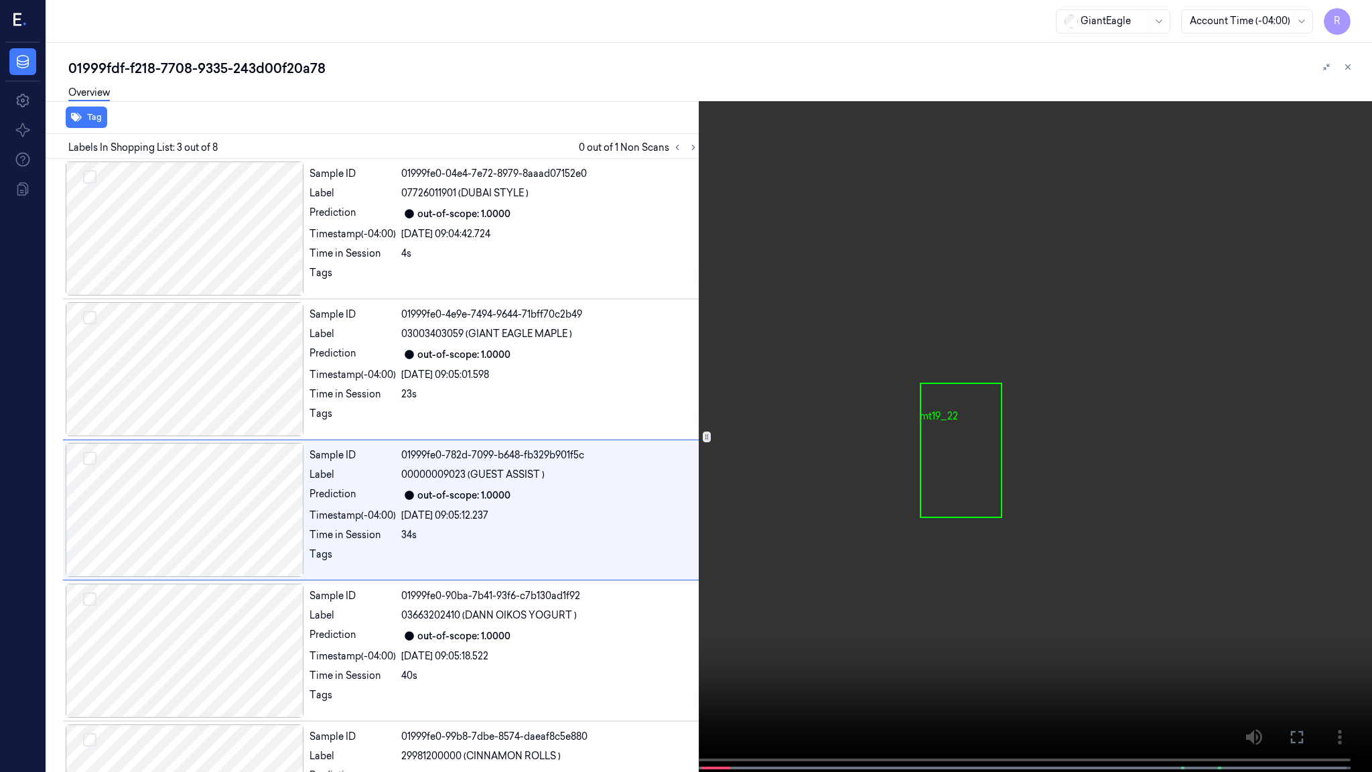
scroll to position [44, 0]
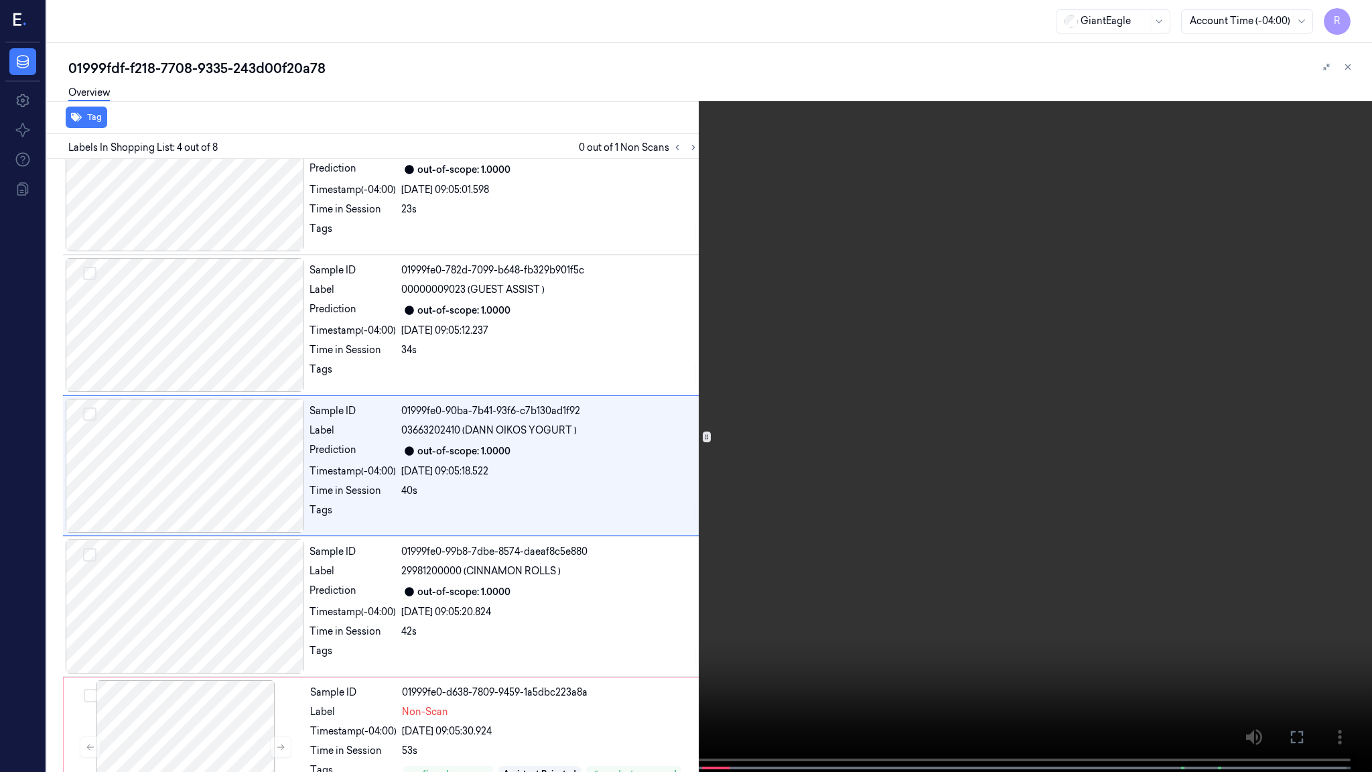
click at [619, 553] on video at bounding box center [686, 387] width 1372 height 774
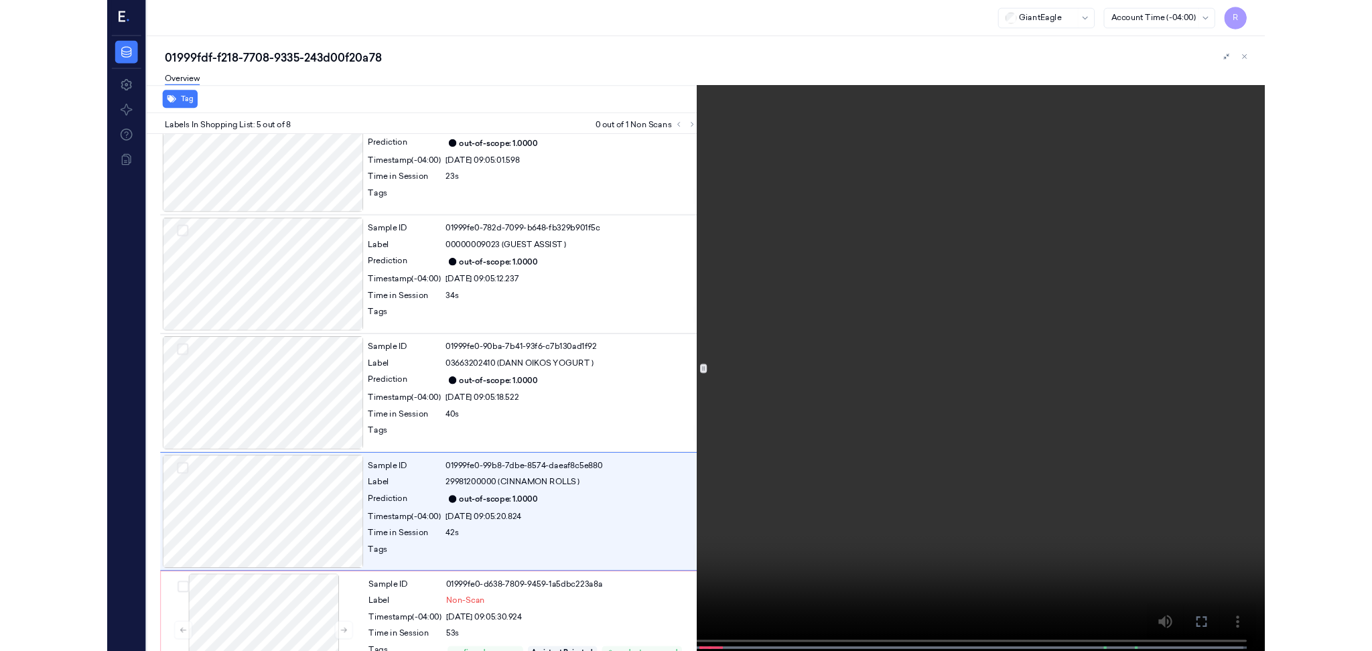
scroll to position [325, 0]
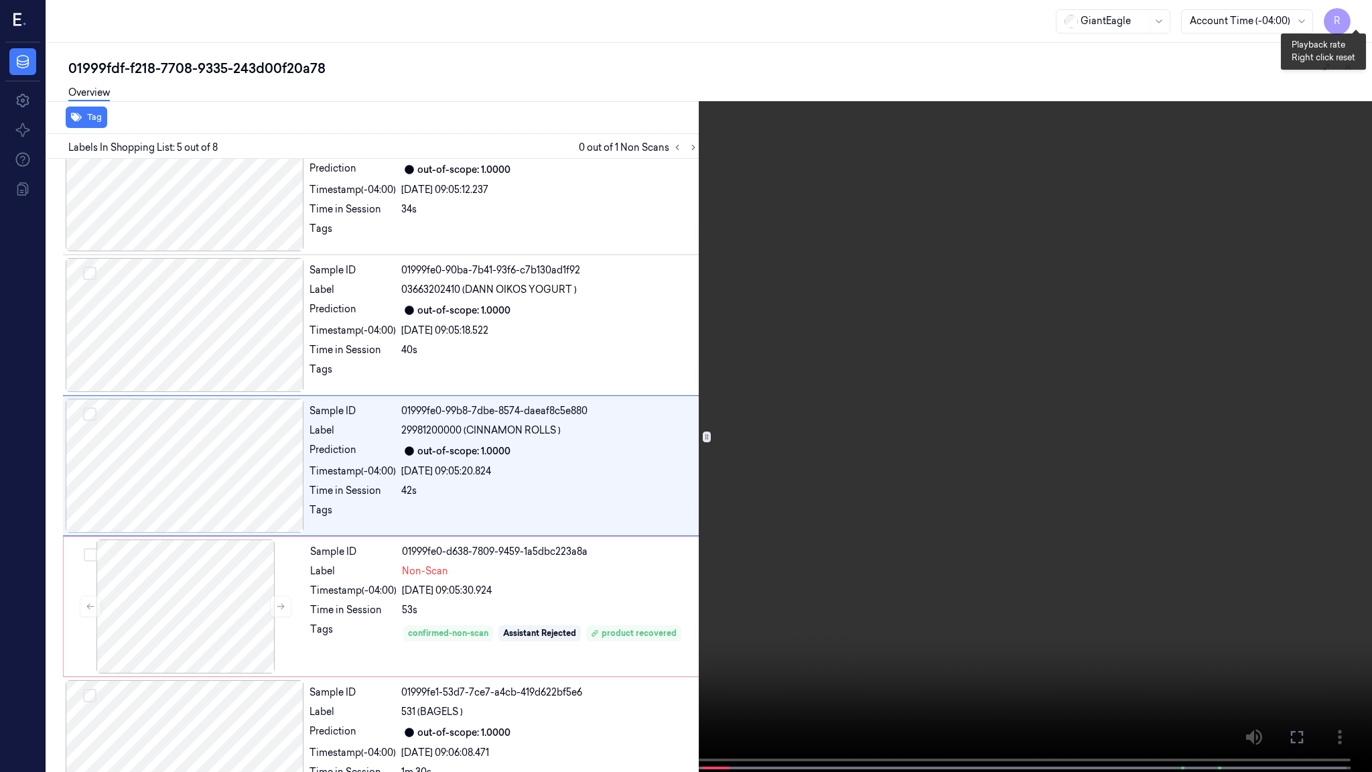
click at [1345, 15] on button "x 2" at bounding box center [1355, 15] width 21 height 21
click at [1345, 15] on button "x 4" at bounding box center [1355, 15] width 21 height 21
click at [1066, 253] on video at bounding box center [686, 387] width 1372 height 774
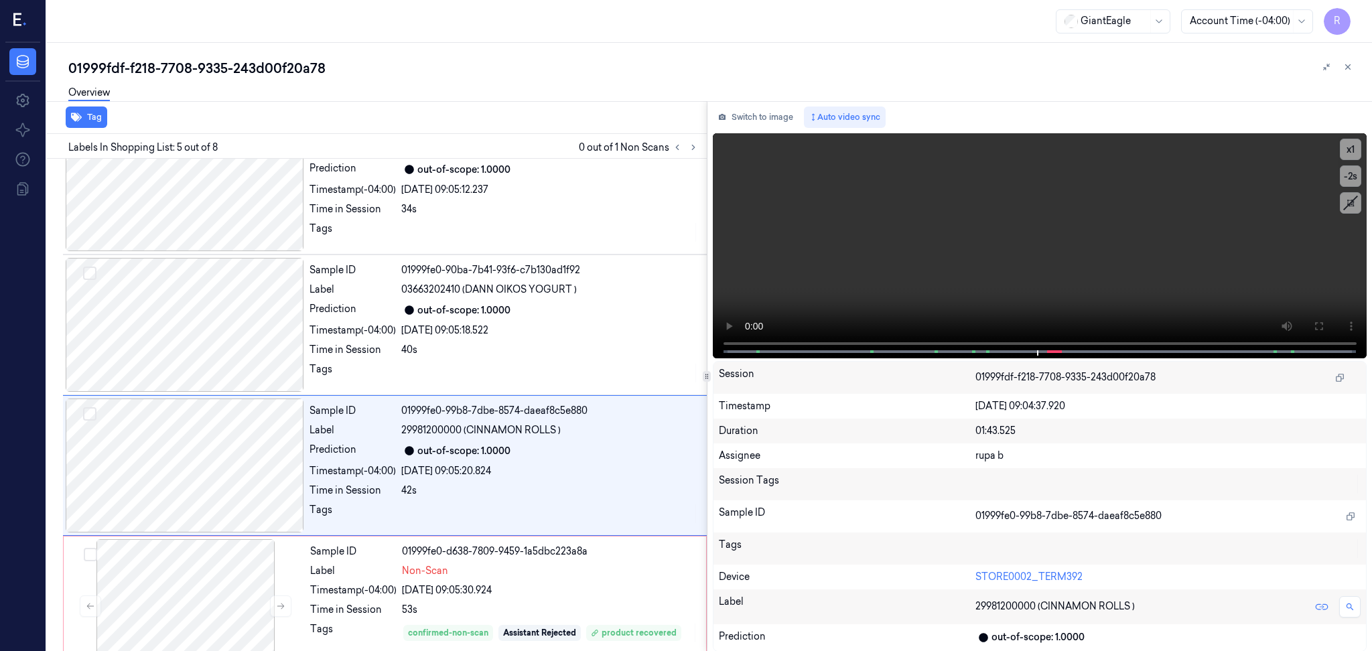
click at [264, 80] on div "Overview" at bounding box center [714, 95] width 1293 height 34
click at [273, 62] on div "01999fdf-f218-7708-9335-243d00f20a78" at bounding box center [714, 68] width 1293 height 19
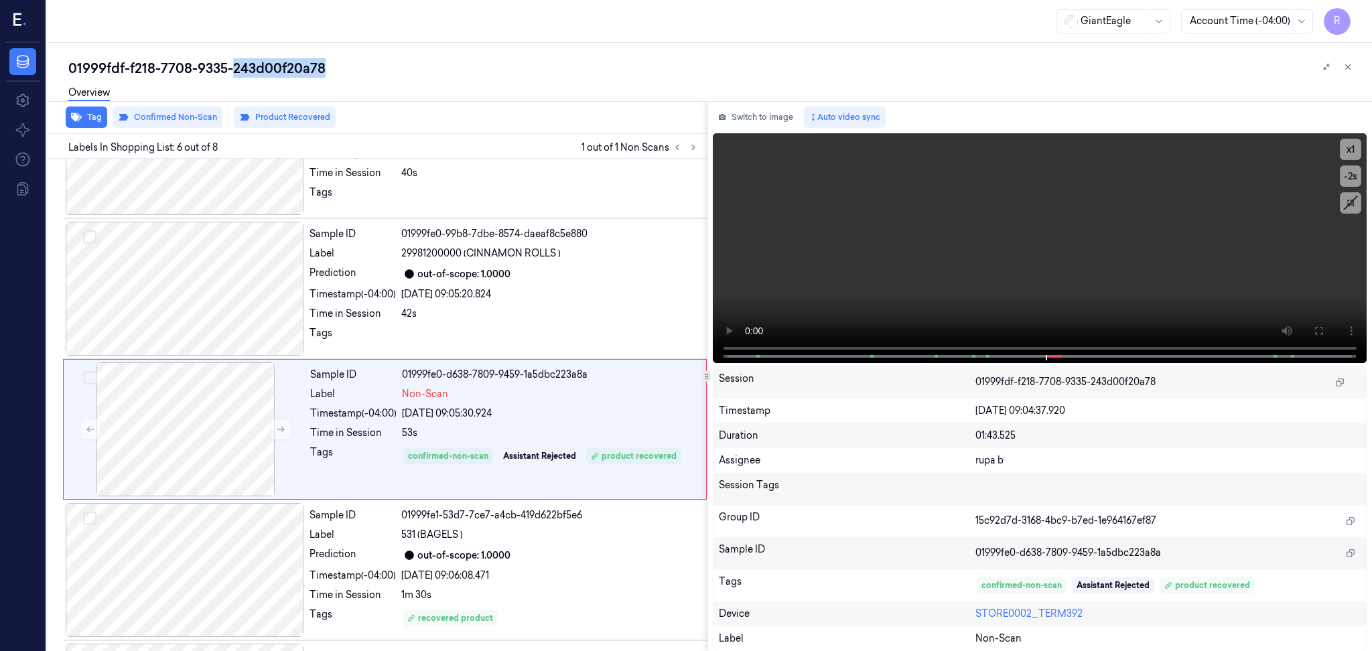
click at [273, 62] on div "01999fdf-f218-7708-9335-243d00f20a78" at bounding box center [714, 68] width 1293 height 19
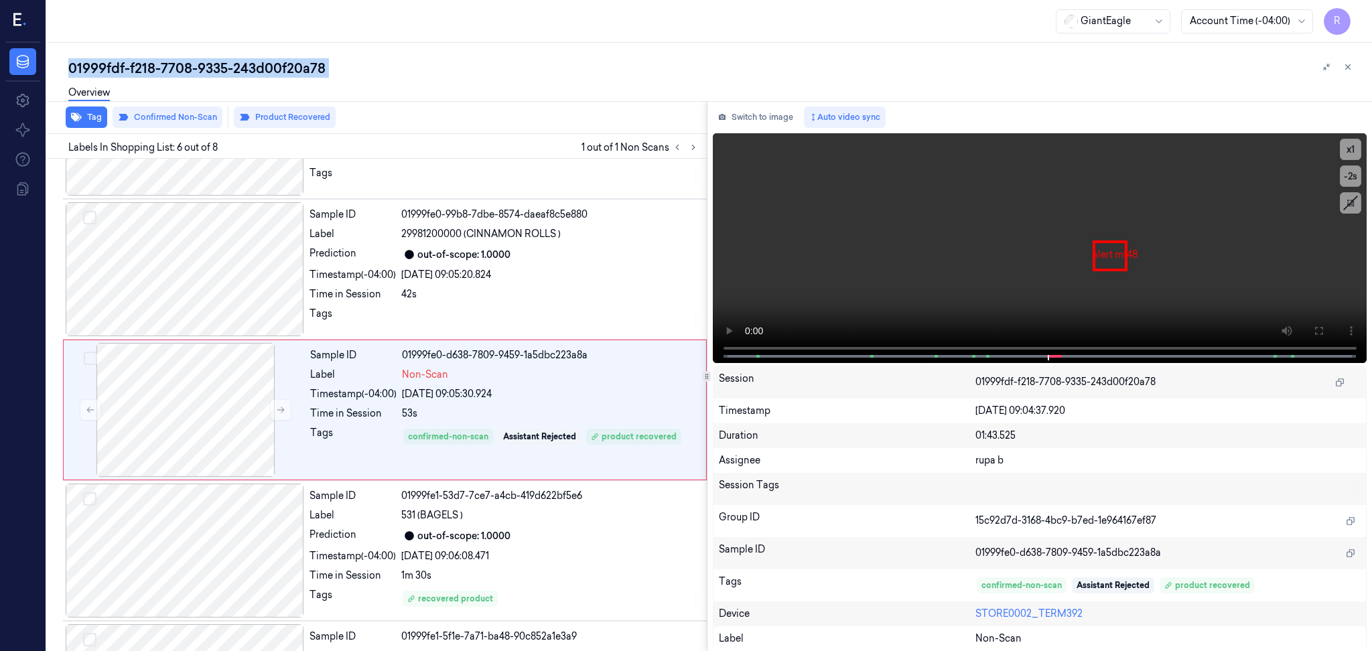
scroll to position [526, 0]
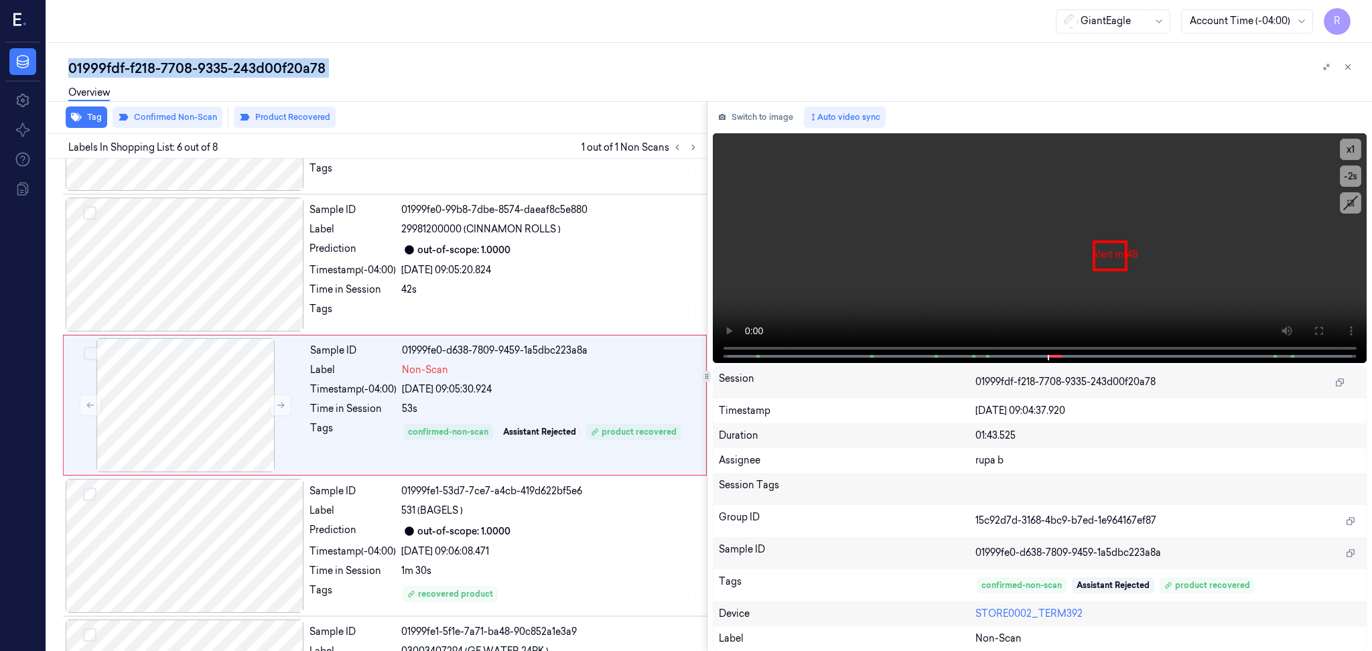
click at [273, 62] on div "01999fdf-f218-7708-9335-243d00f20a78" at bounding box center [714, 68] width 1293 height 19
copy div "243d00f20a78"
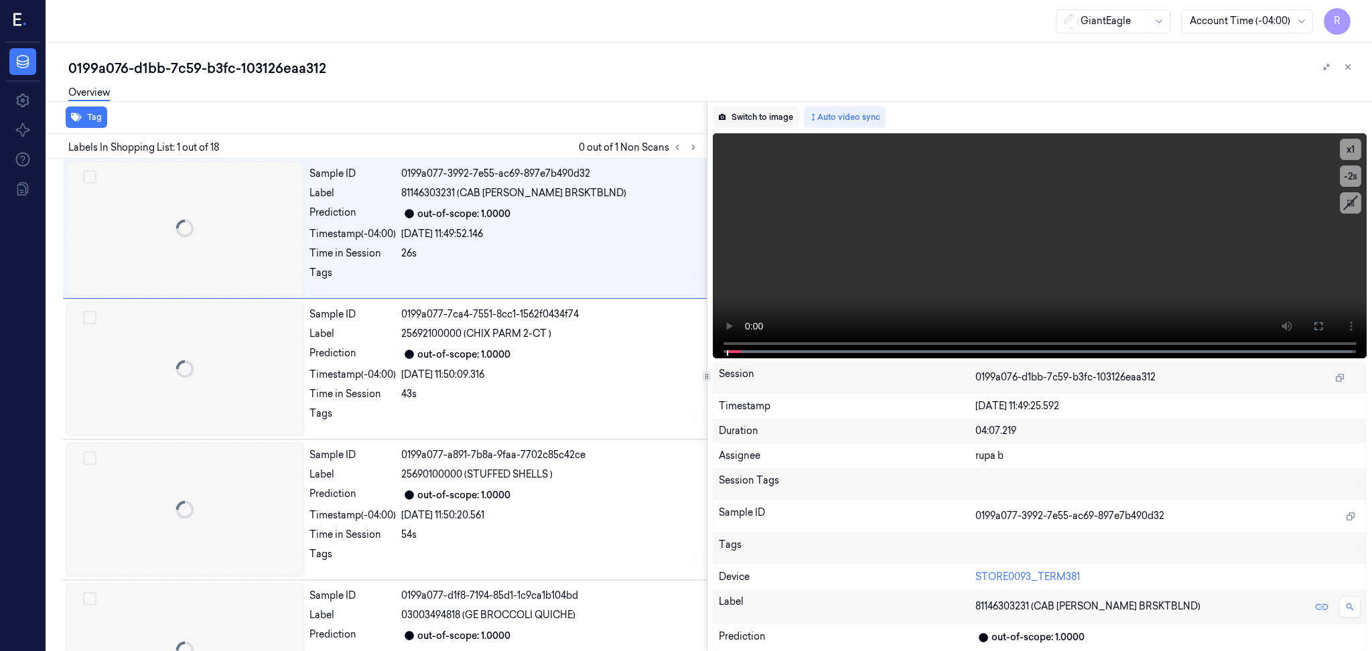
click at [685, 145] on button at bounding box center [693, 147] width 16 height 16
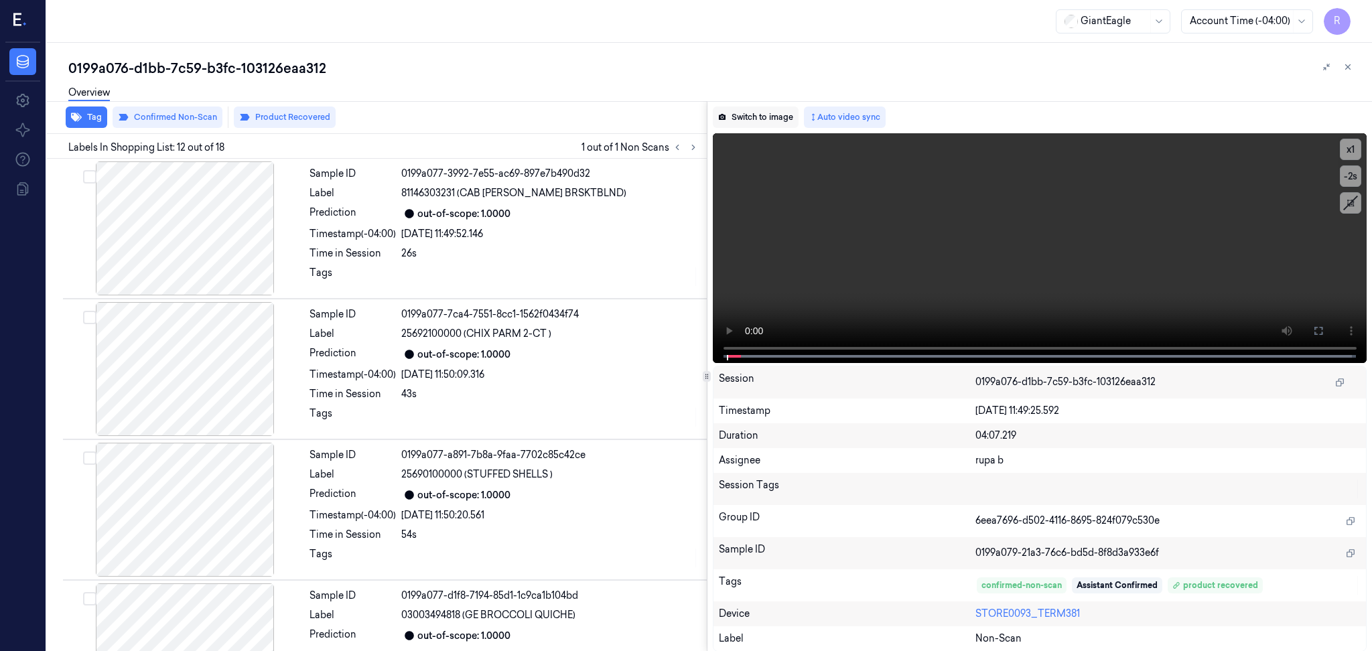
click at [753, 113] on button "Switch to image" at bounding box center [756, 116] width 86 height 21
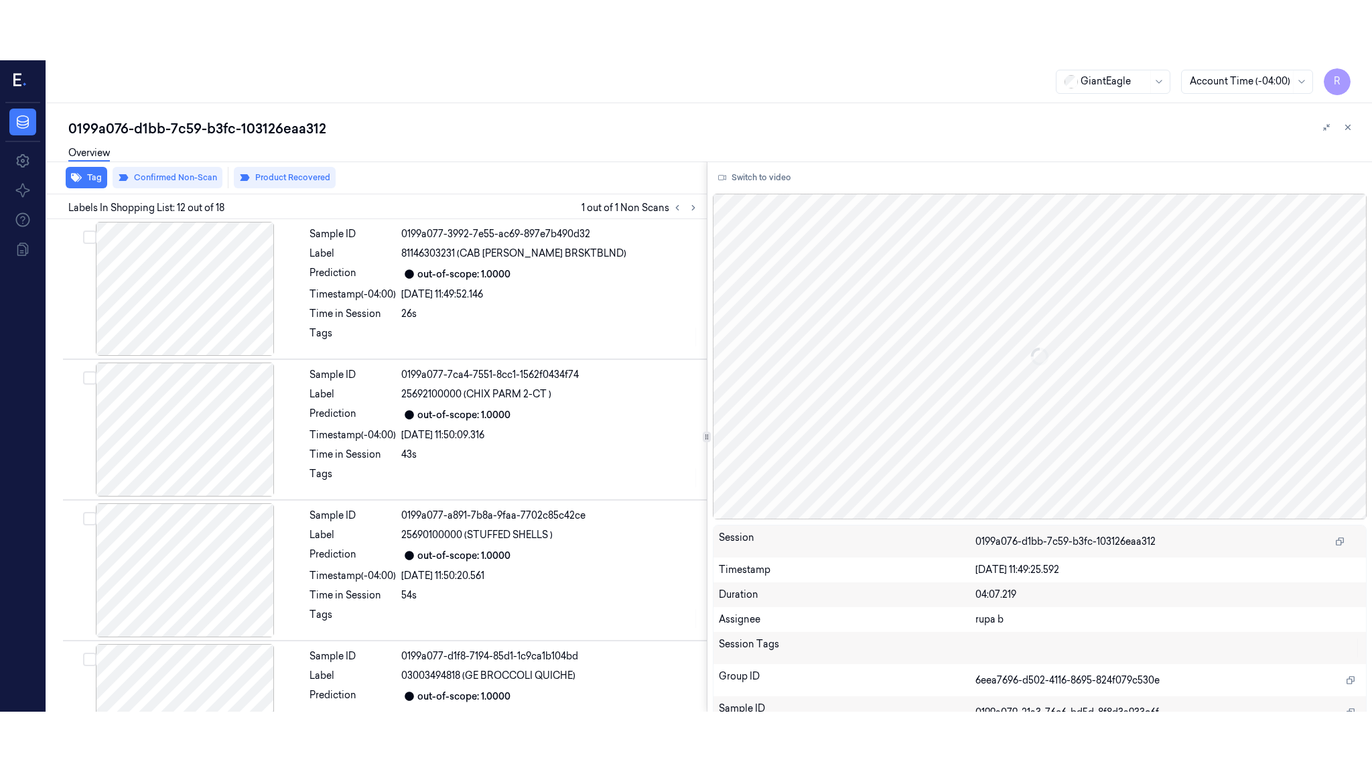
scroll to position [1370, 0]
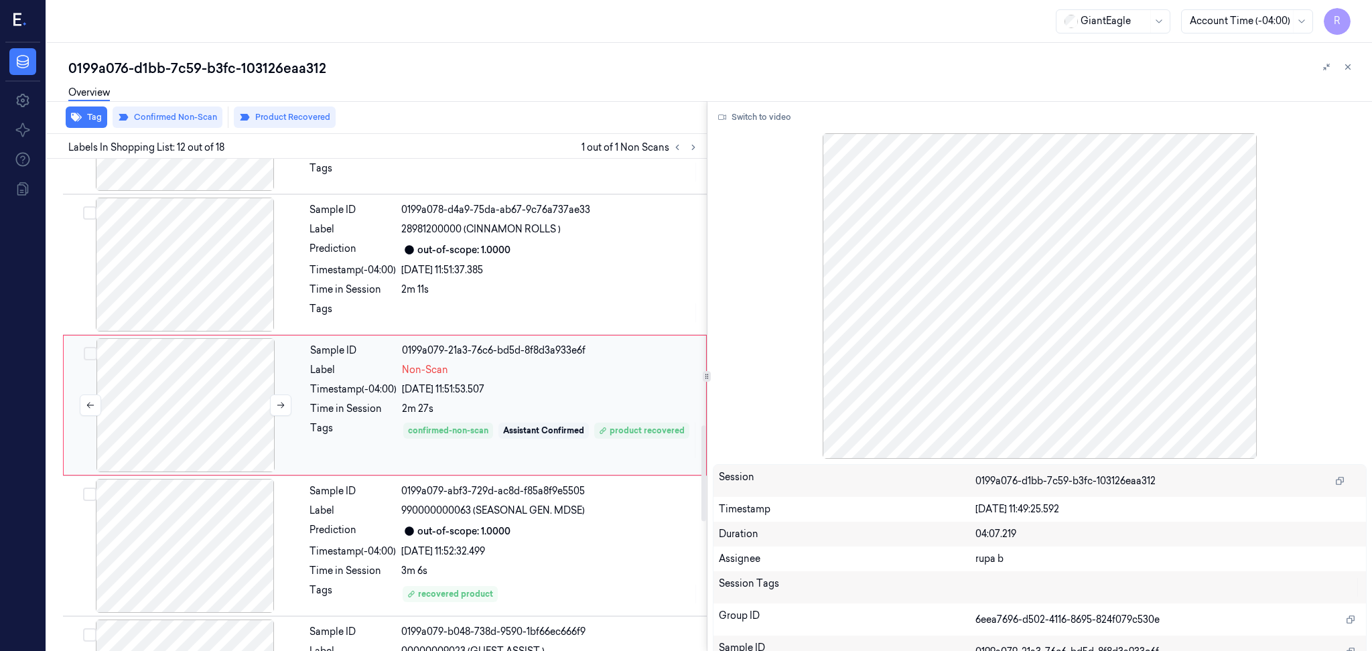
click at [144, 406] on div at bounding box center [185, 405] width 238 height 134
click at [754, 120] on button "Switch to video" at bounding box center [755, 116] width 84 height 21
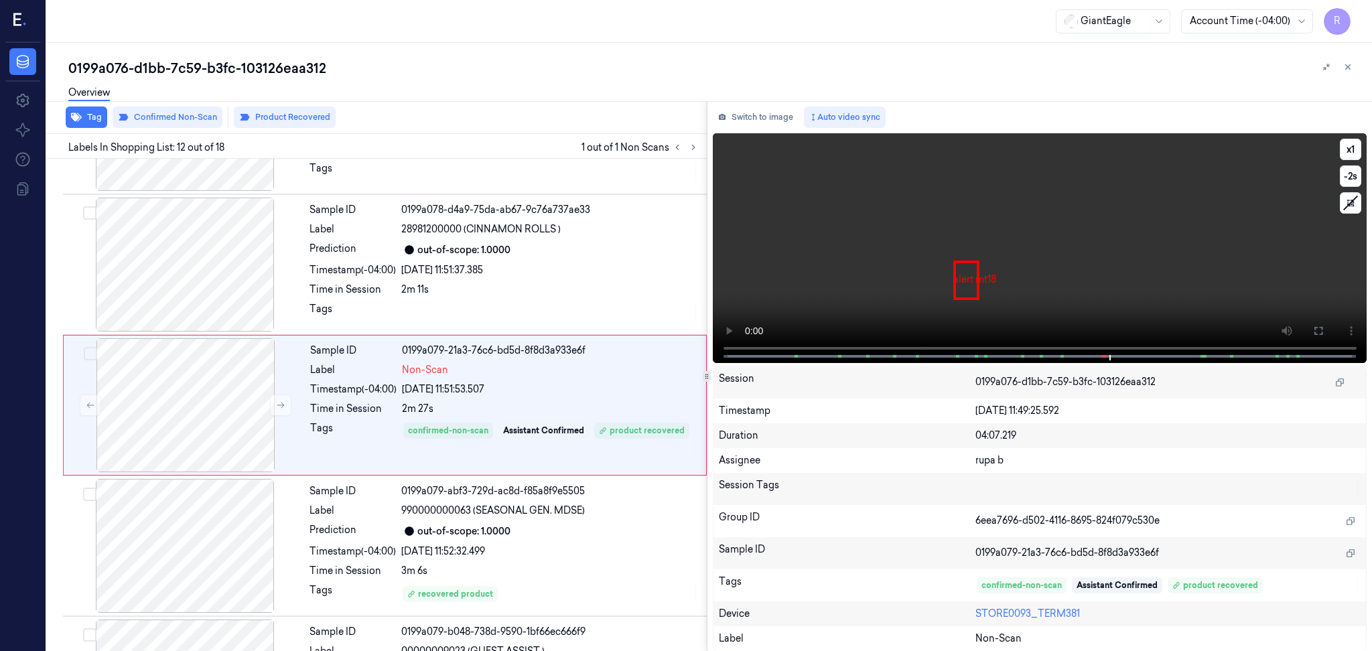
click at [1035, 228] on video at bounding box center [1040, 248] width 654 height 230
click at [1323, 322] on button at bounding box center [1317, 330] width 21 height 21
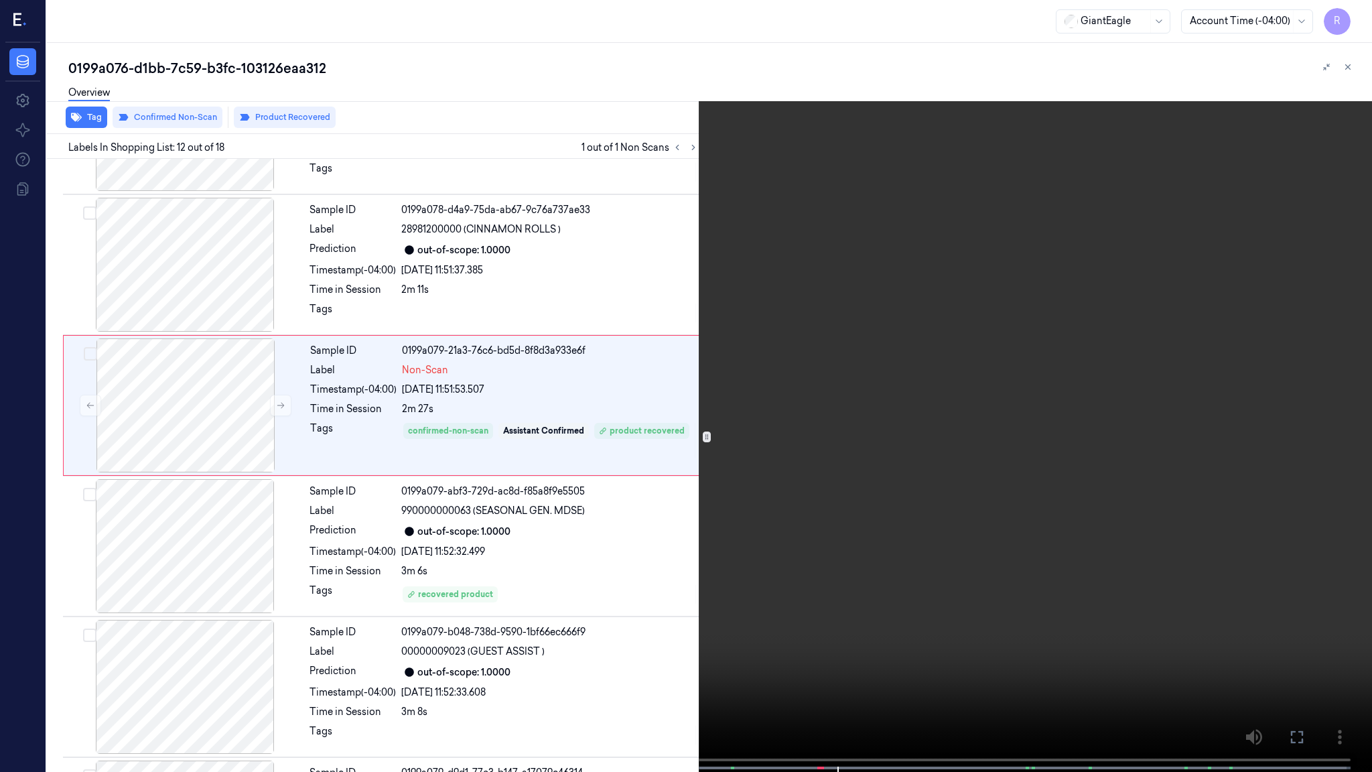
click at [1096, 409] on video at bounding box center [686, 387] width 1372 height 774
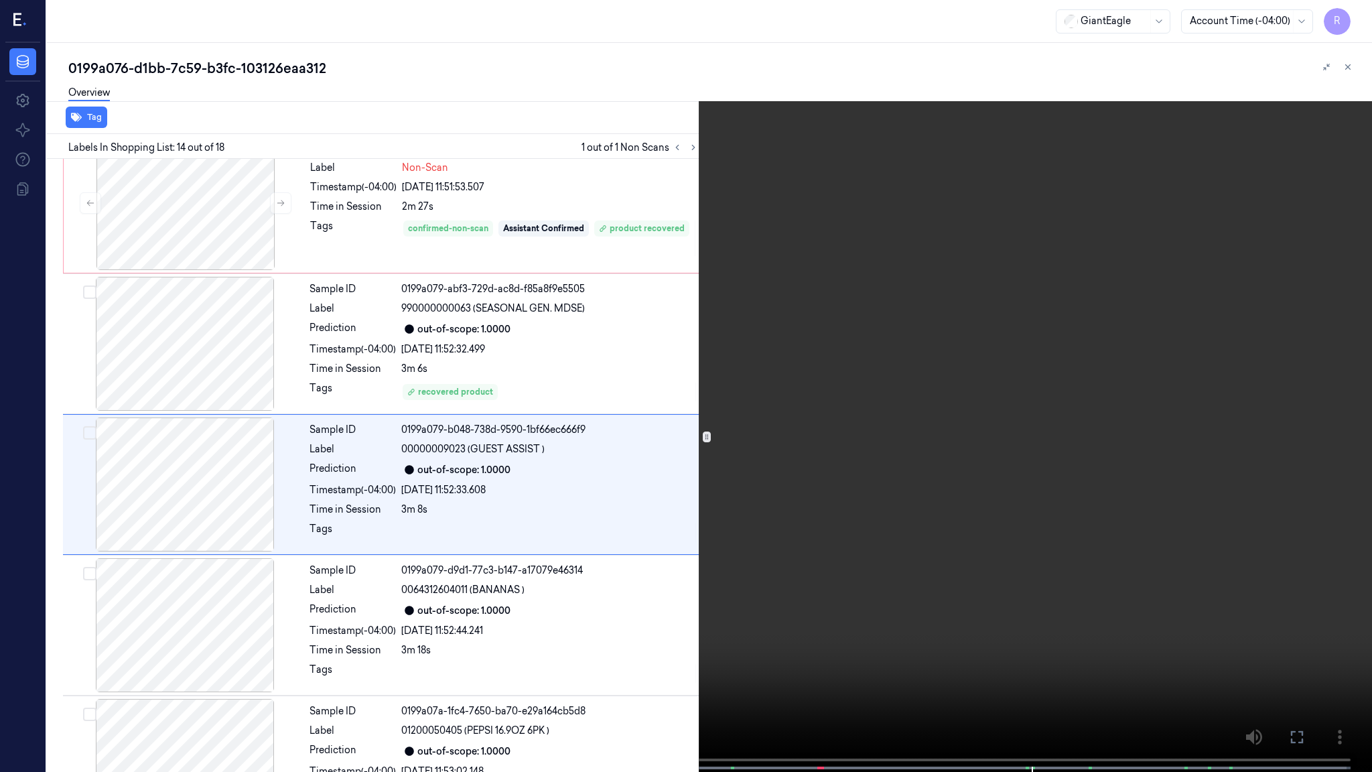
scroll to position [1592, 0]
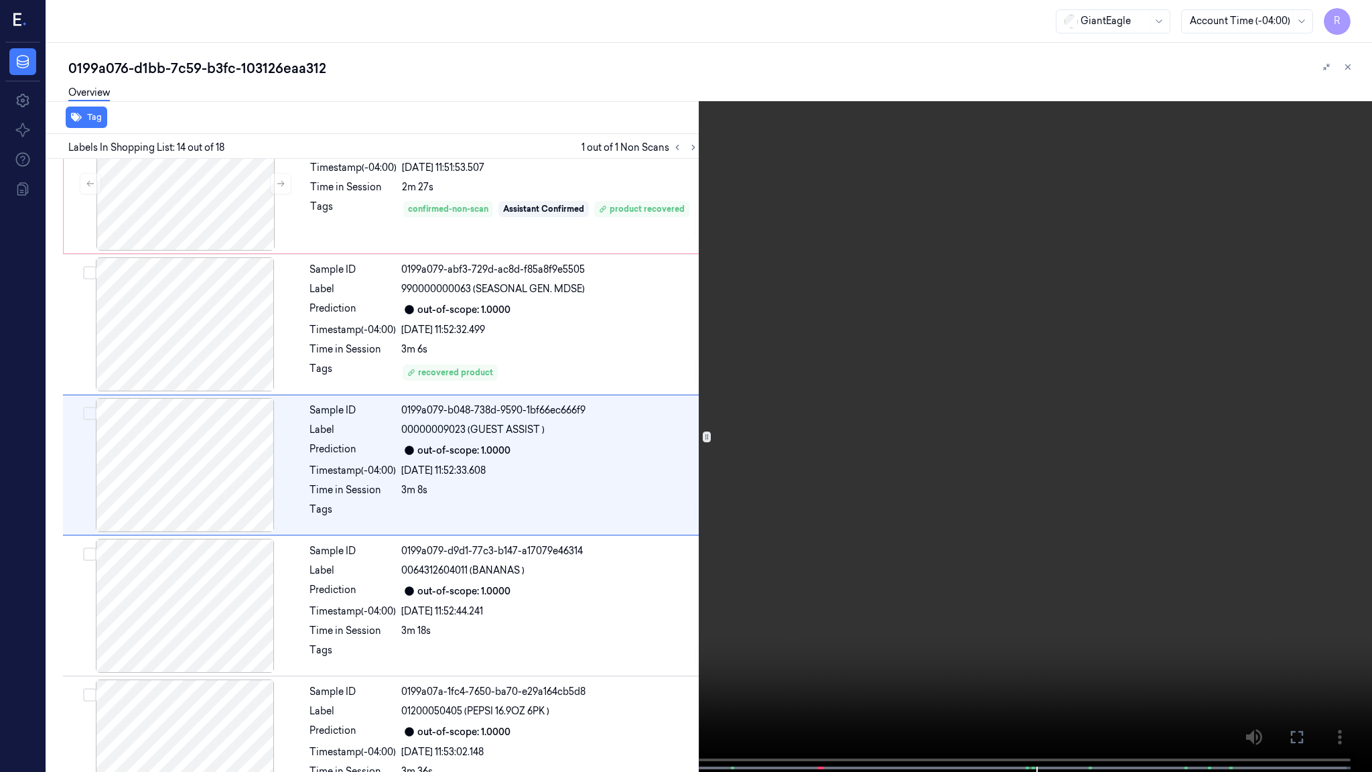
click at [1015, 548] on video at bounding box center [686, 387] width 1372 height 774
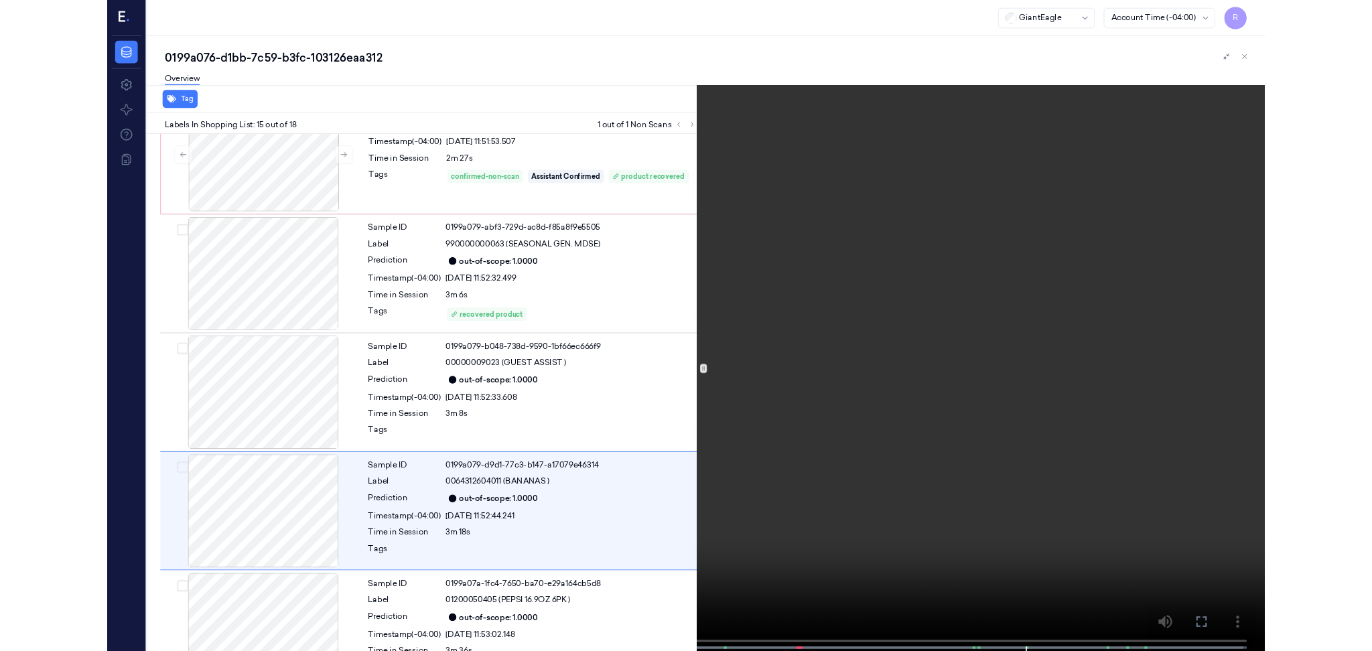
scroll to position [1733, 0]
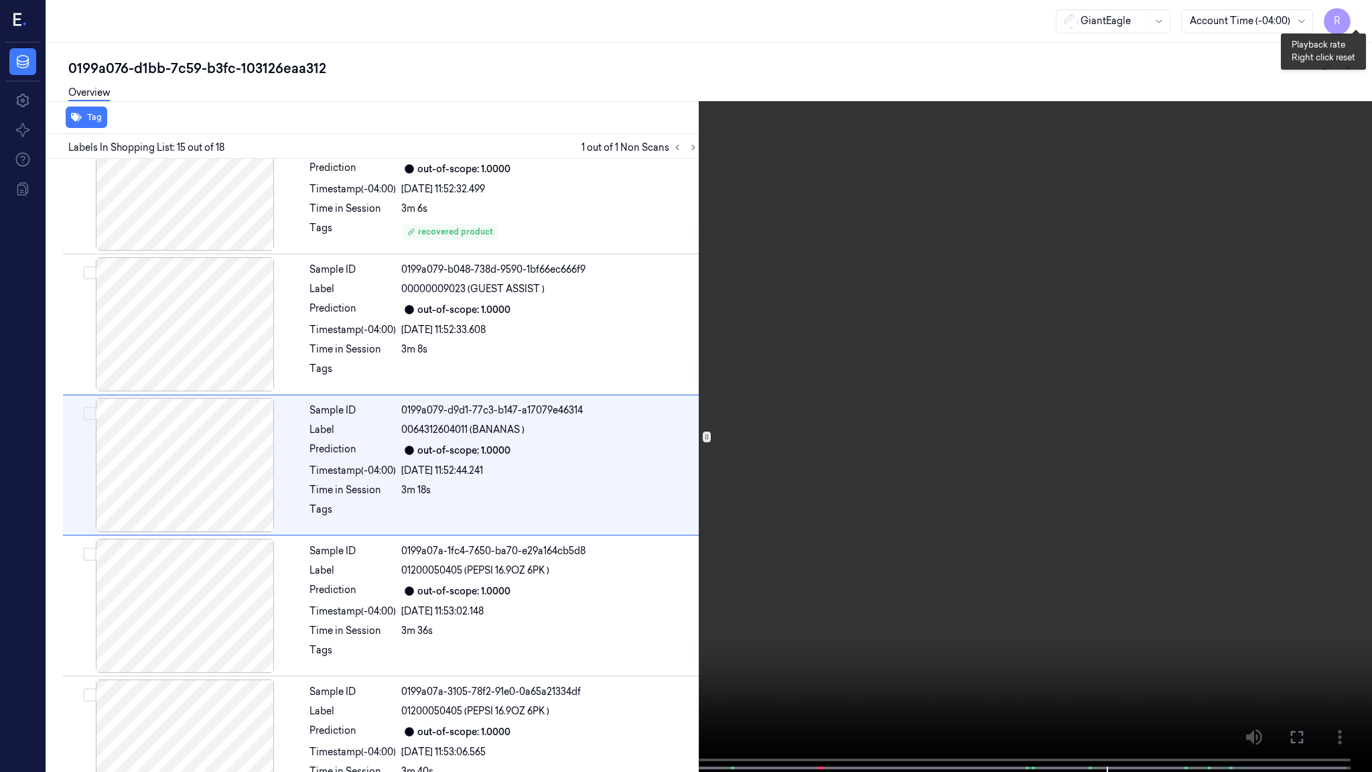
click at [1364, 11] on button "x 1" at bounding box center [1355, 15] width 21 height 21
click at [1361, 11] on button "x 2" at bounding box center [1355, 15] width 21 height 21
click at [1153, 562] on video at bounding box center [686, 387] width 1372 height 774
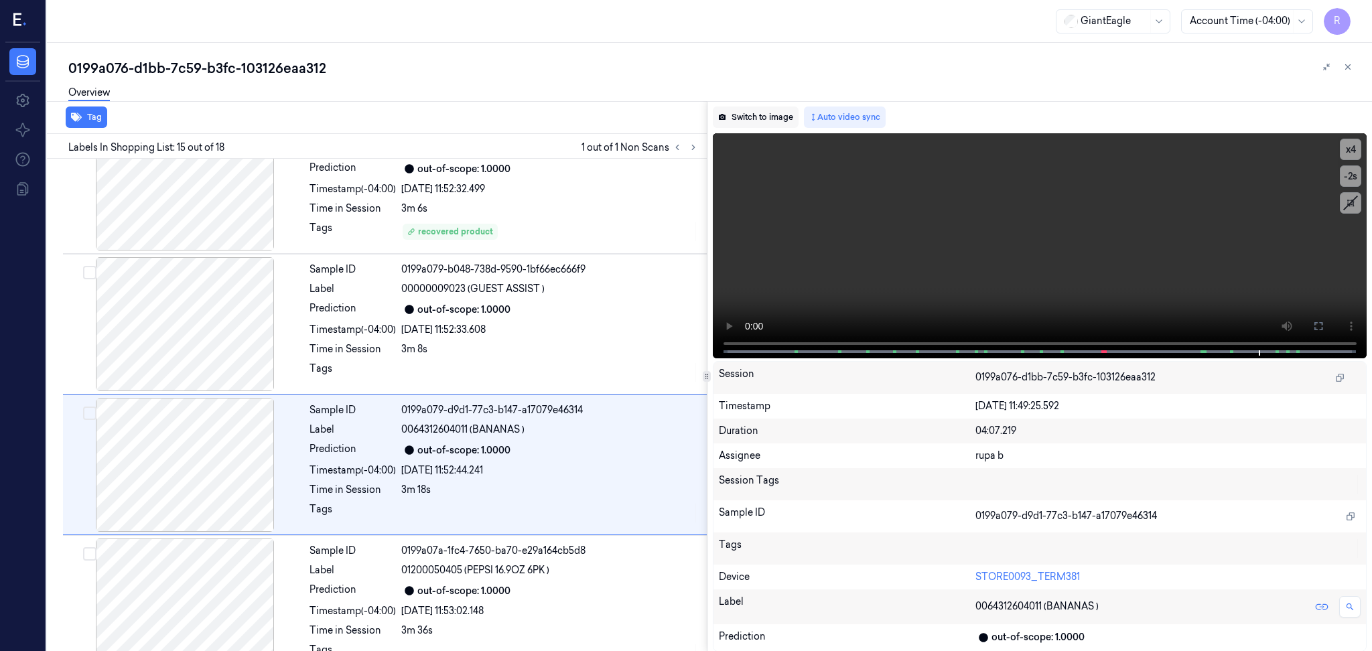
click at [741, 118] on button "Switch to image" at bounding box center [756, 116] width 86 height 21
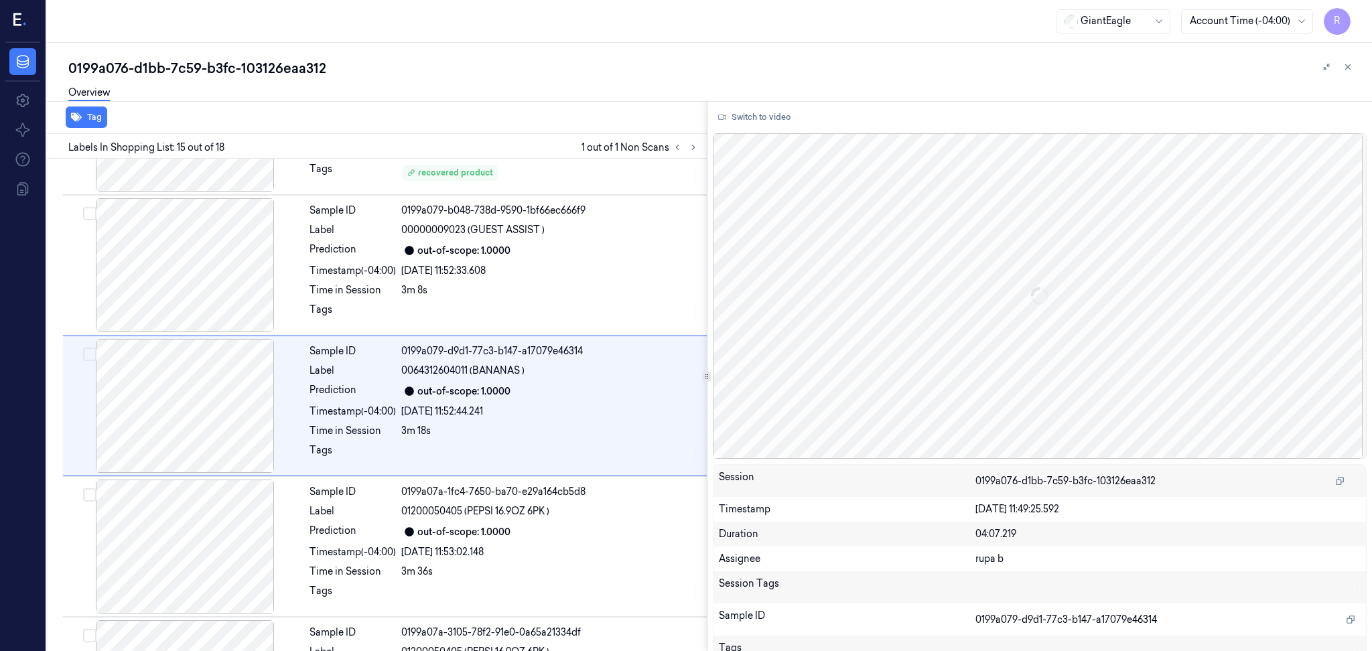
scroll to position [1793, 0]
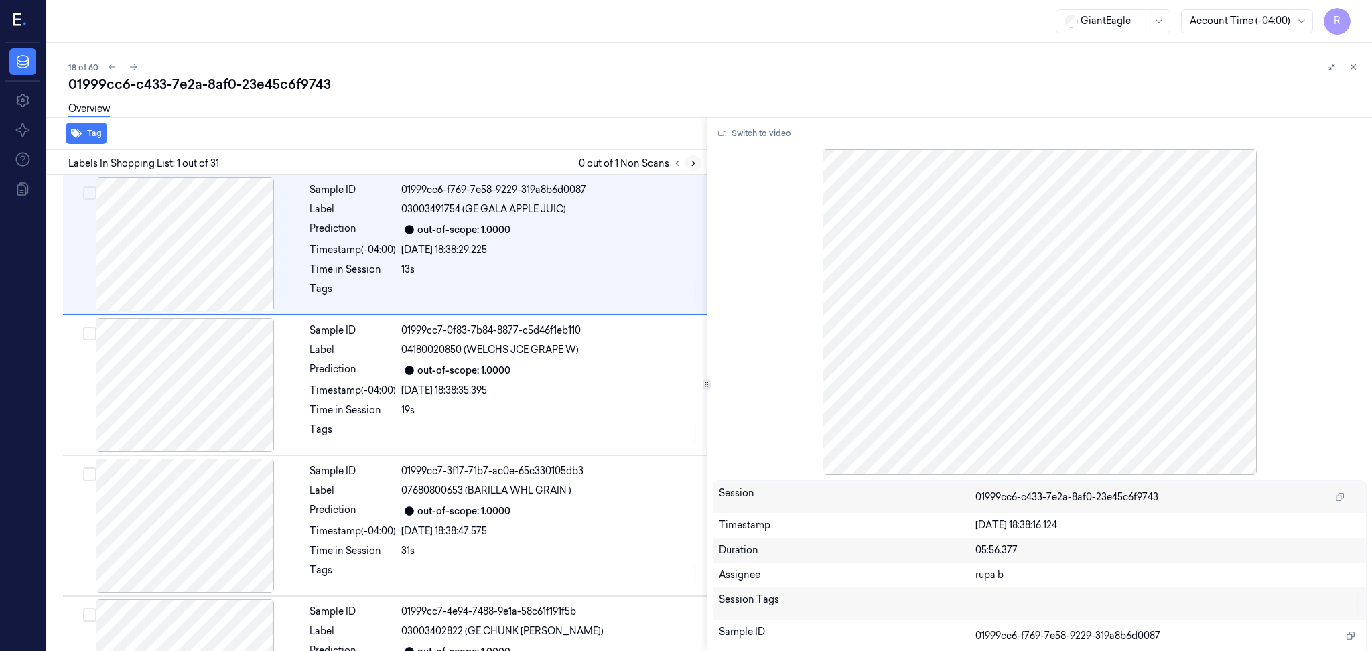
click at [690, 162] on icon at bounding box center [692, 163] width 9 height 9
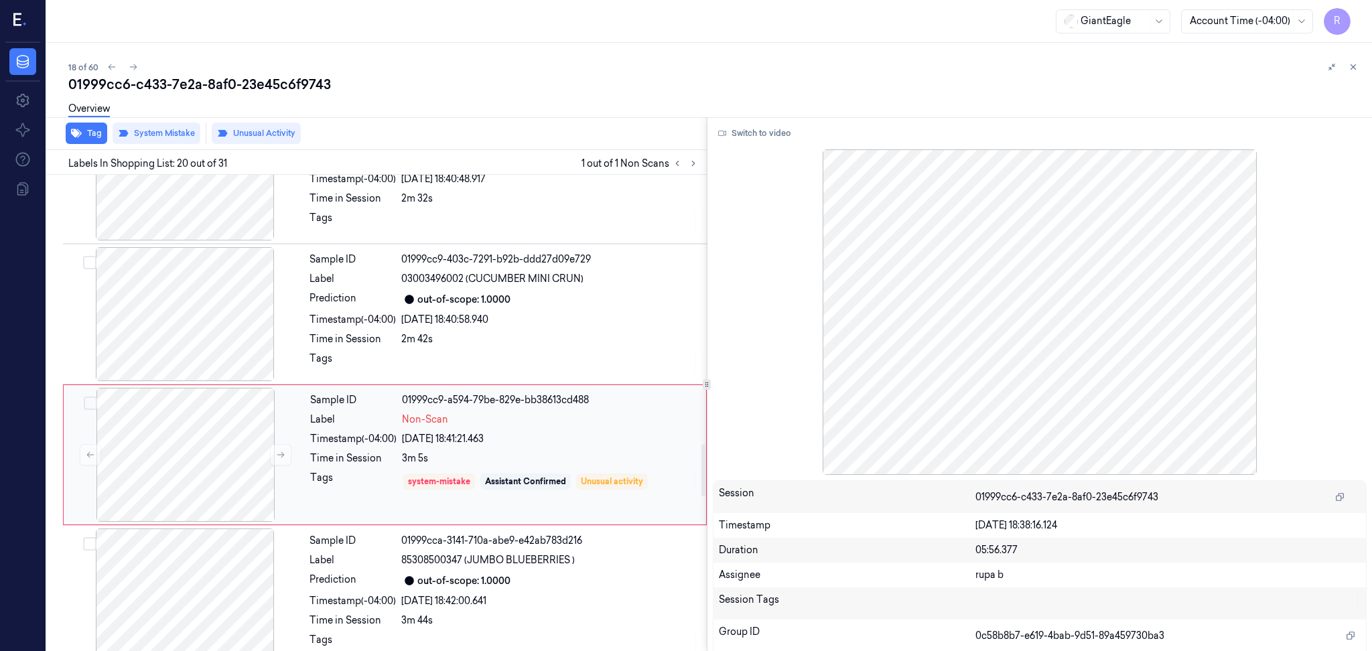
scroll to position [2504, 0]
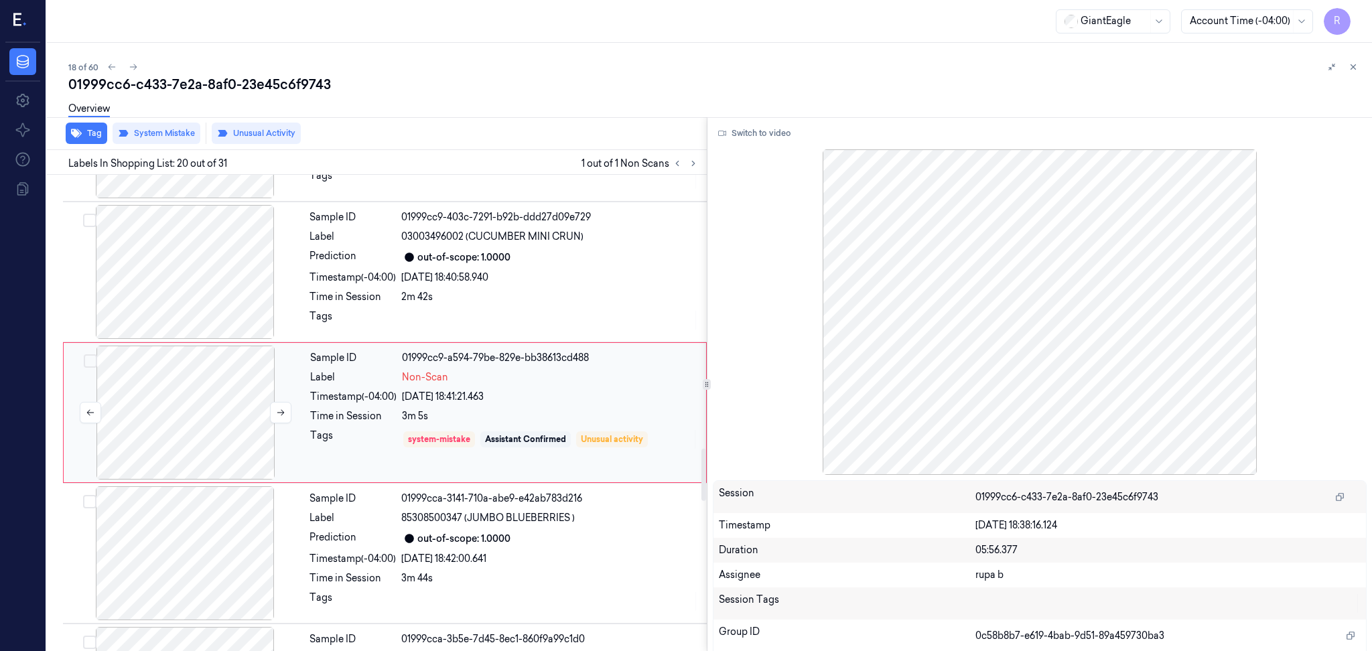
click at [177, 442] on div at bounding box center [185, 413] width 238 height 134
click at [755, 137] on button "Switch to video" at bounding box center [755, 133] width 84 height 21
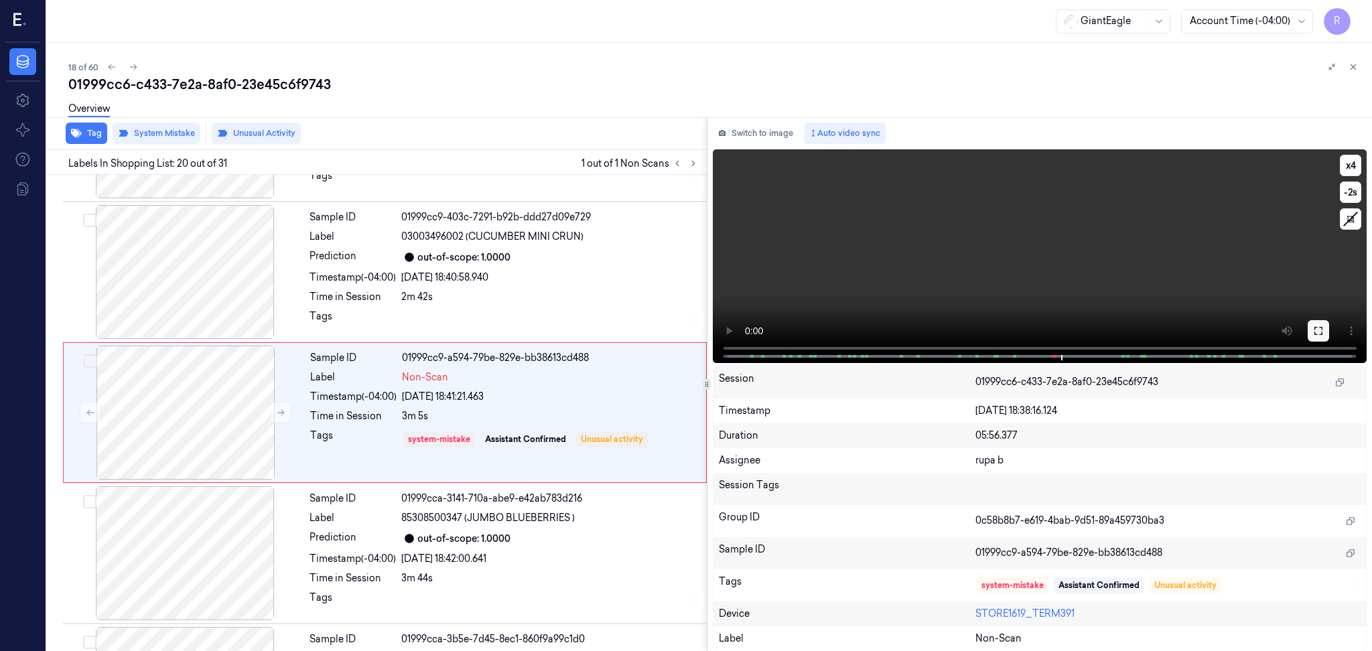
click at [1322, 332] on icon at bounding box center [1318, 330] width 11 height 11
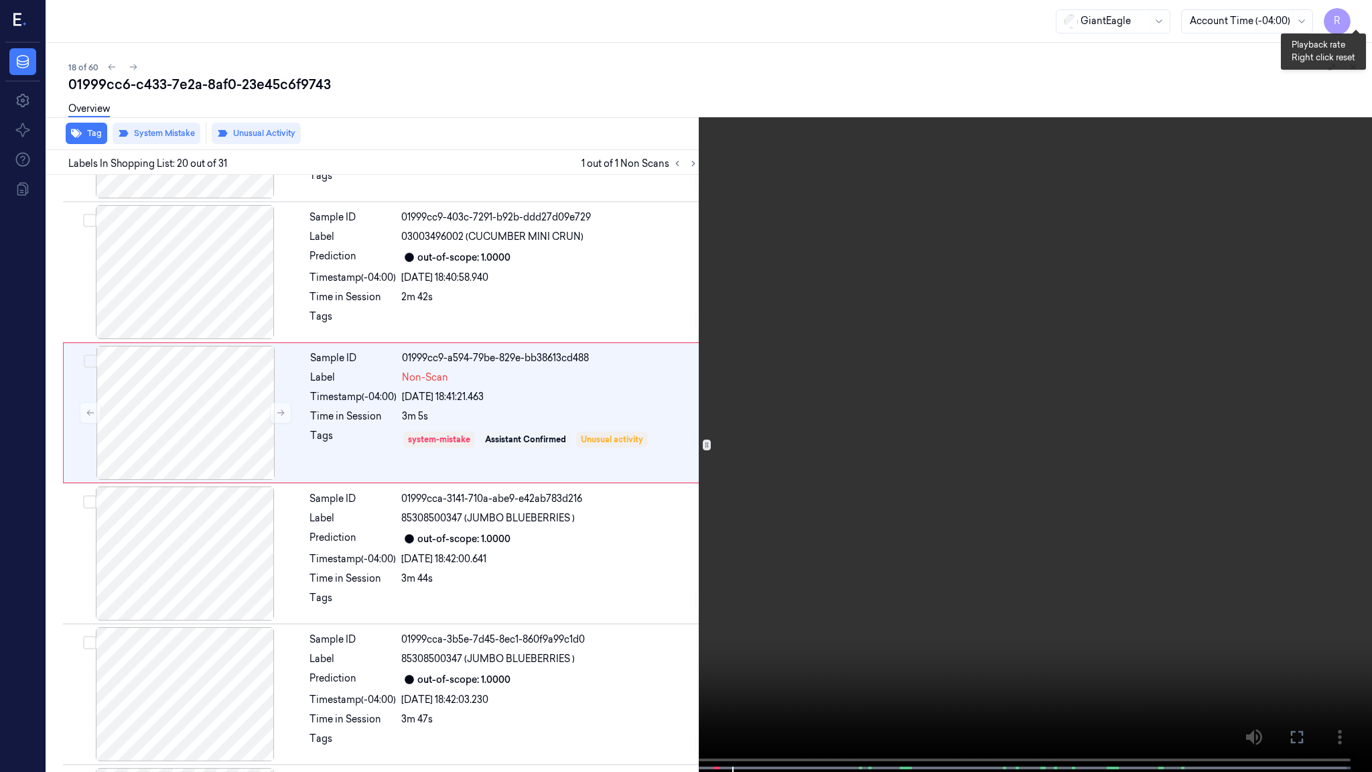
click at [1353, 15] on button "x 4" at bounding box center [1355, 15] width 21 height 21
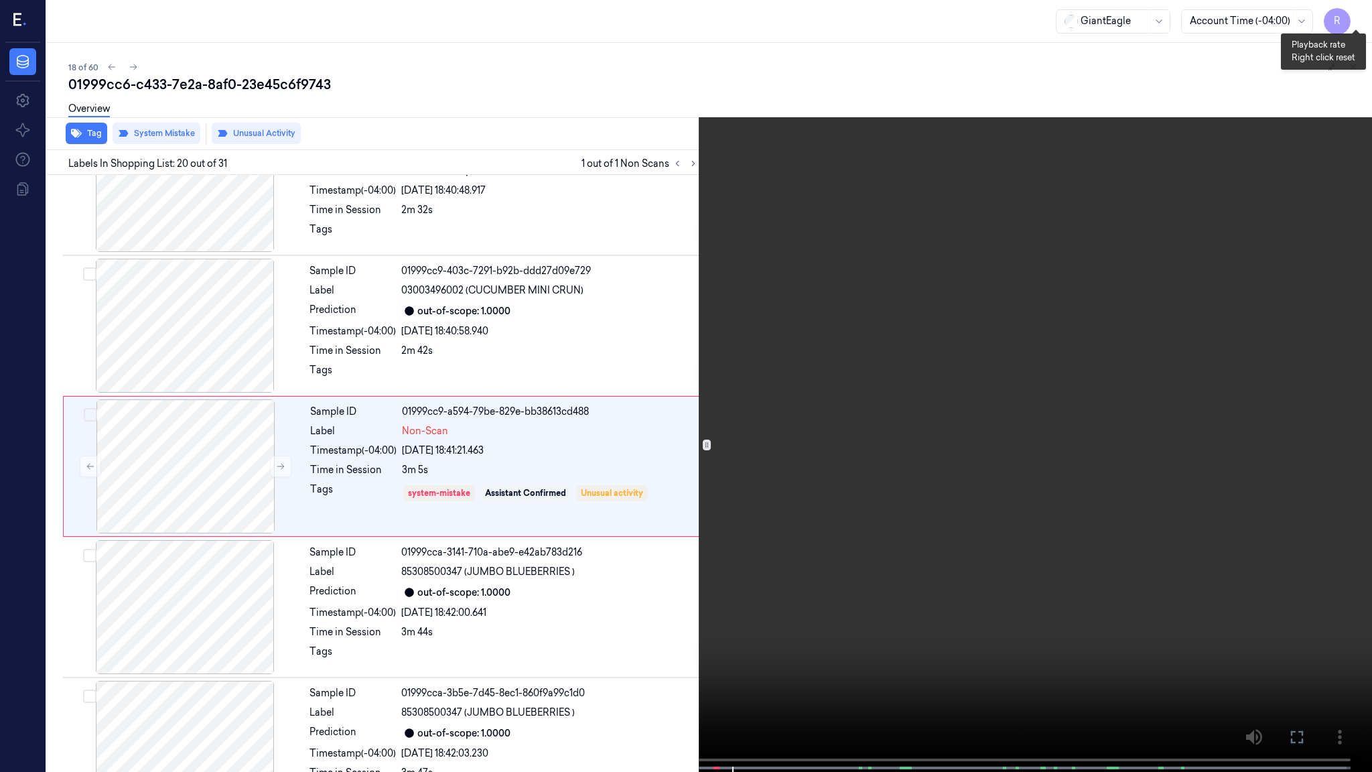
drag, startPoint x: 1353, startPoint y: 15, endPoint x: 1289, endPoint y: 54, distance: 76.0
click at [1353, 15] on button "x 1" at bounding box center [1355, 15] width 21 height 21
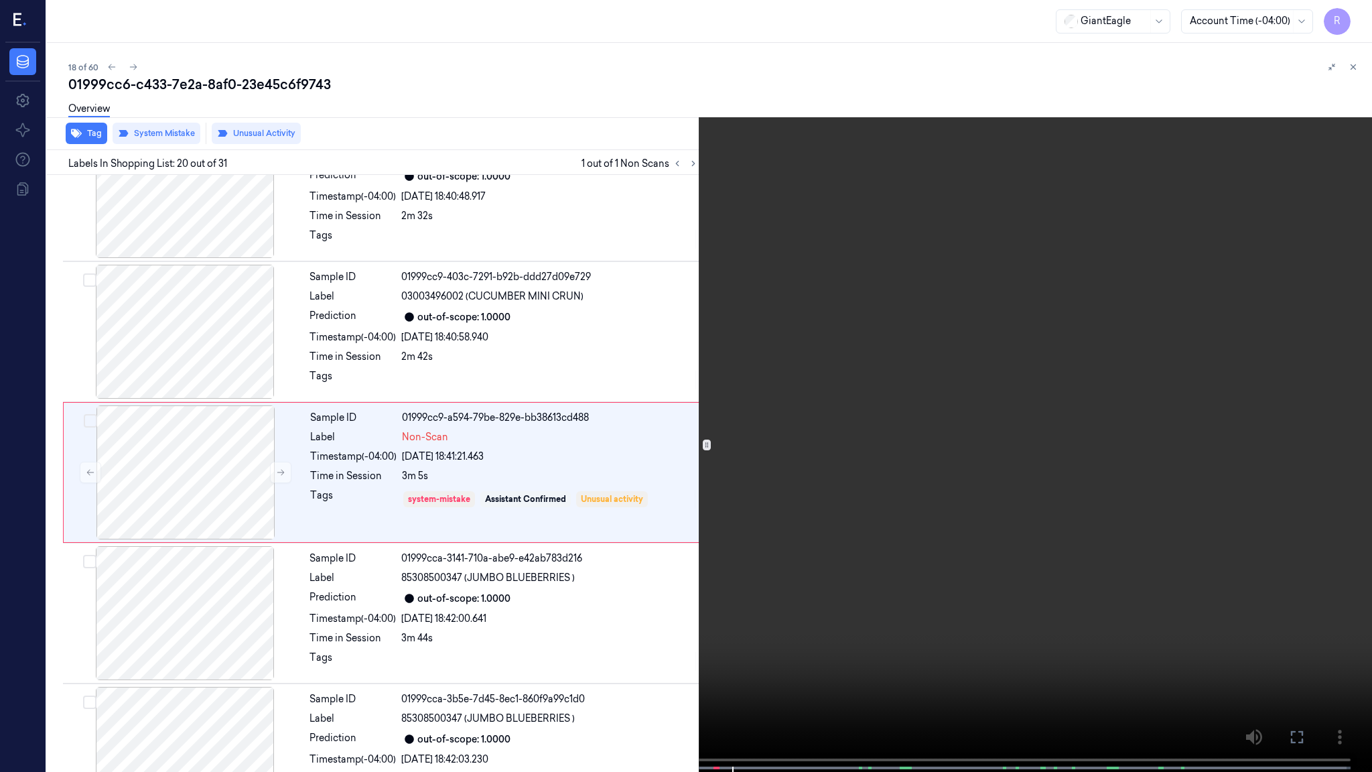
click at [933, 362] on video at bounding box center [686, 387] width 1372 height 774
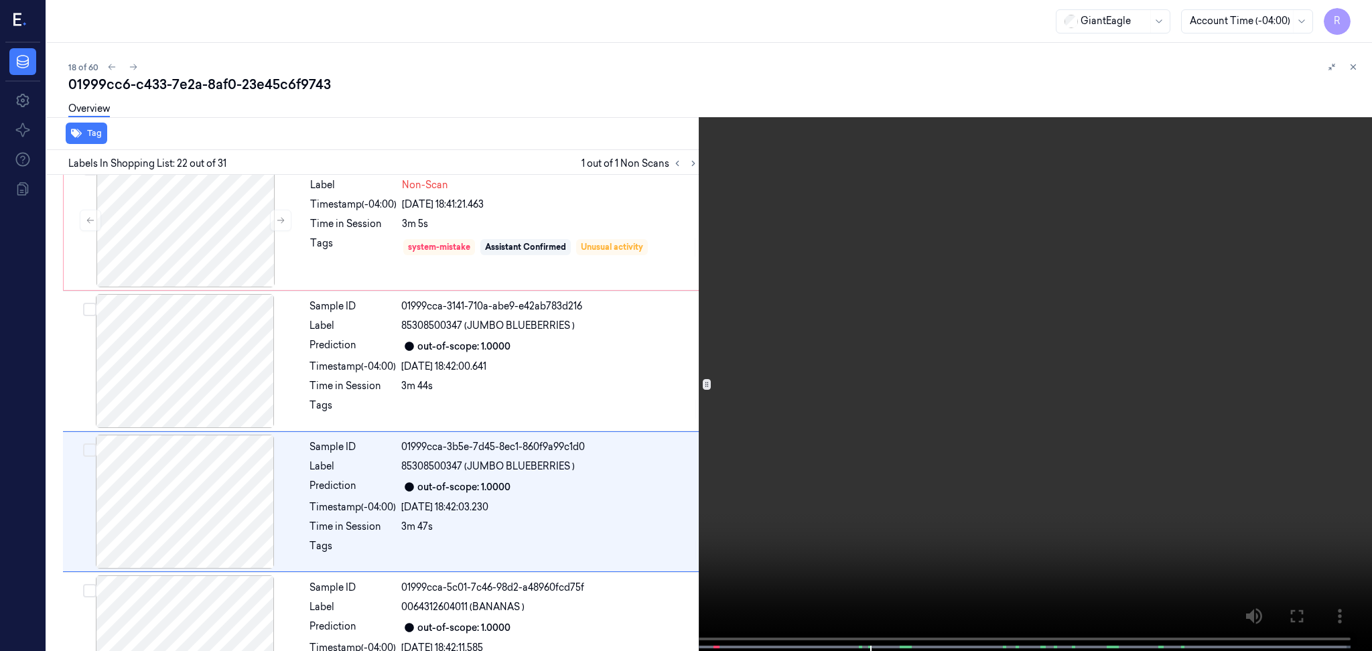
scroll to position [2726, 0]
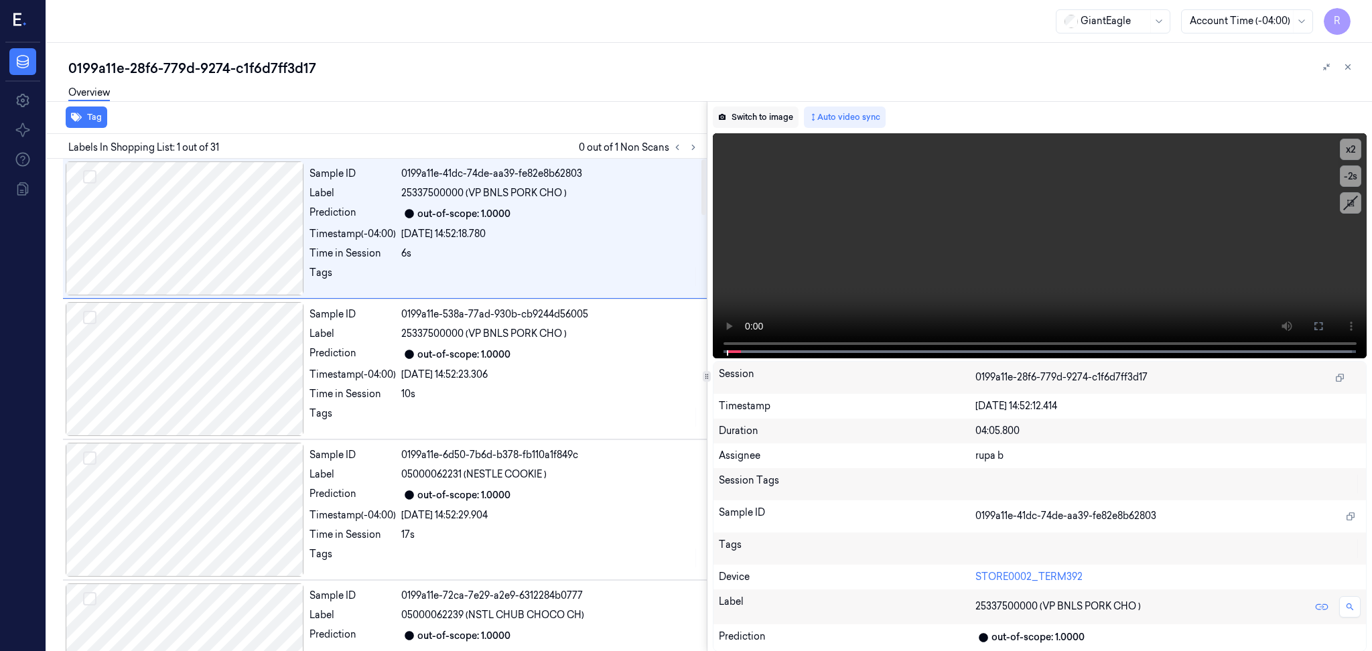
click at [763, 113] on button "Switch to image" at bounding box center [756, 116] width 86 height 21
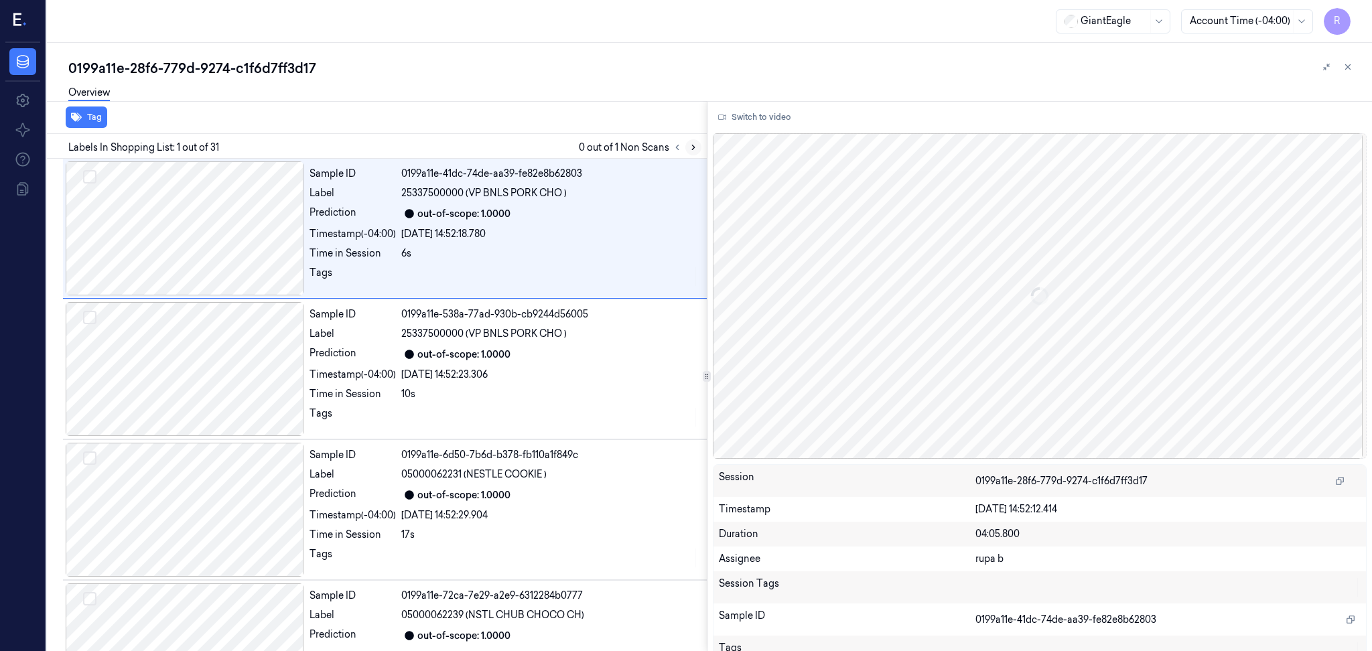
click at [692, 149] on icon at bounding box center [692, 147] width 9 height 9
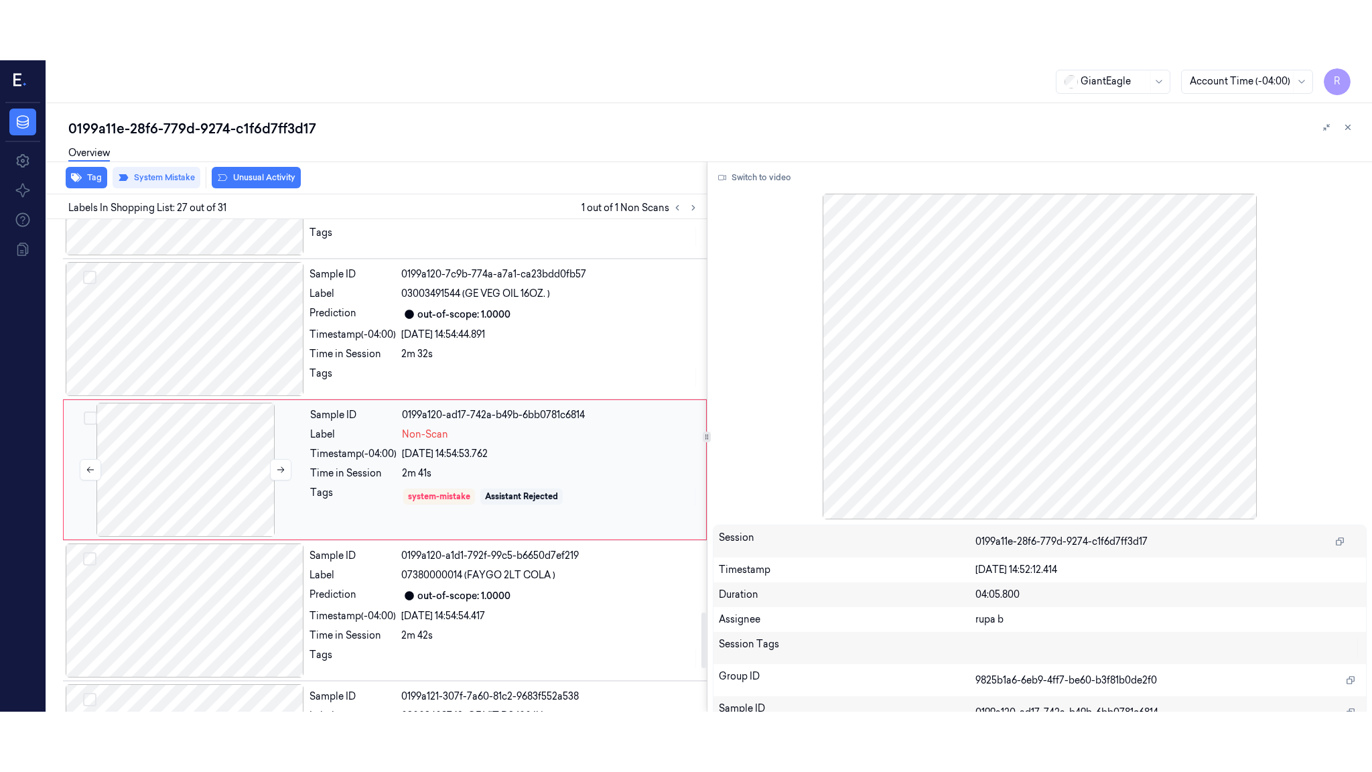
scroll to position [3481, 0]
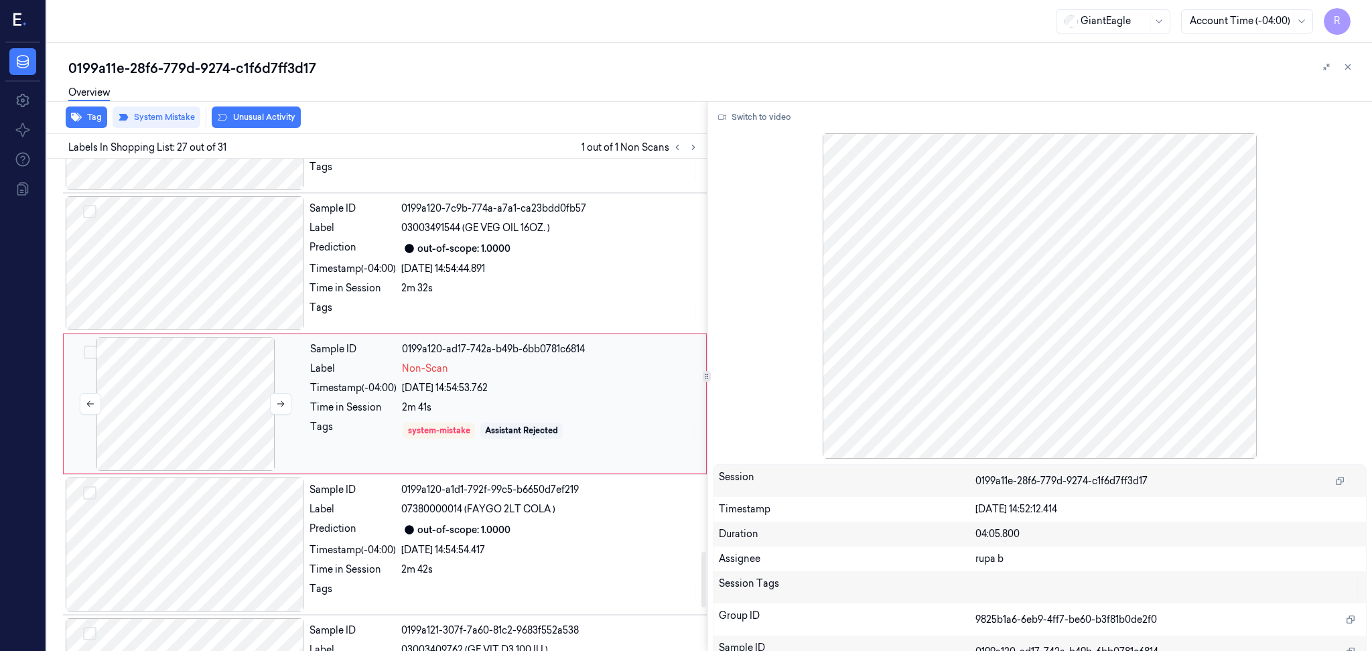
click at [184, 385] on div at bounding box center [185, 404] width 238 height 134
click at [755, 108] on button "Switch to video" at bounding box center [755, 116] width 84 height 21
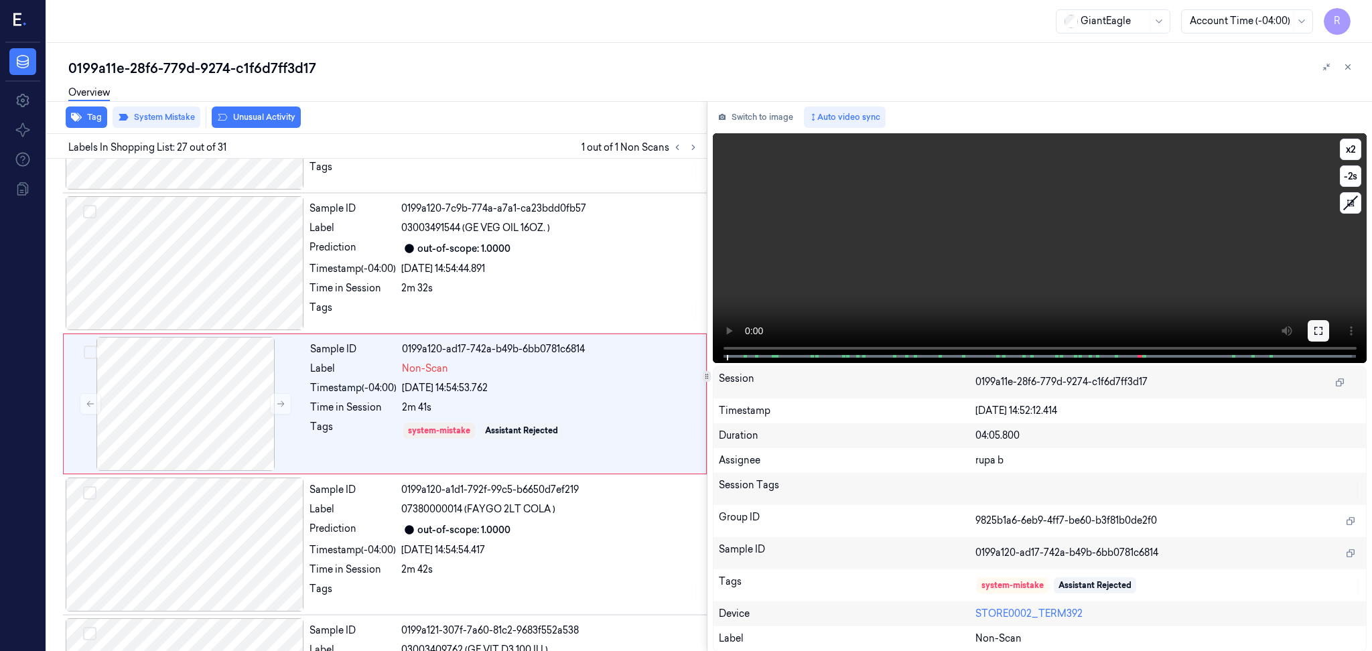
click at [1028, 336] on button at bounding box center [1317, 330] width 21 height 21
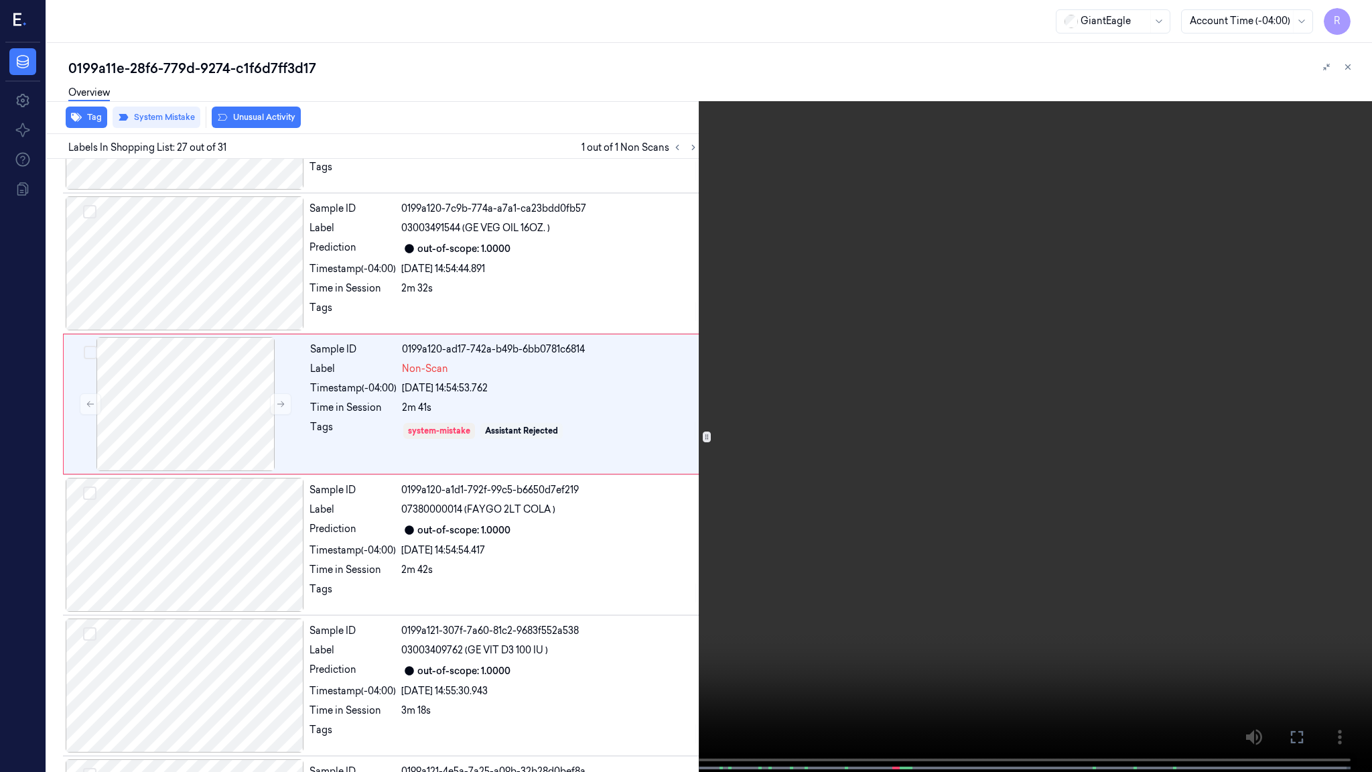
click at [1028, 414] on video at bounding box center [686, 387] width 1372 height 774
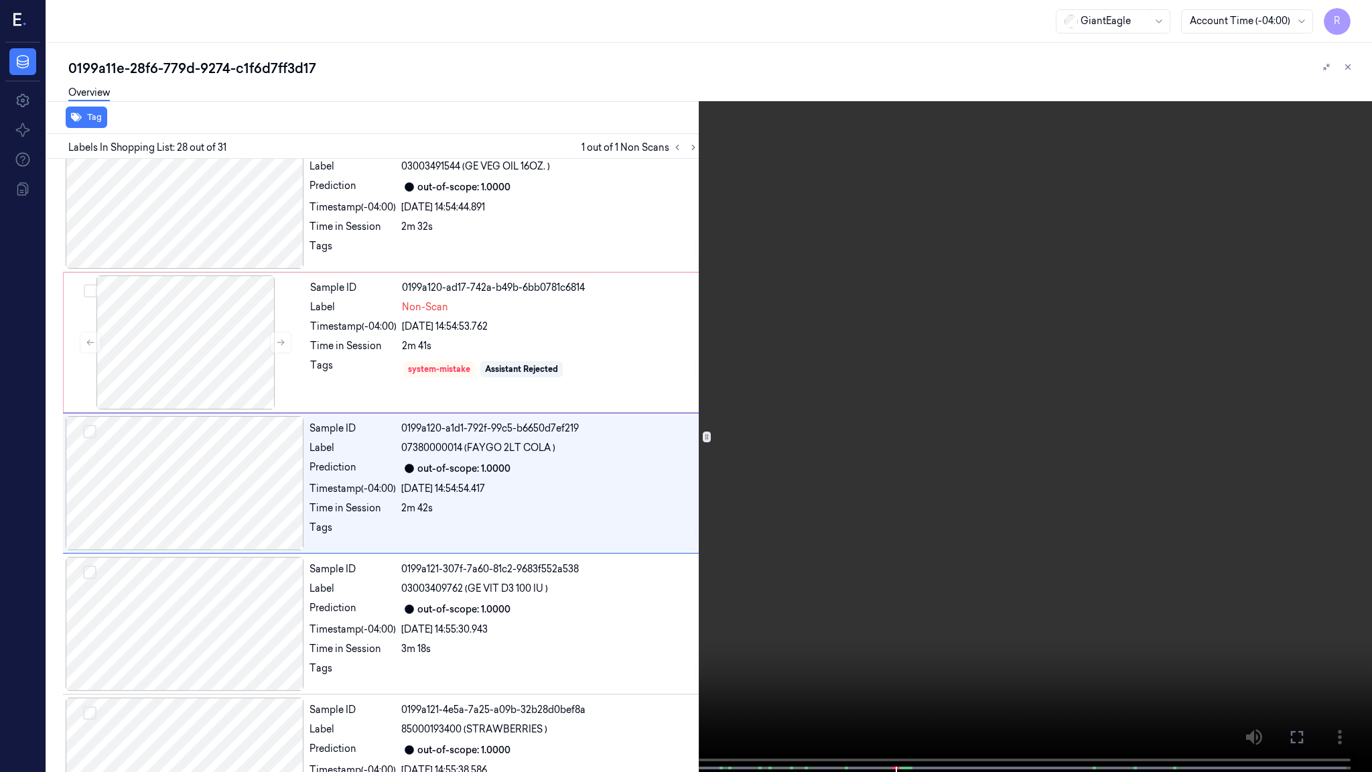
scroll to position [3562, 0]
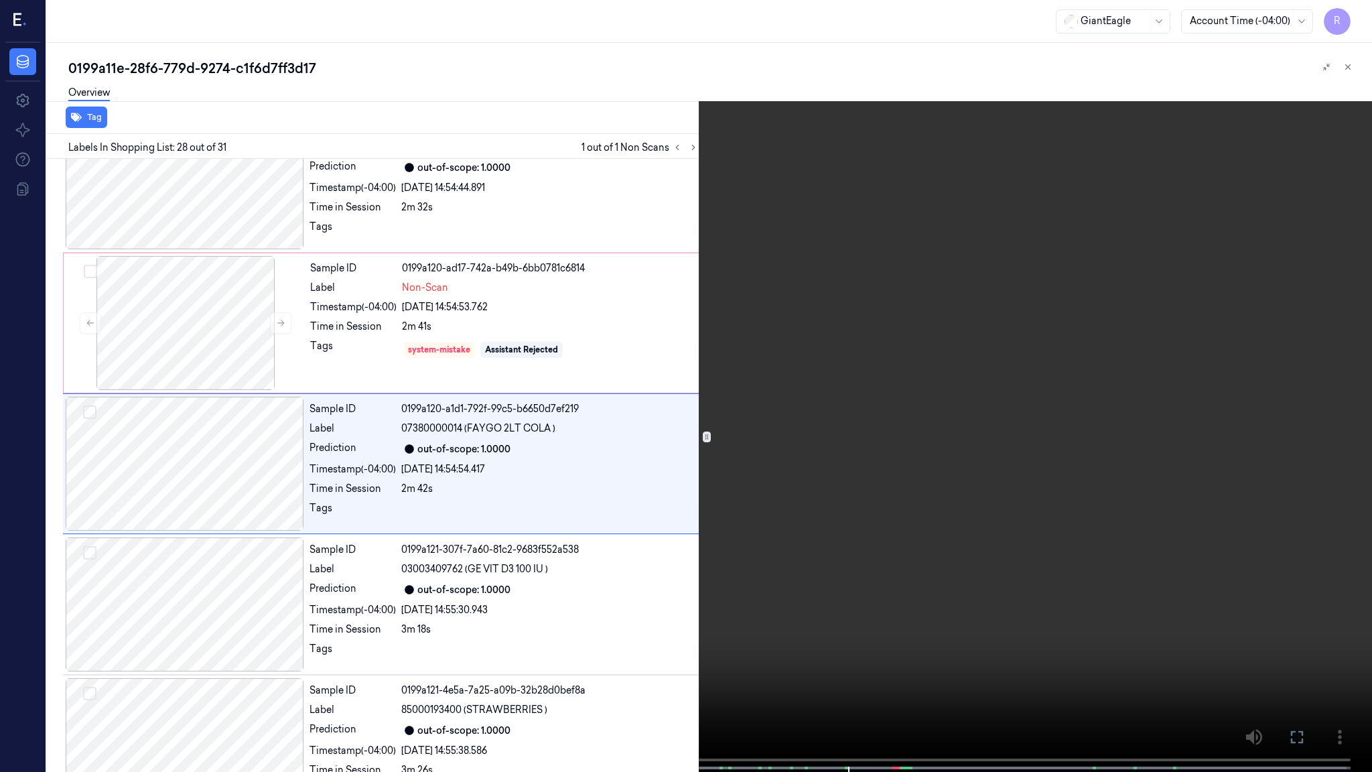
click at [845, 488] on video at bounding box center [686, 387] width 1372 height 774
click at [851, 477] on video at bounding box center [686, 387] width 1372 height 774
click at [972, 488] on video at bounding box center [686, 387] width 1372 height 774
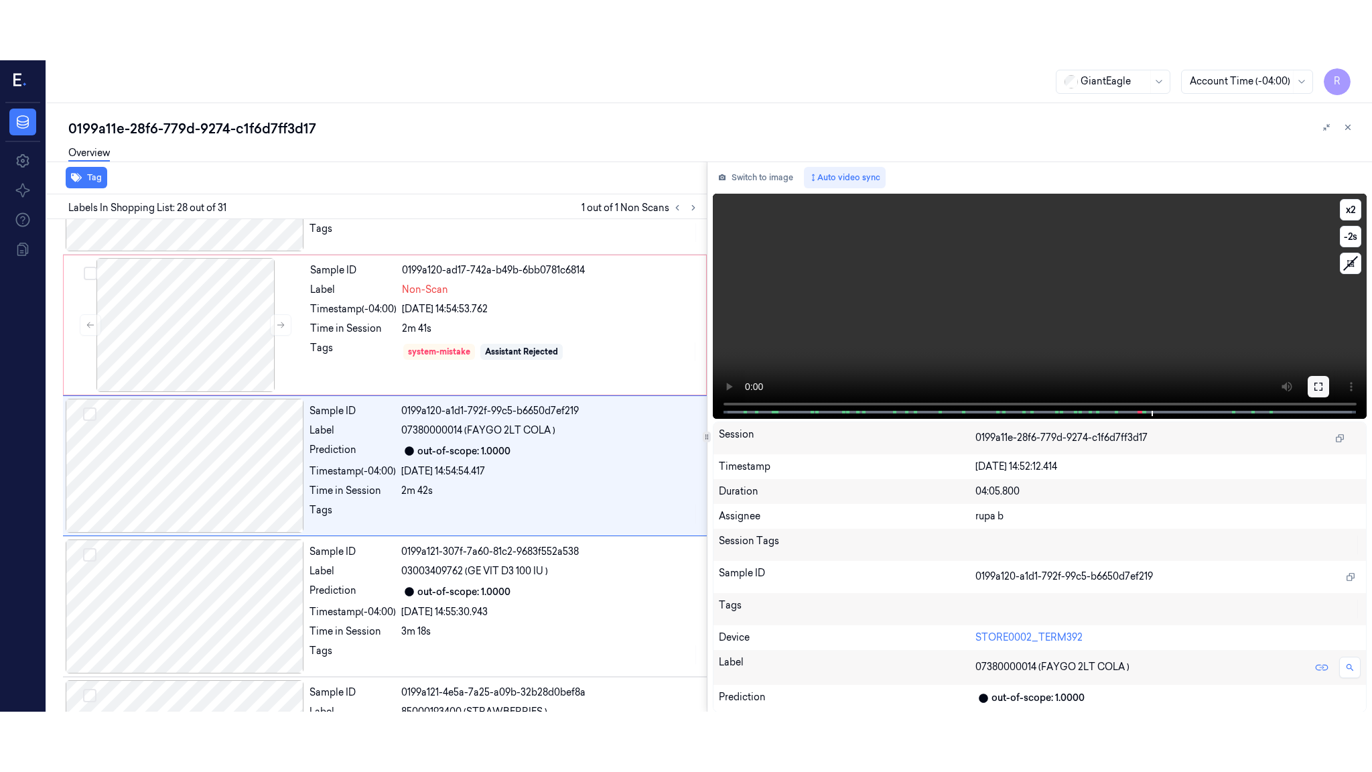
scroll to position [3622, 0]
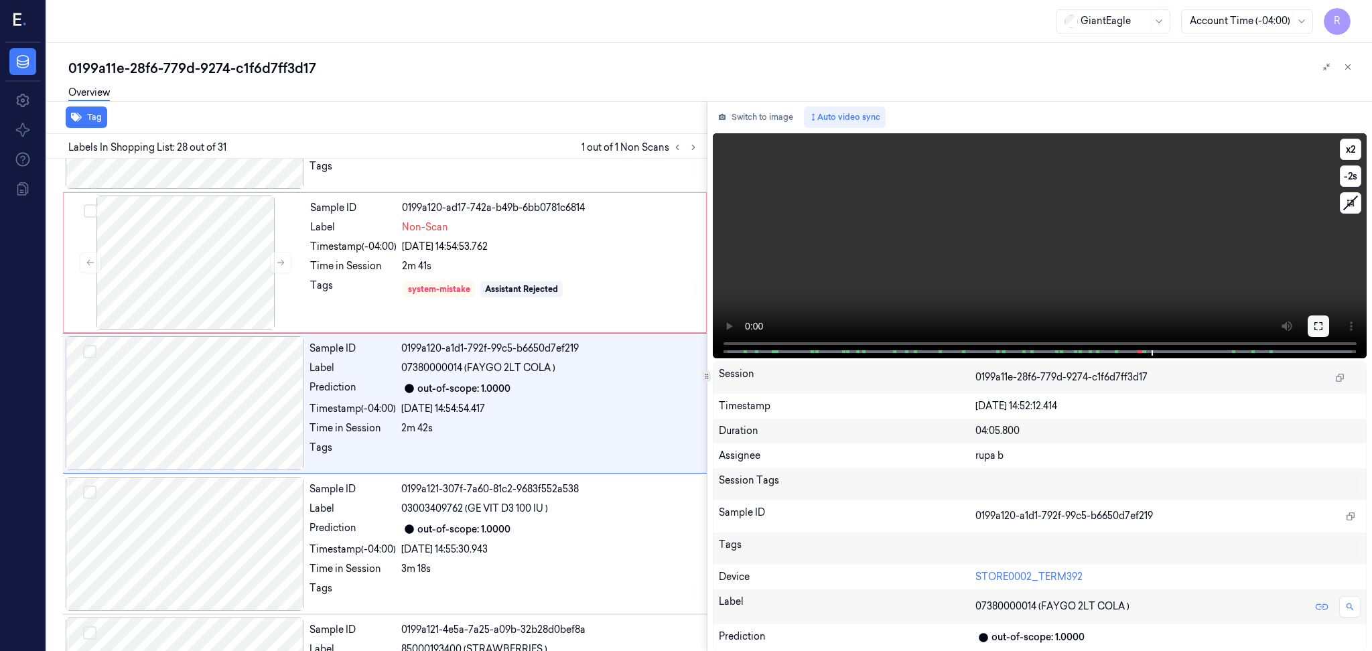
click at [1028, 326] on icon at bounding box center [1318, 326] width 11 height 11
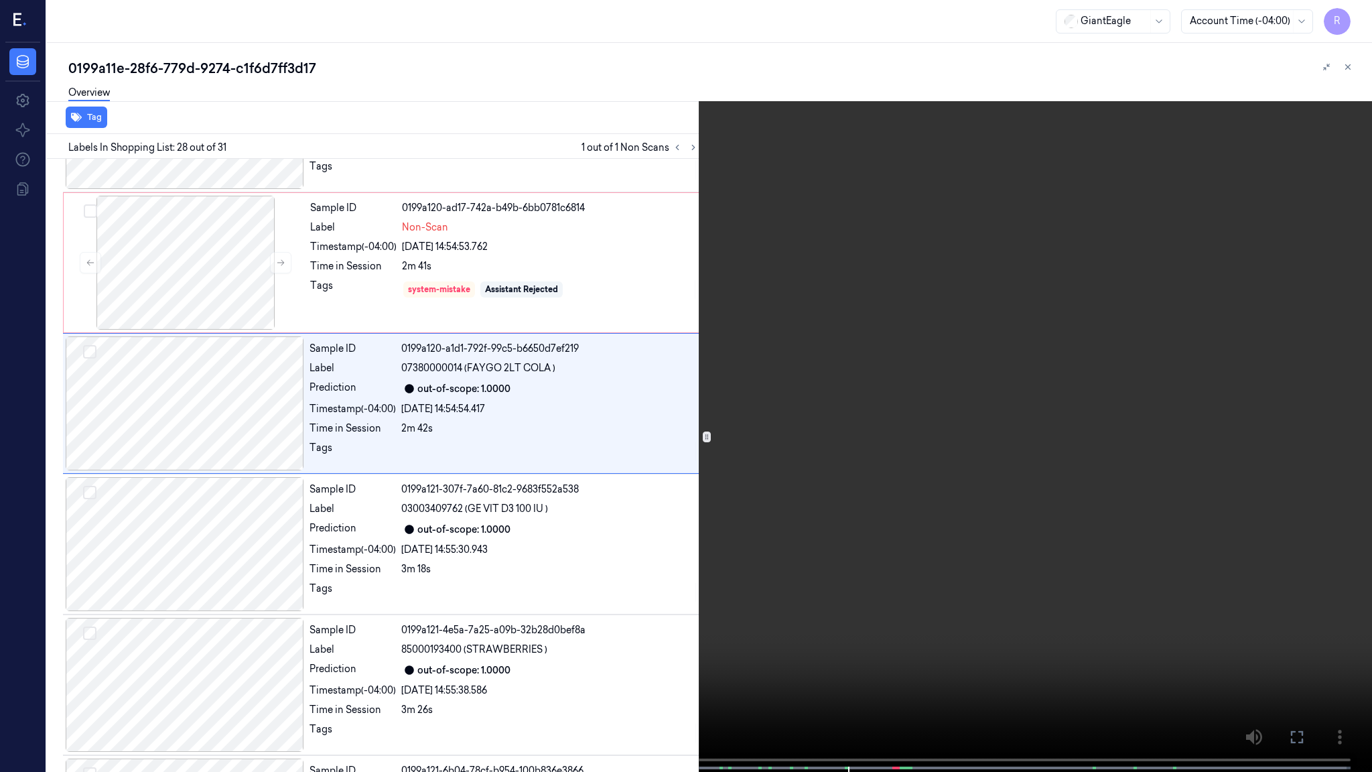
click at [851, 488] on video at bounding box center [686, 387] width 1372 height 774
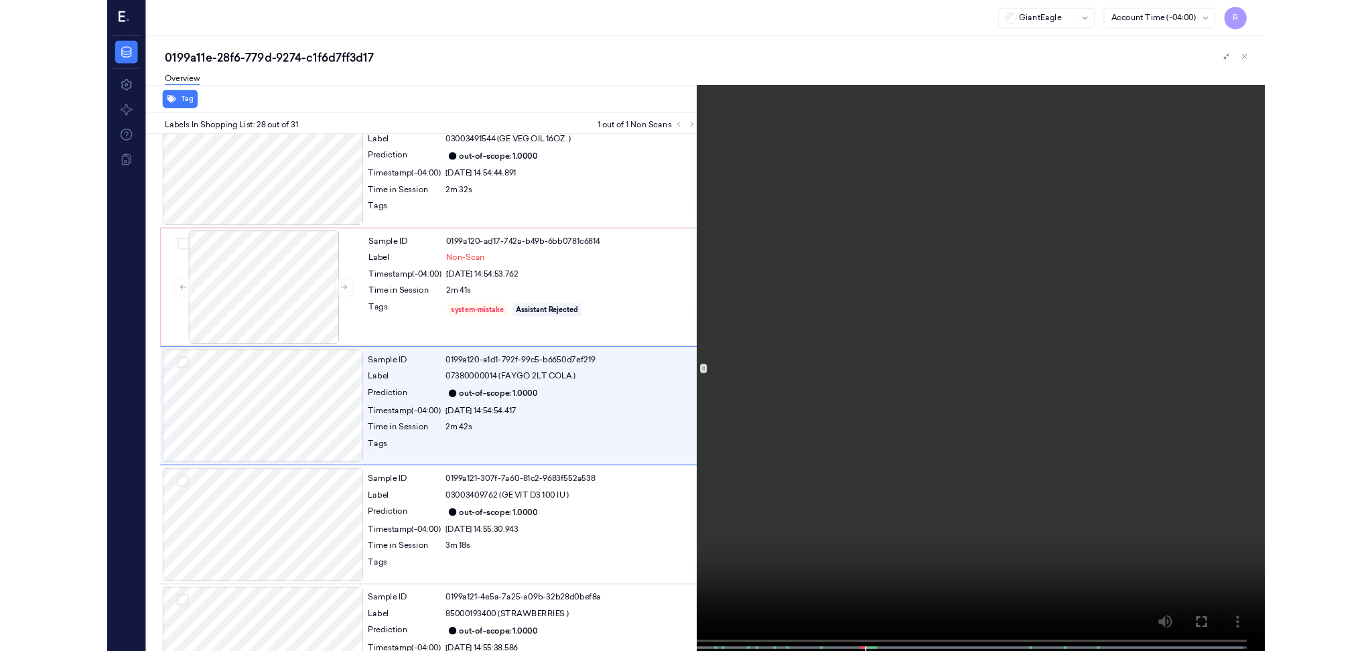
scroll to position [3562, 0]
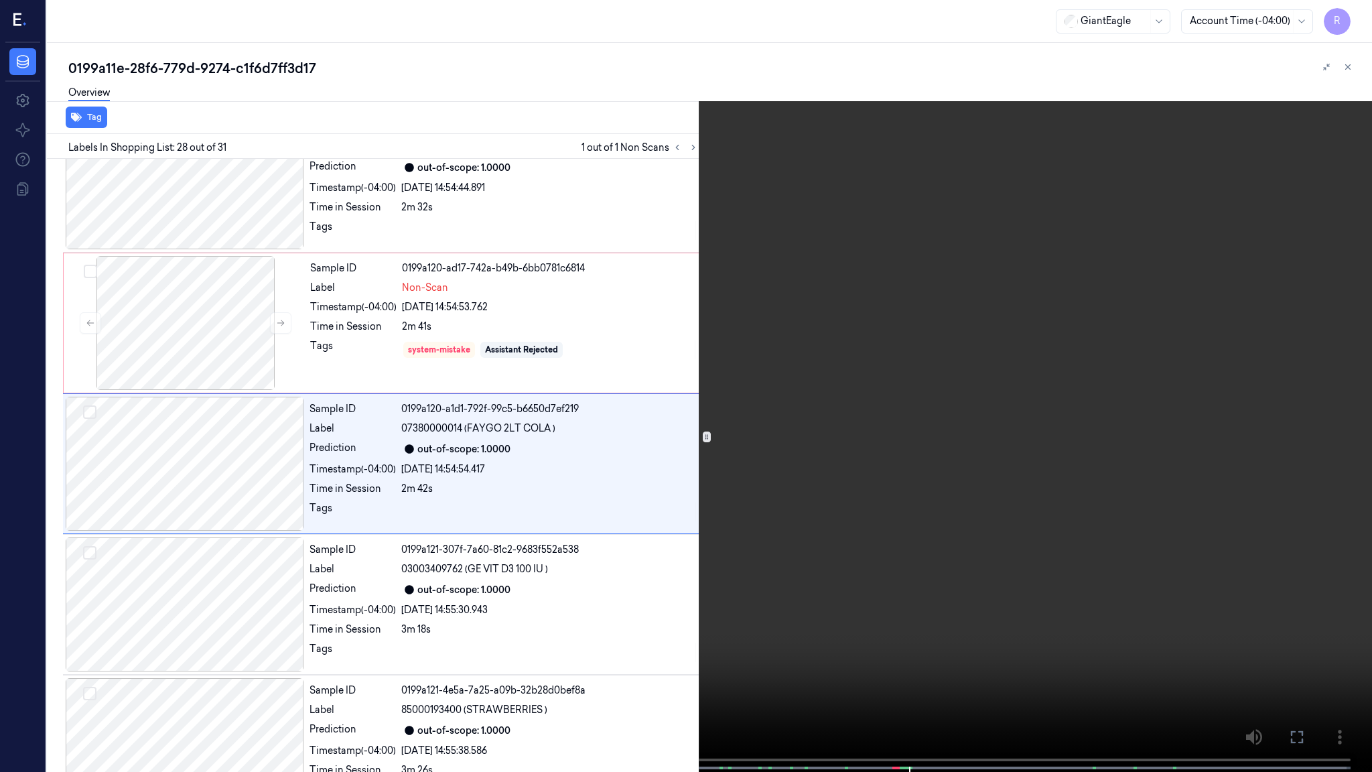
click at [1012, 488] on video at bounding box center [686, 387] width 1372 height 774
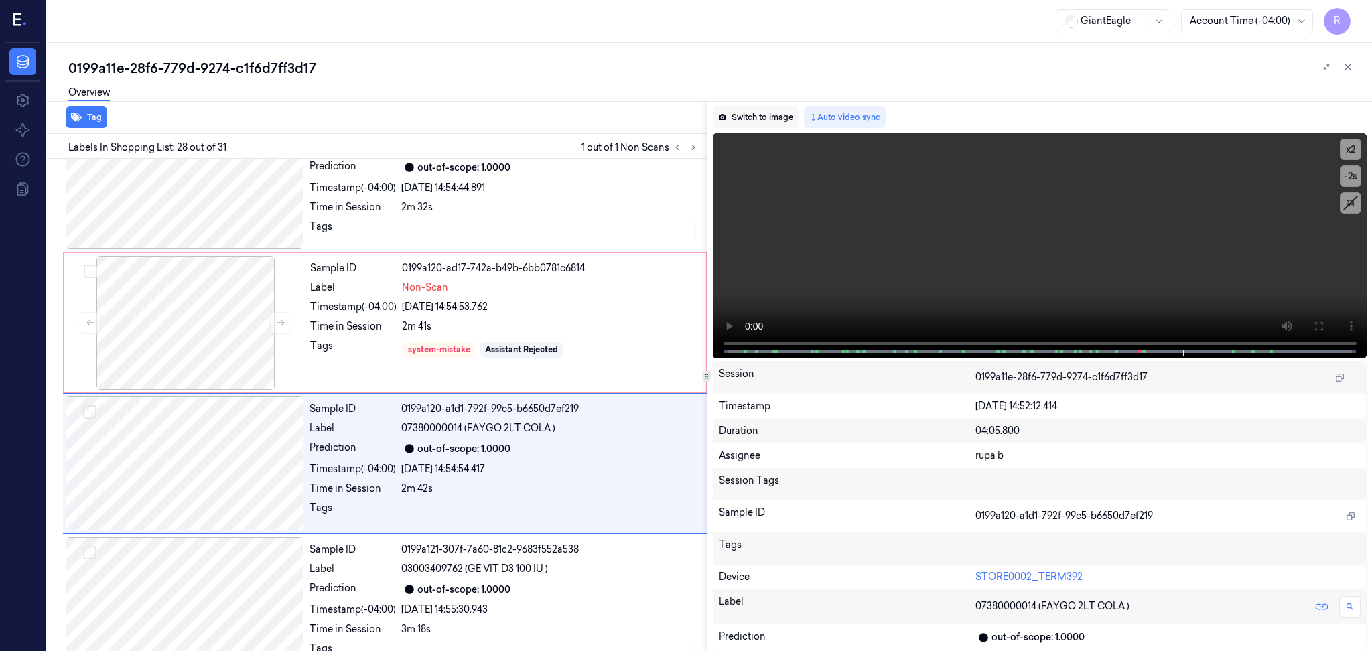
click at [766, 108] on button "Switch to image" at bounding box center [756, 116] width 86 height 21
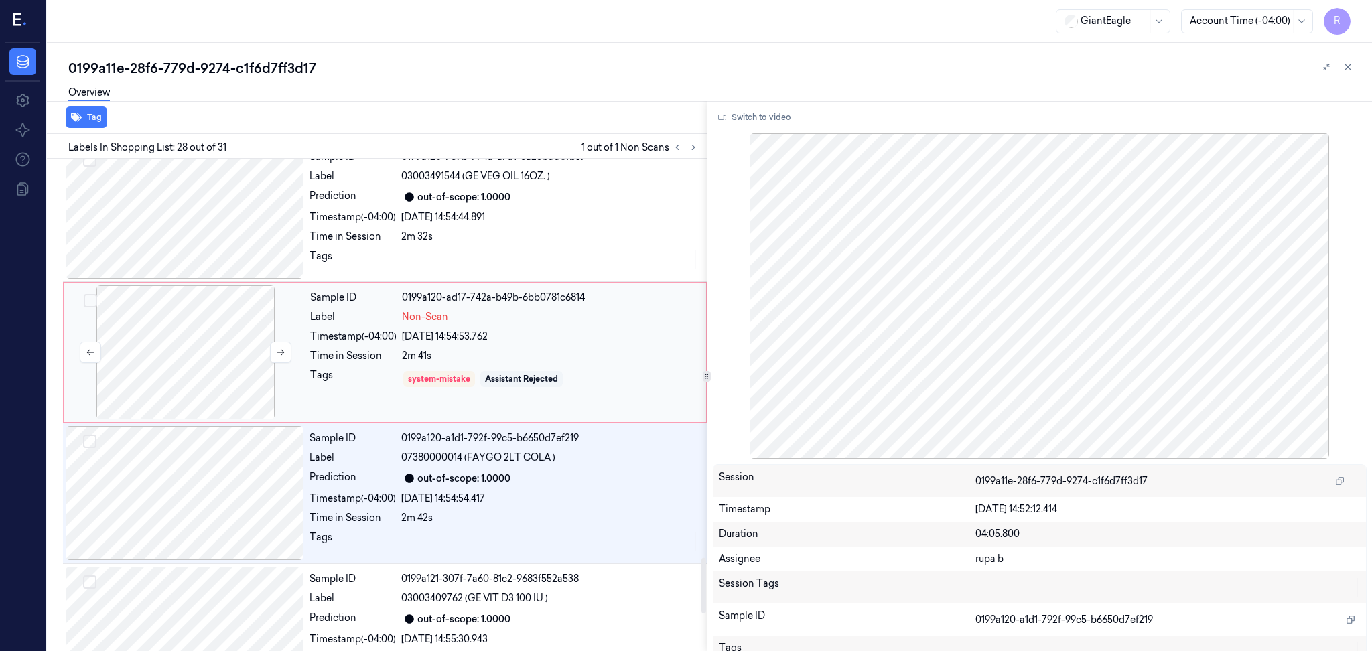
click at [224, 359] on div at bounding box center [185, 352] width 238 height 134
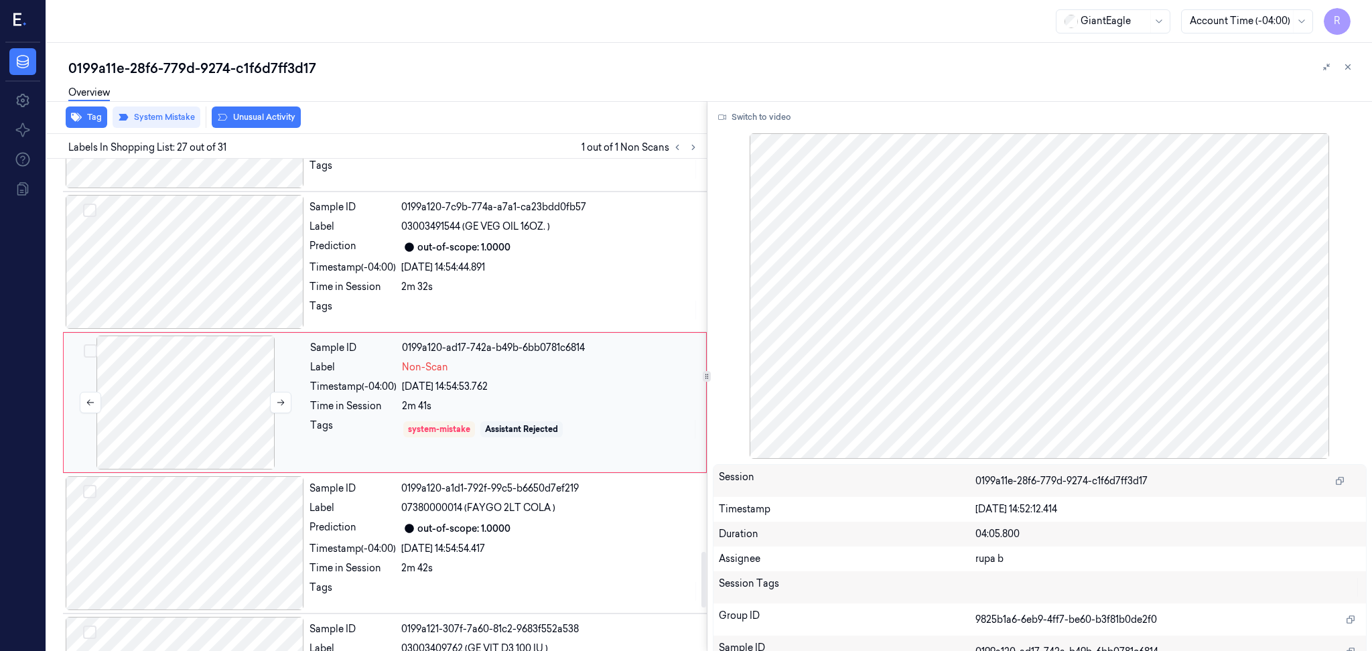
scroll to position [3481, 0]
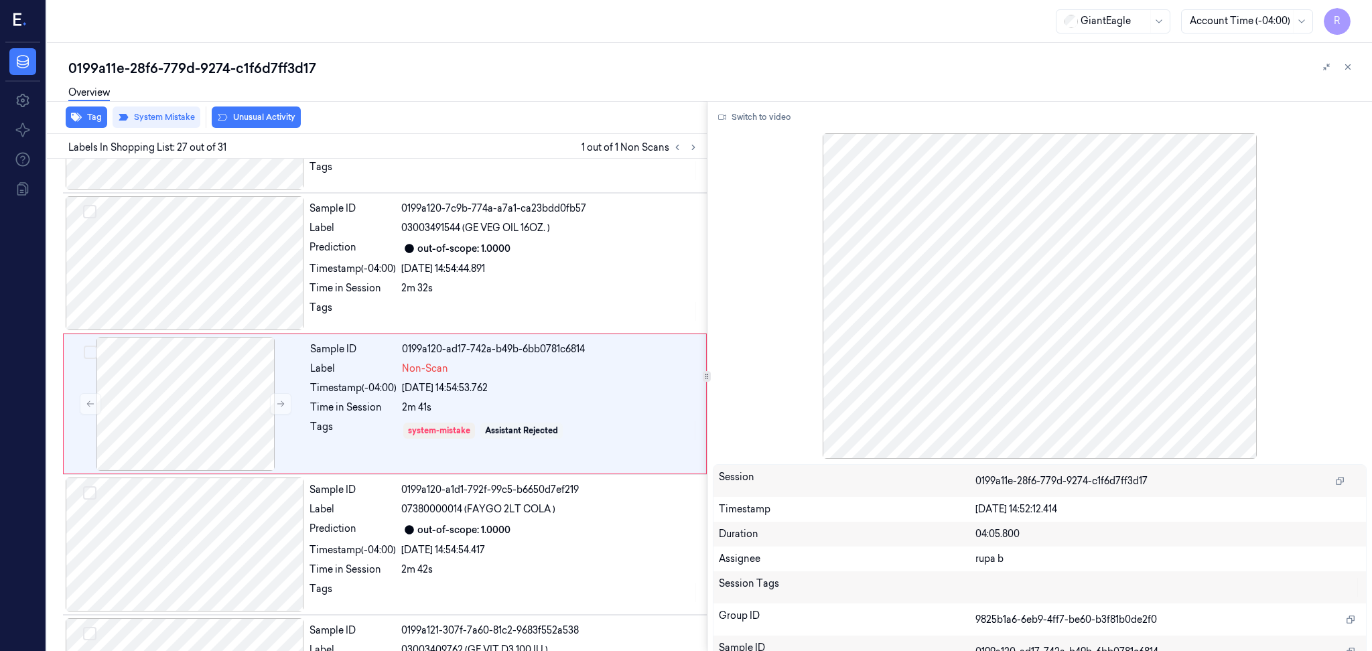
click at [186, 59] on div "0199a11e-28f6-779d-9274-c1f6d7ff3d17" at bounding box center [714, 68] width 1293 height 19
copy div "779d"
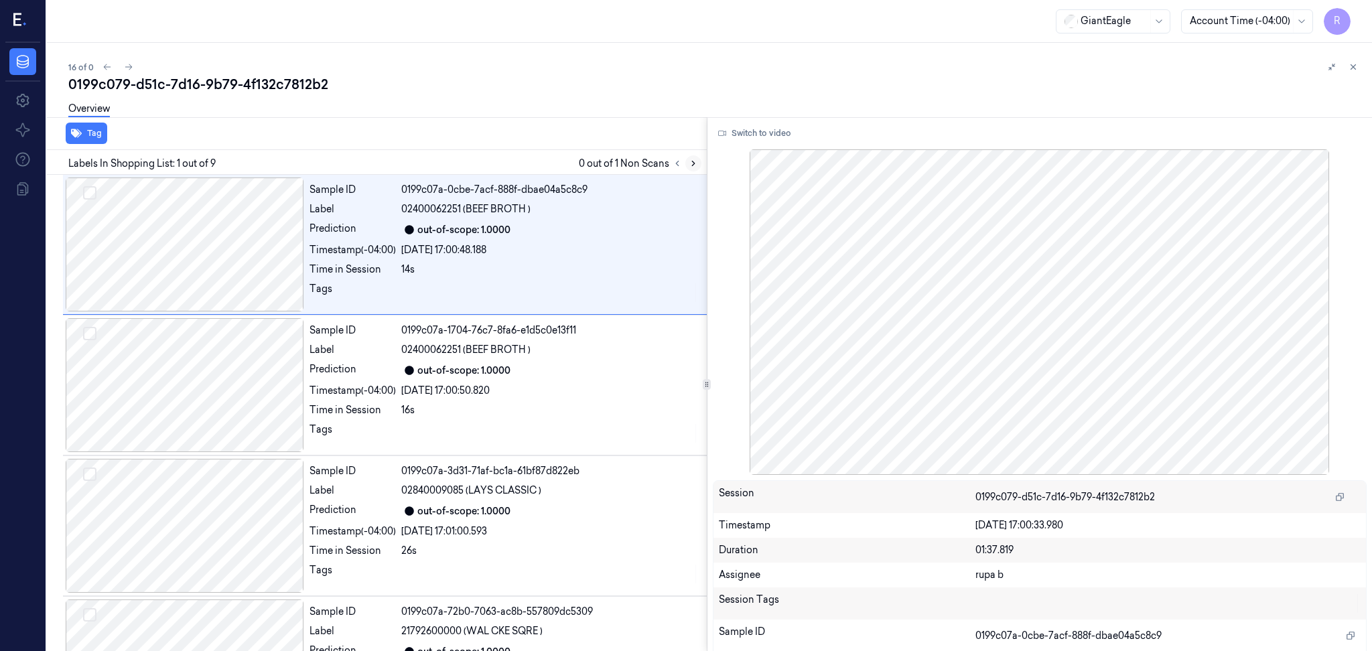
click at [693, 160] on icon at bounding box center [692, 163] width 9 height 9
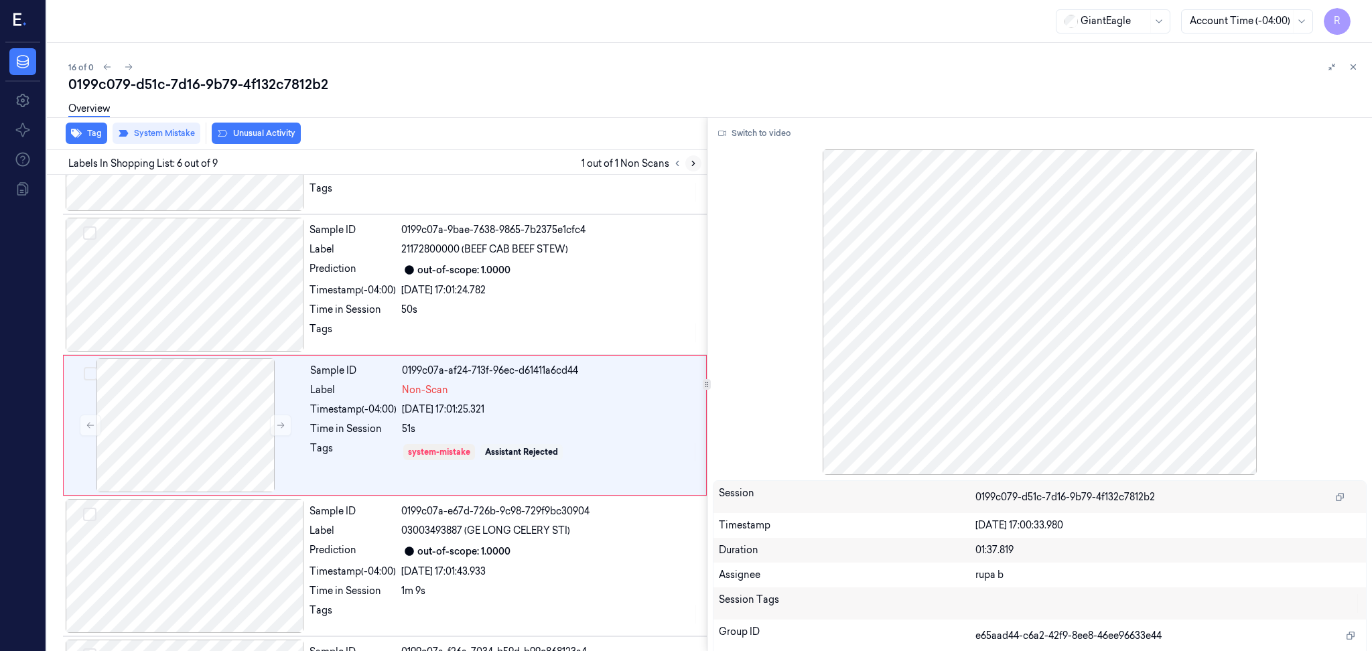
scroll to position [534, 0]
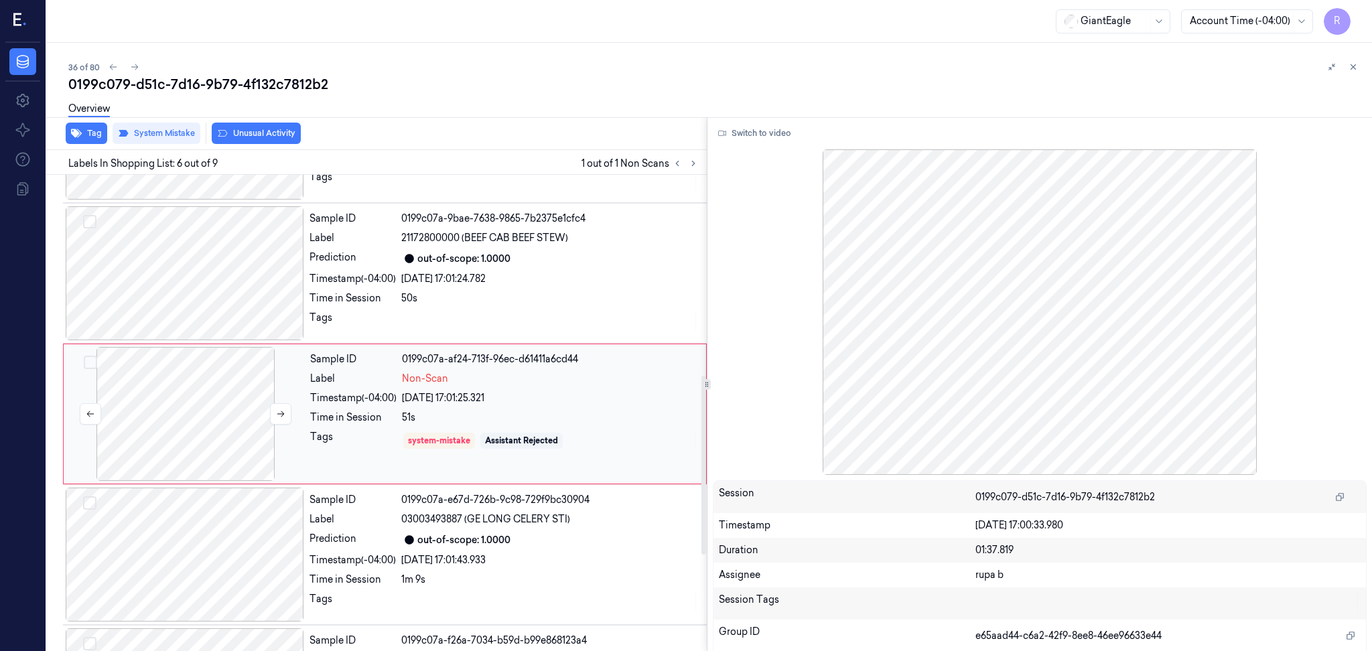
click at [206, 424] on div at bounding box center [185, 414] width 238 height 134
click at [767, 133] on button "Switch to video" at bounding box center [755, 133] width 84 height 21
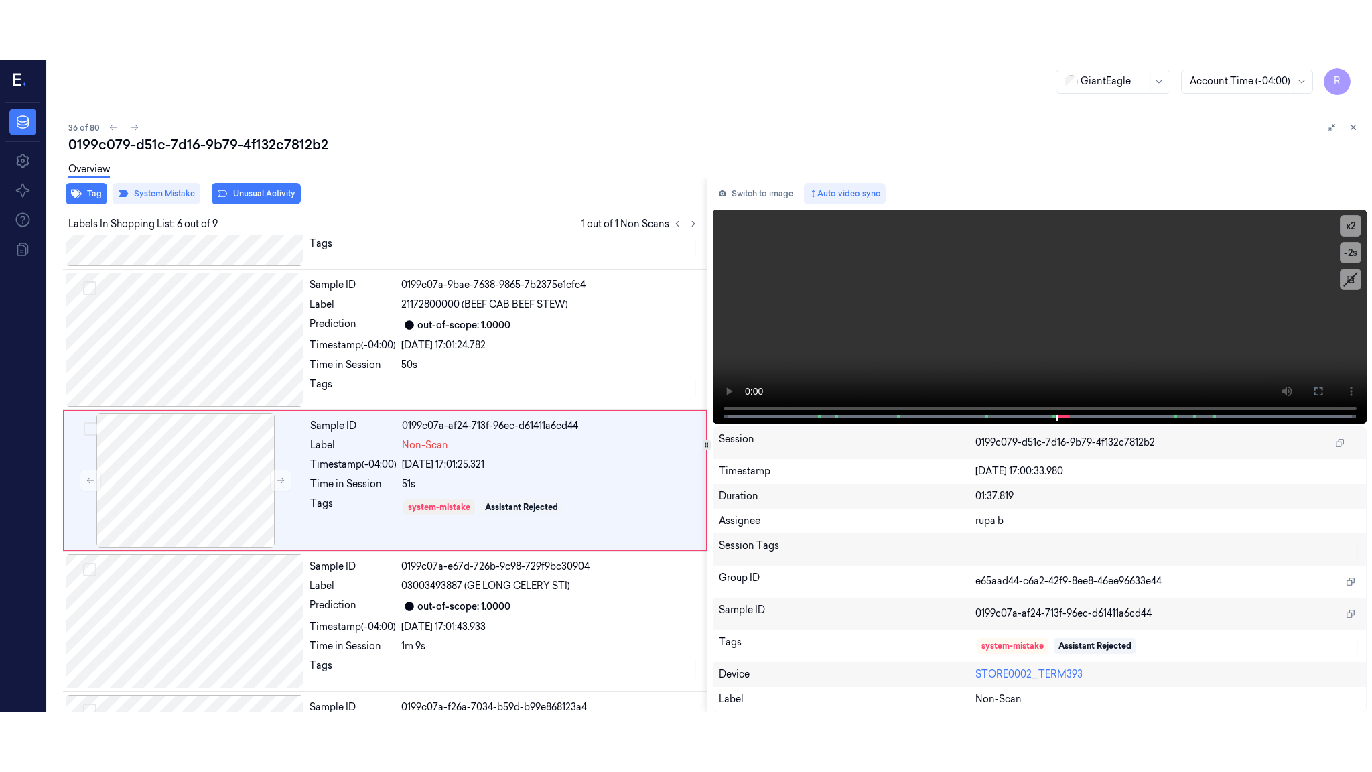
scroll to position [534, 0]
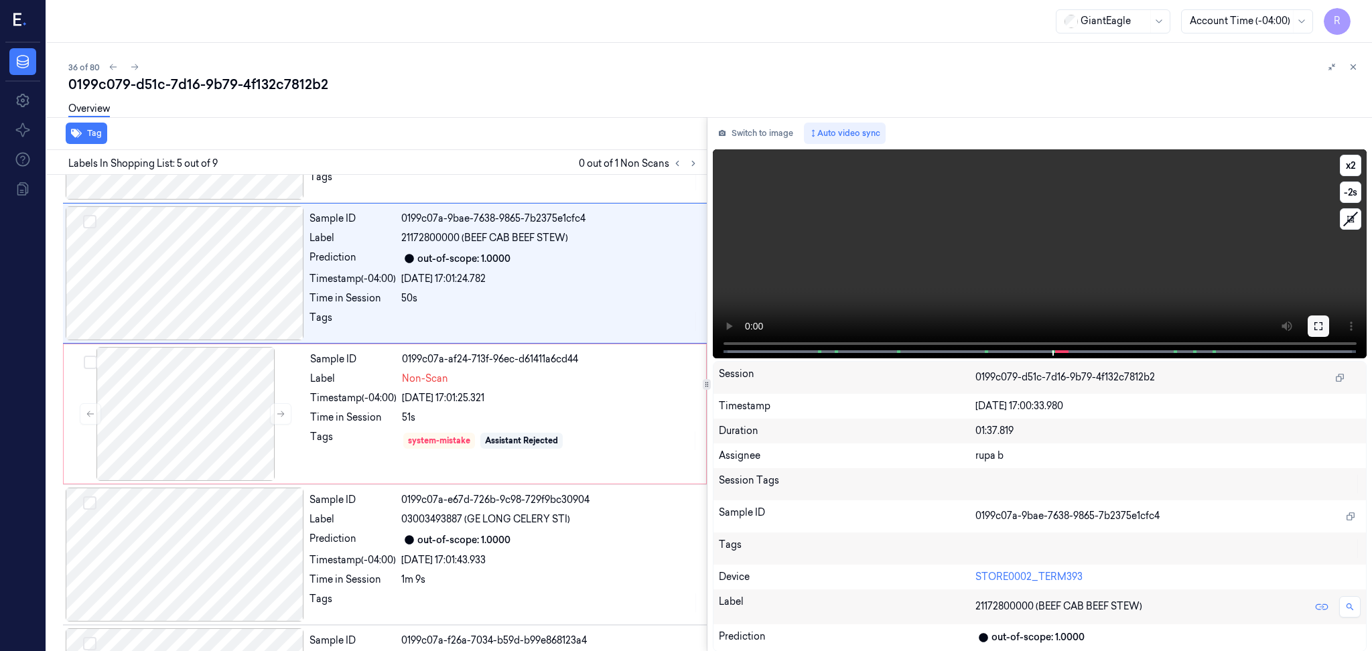
click at [1309, 327] on button at bounding box center [1317, 325] width 21 height 21
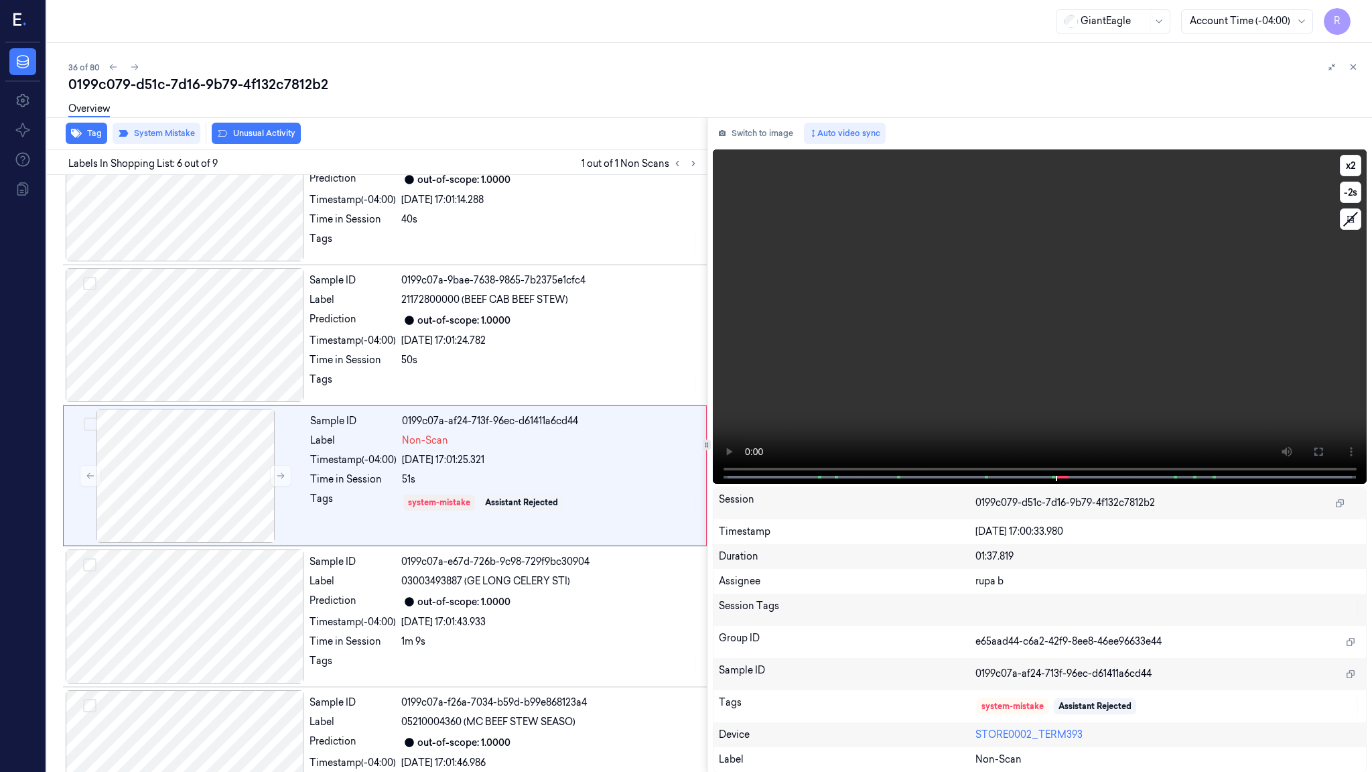
scroll to position [474, 0]
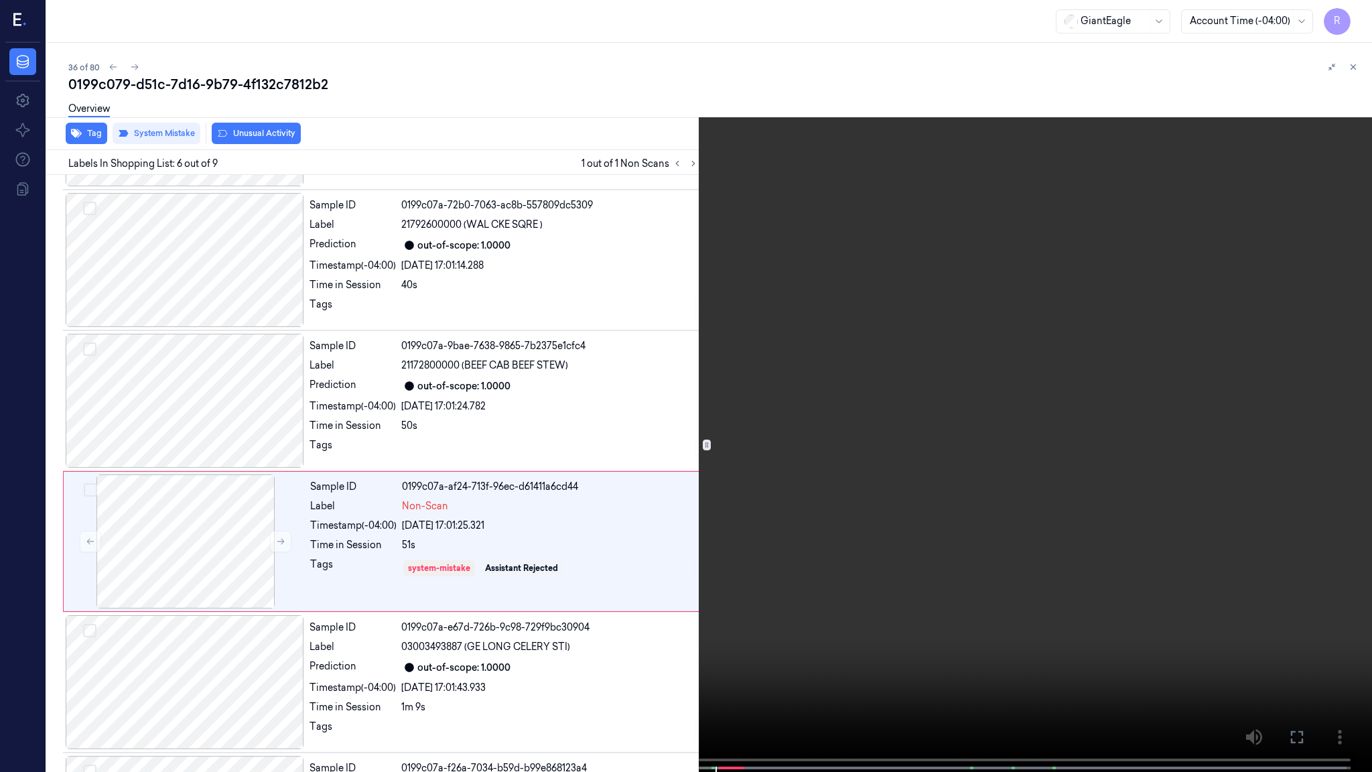
click at [723, 616] on video at bounding box center [686, 387] width 1372 height 774
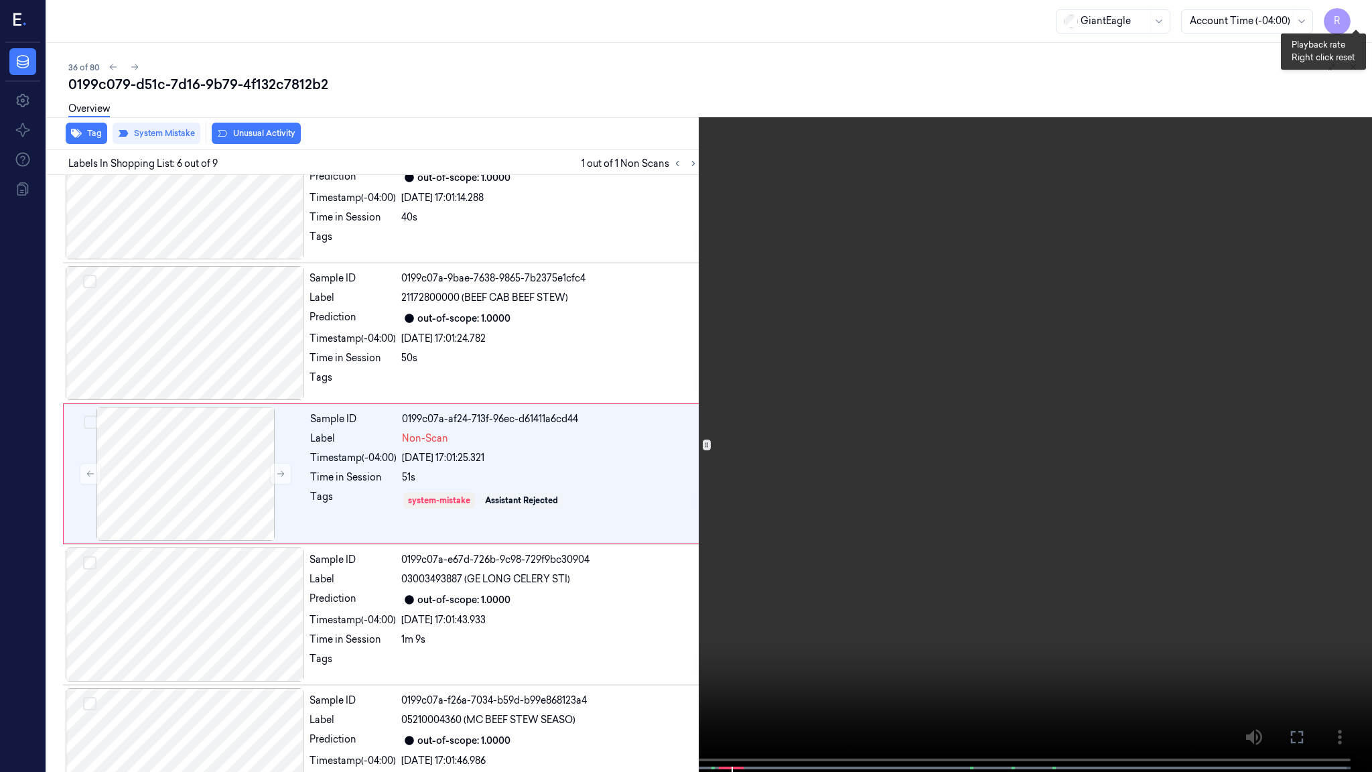
click at [1358, 5] on button "x 2" at bounding box center [1355, 15] width 21 height 21
click at [1358, 5] on button "x 4" at bounding box center [1355, 15] width 21 height 21
click at [678, 624] on video at bounding box center [686, 387] width 1372 height 774
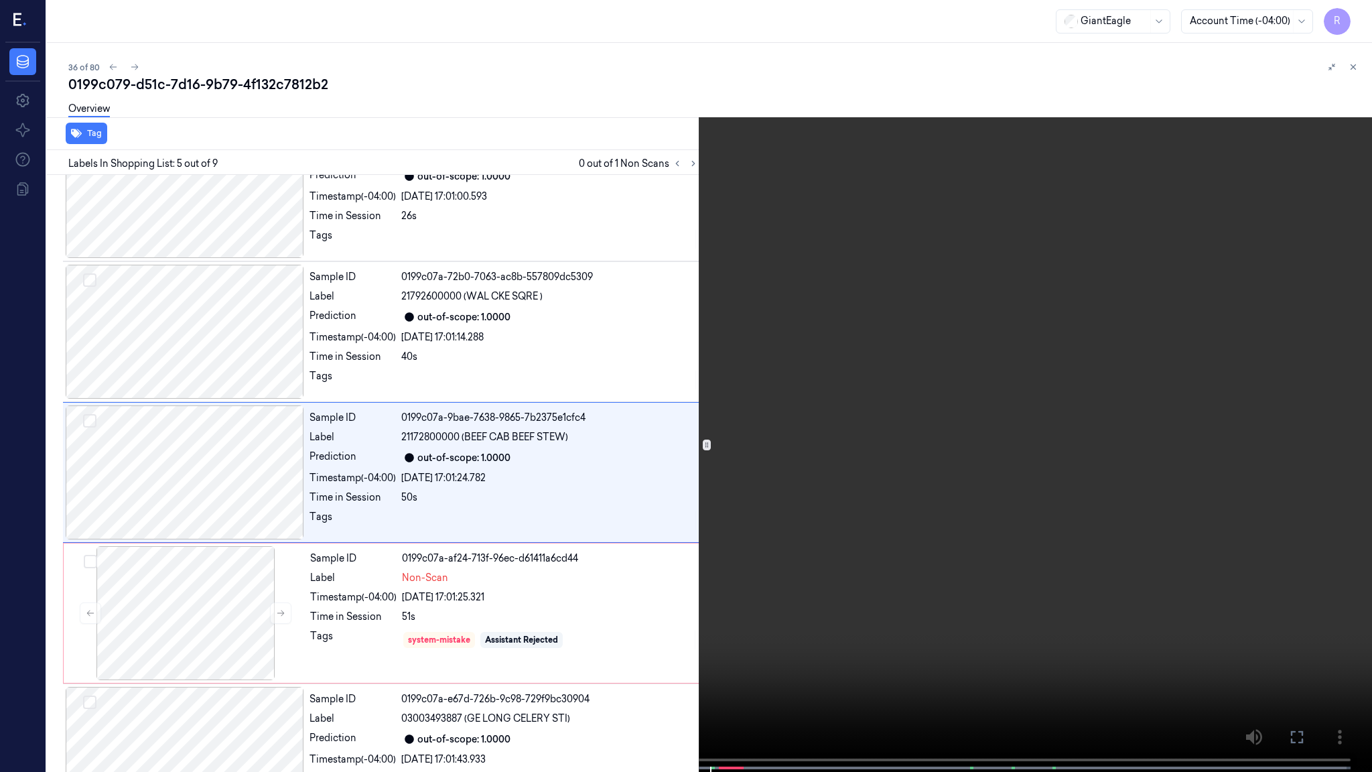
click at [678, 624] on video at bounding box center [686, 387] width 1372 height 774
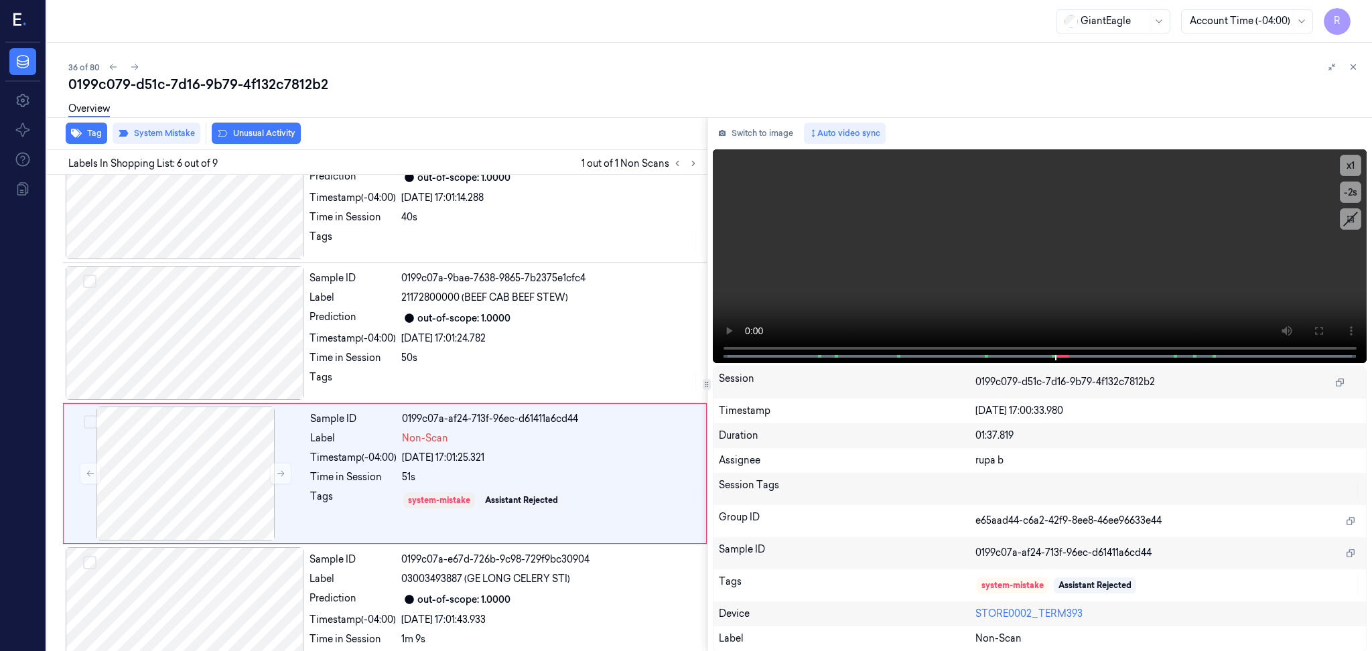
scroll to position [534, 0]
